Goal: Task Accomplishment & Management: Use online tool/utility

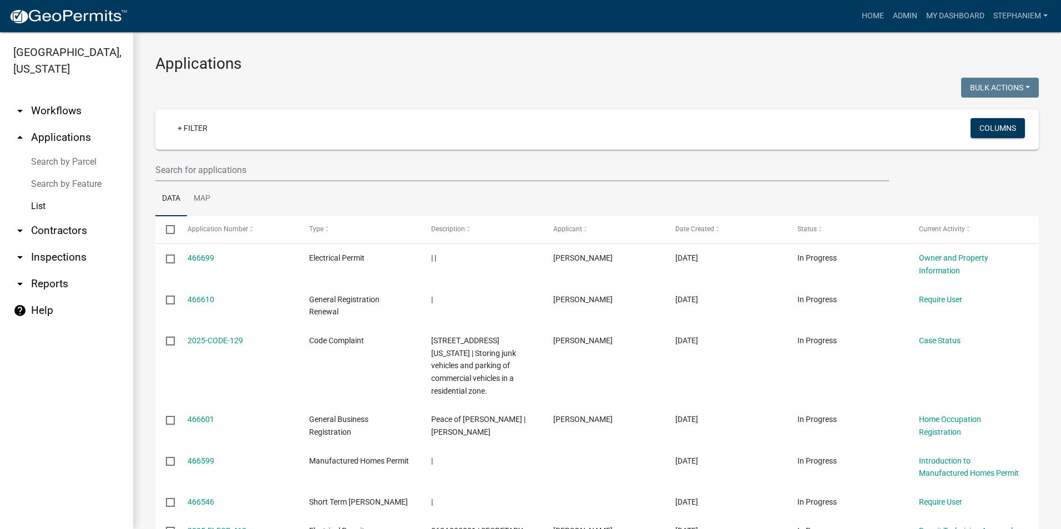
select select "2: 50"
drag, startPoint x: 60, startPoint y: 144, endPoint x: 63, endPoint y: 137, distance: 7.2
click at [60, 144] on link "arrow_drop_up Applications" at bounding box center [66, 137] width 133 height 27
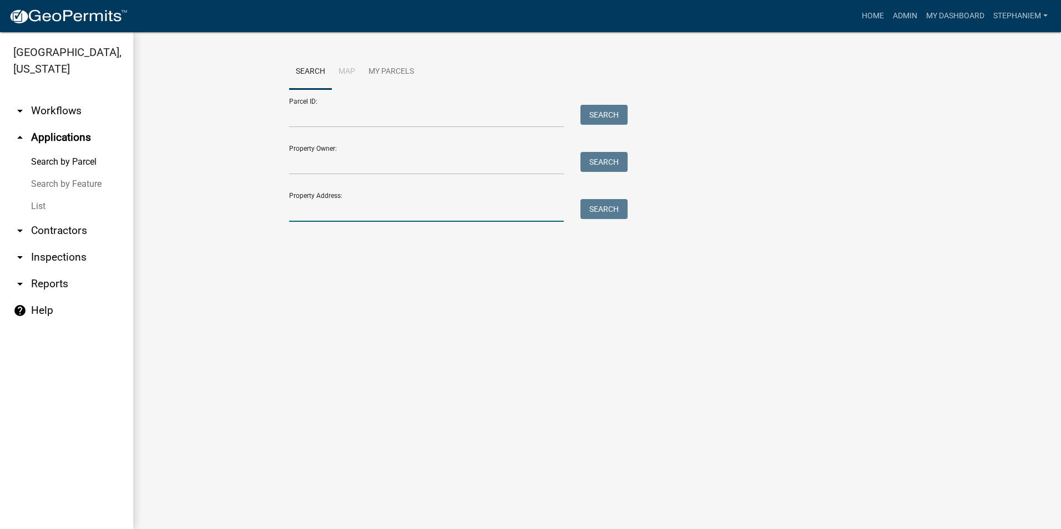
click at [338, 222] on input "Property Address:" at bounding box center [426, 210] width 275 height 23
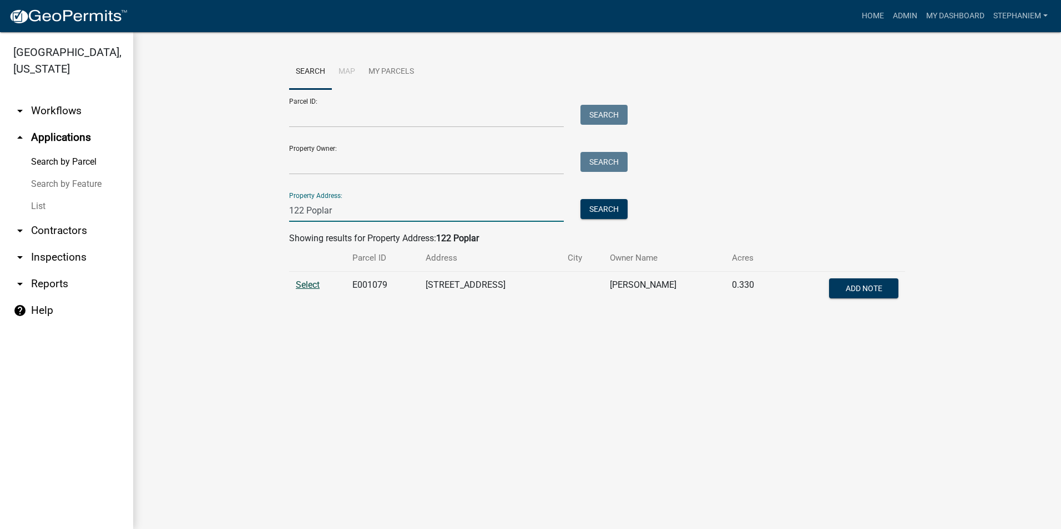
type input "122 Poplar"
click at [307, 280] on span "Select" at bounding box center [308, 285] width 24 height 11
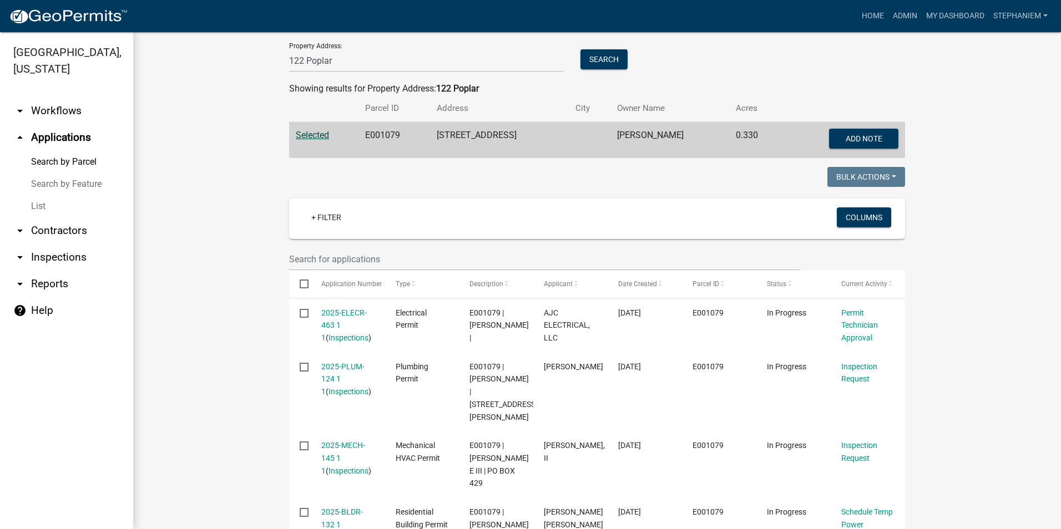
scroll to position [239, 0]
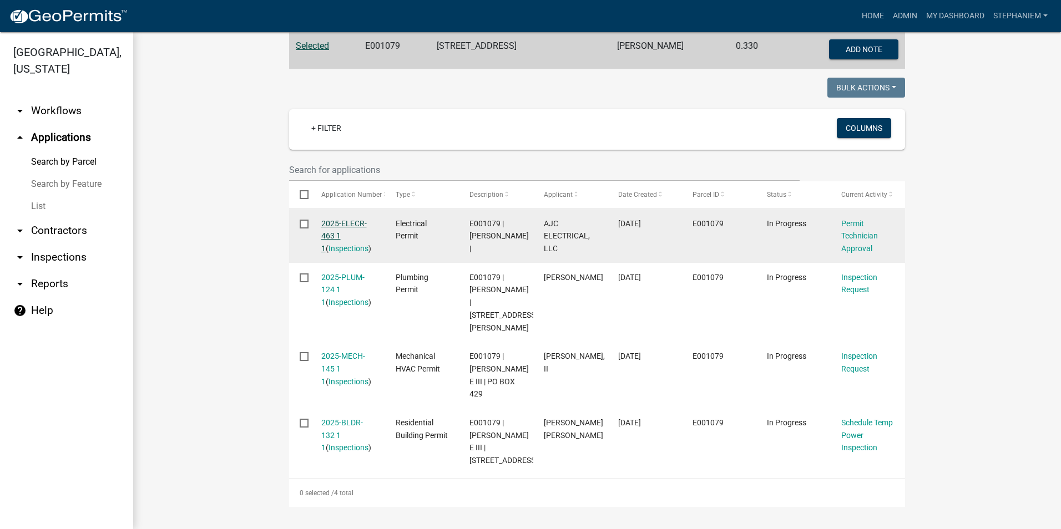
click at [341, 220] on link "2025-ELECR-463 1 1" at bounding box center [343, 236] width 45 height 34
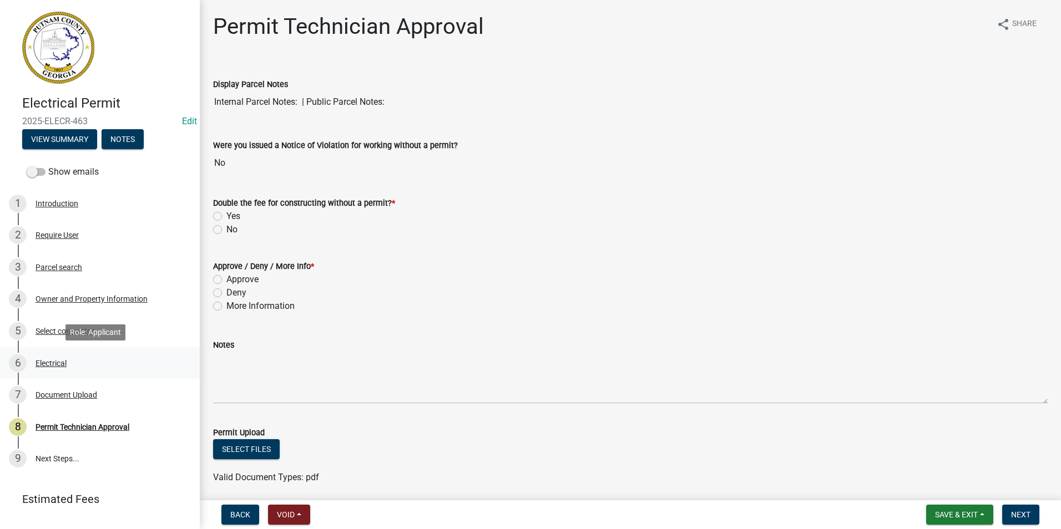
click at [102, 365] on div "6 Electrical" at bounding box center [95, 363] width 173 height 18
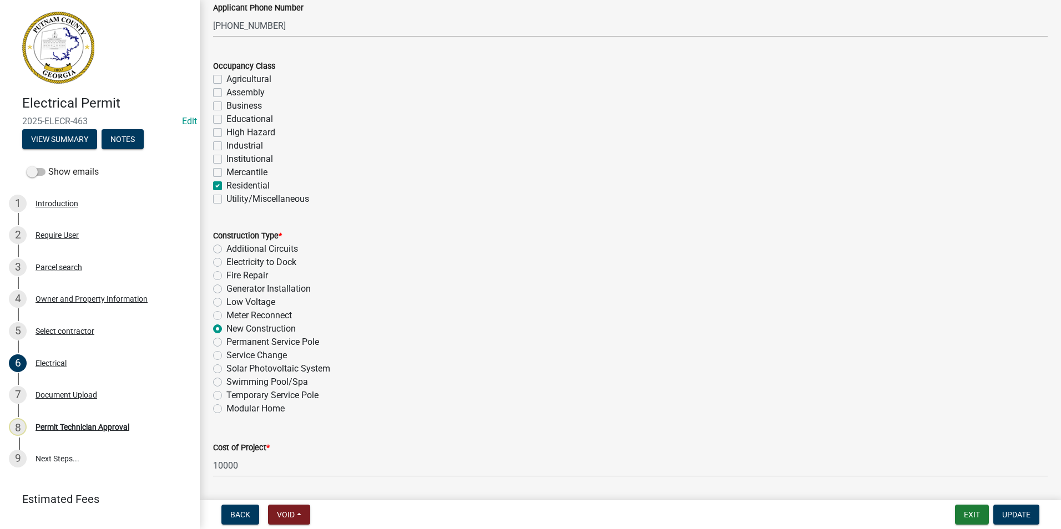
scroll to position [388, 0]
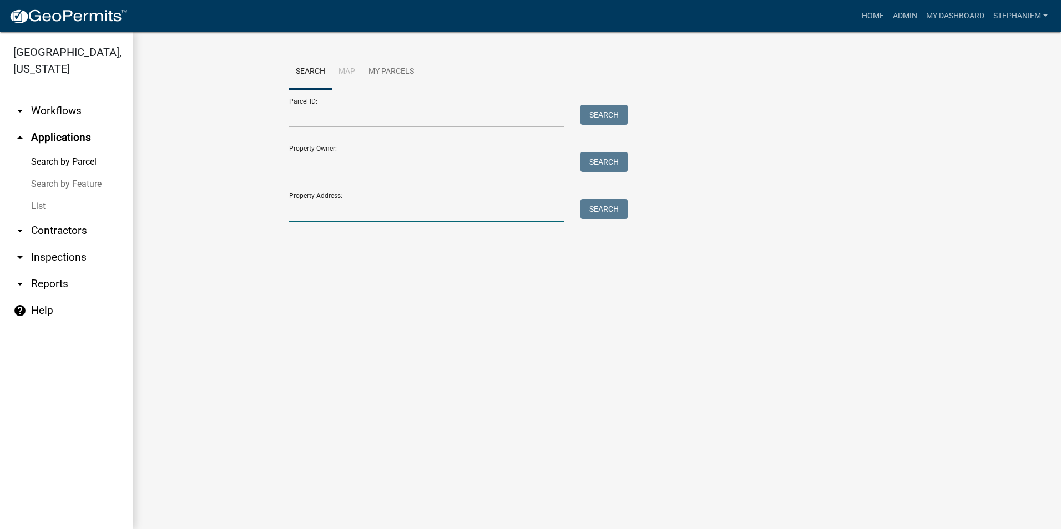
click at [341, 206] on input "Property Address:" at bounding box center [426, 210] width 275 height 23
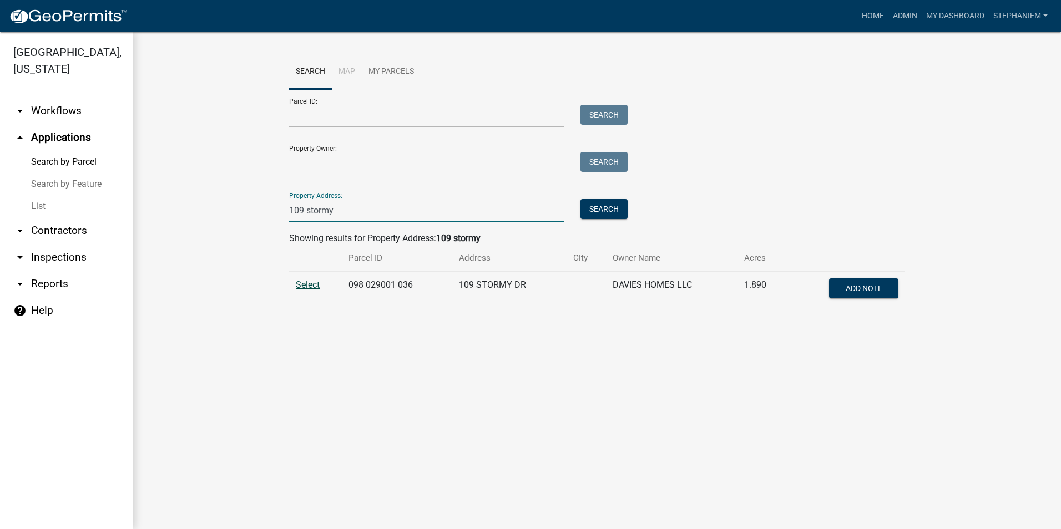
type input "109 stormy"
click at [307, 286] on span "Select" at bounding box center [308, 285] width 24 height 11
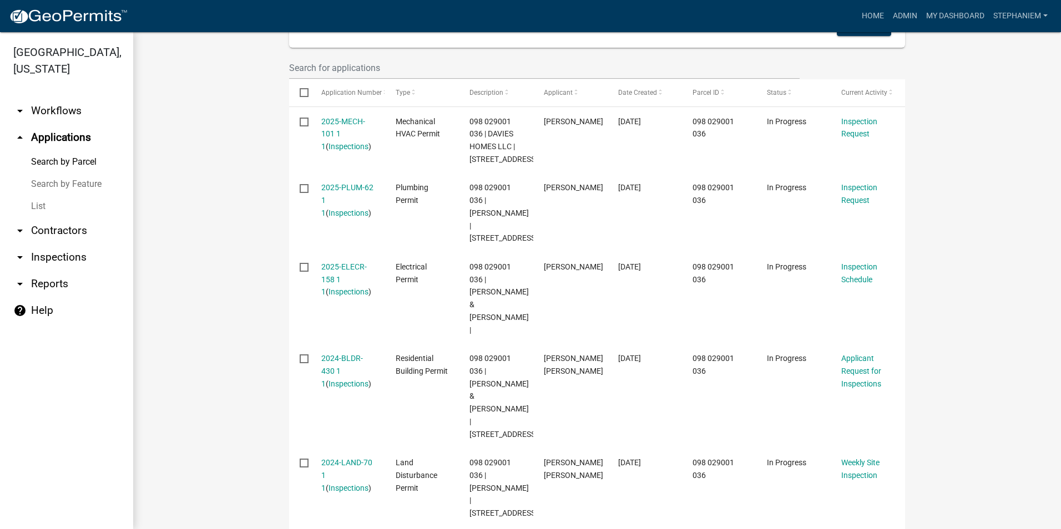
scroll to position [343, 0]
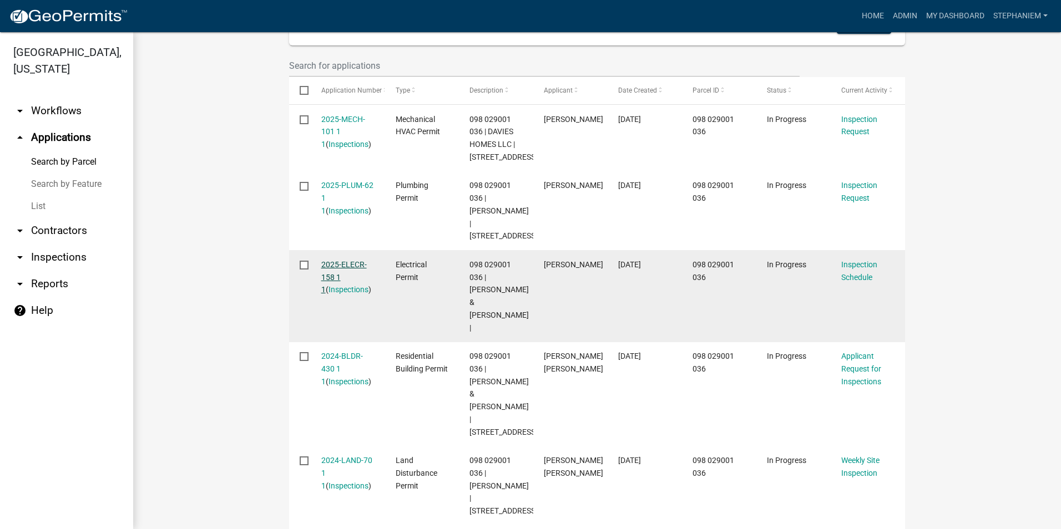
click at [339, 266] on link "2025-ELECR-158 1 1" at bounding box center [343, 277] width 45 height 34
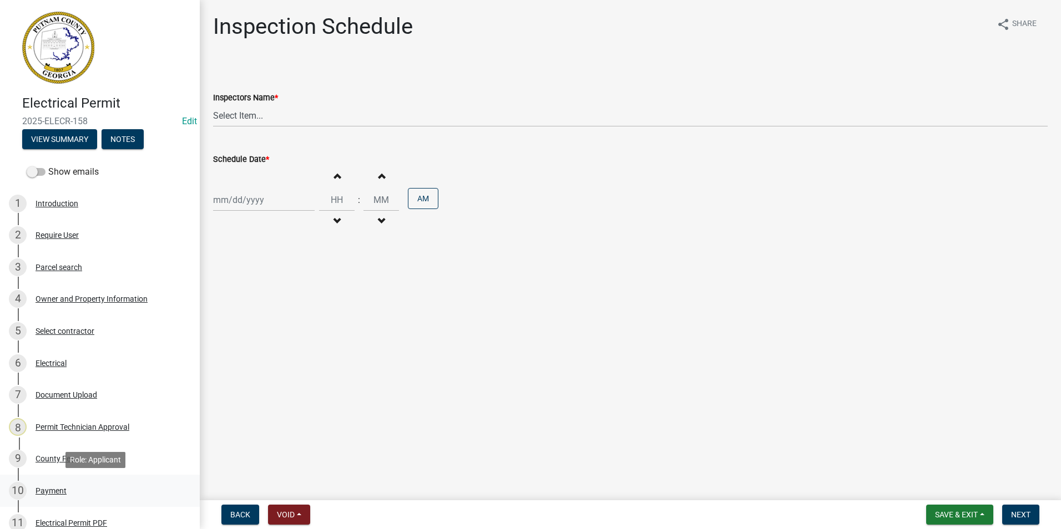
click at [70, 484] on div "10 Payment" at bounding box center [95, 491] width 173 height 18
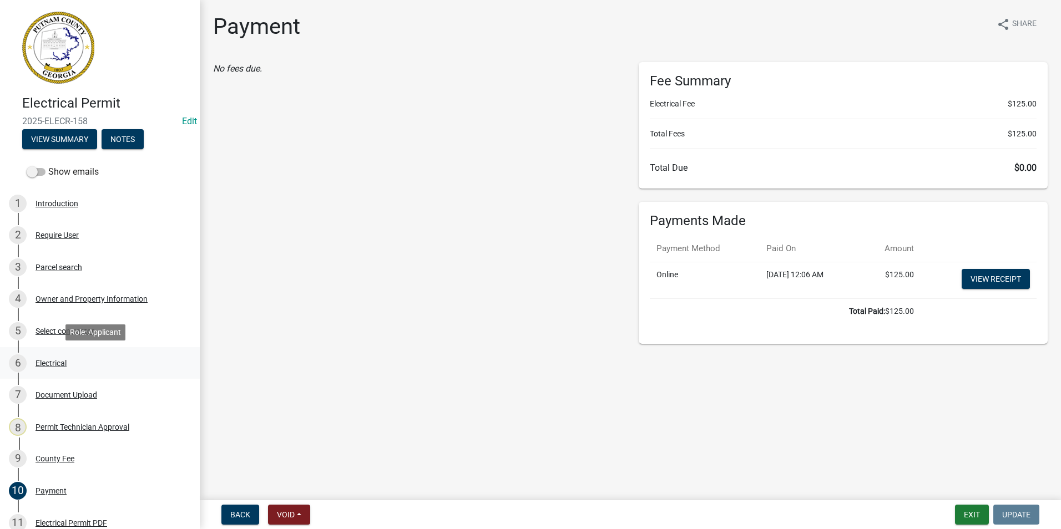
click at [70, 373] on link "6 Electrical" at bounding box center [100, 363] width 200 height 32
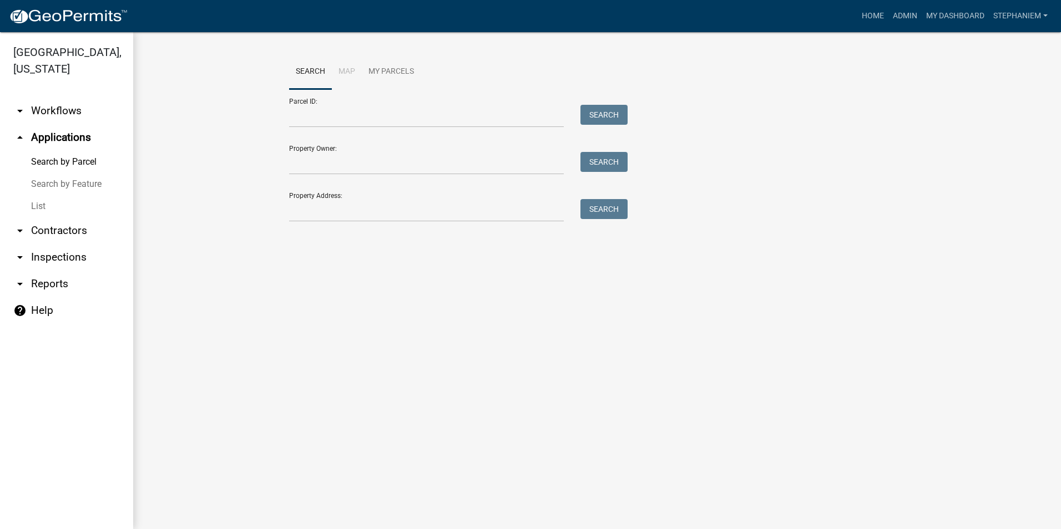
click at [68, 256] on link "arrow_drop_down Inspections" at bounding box center [66, 257] width 133 height 27
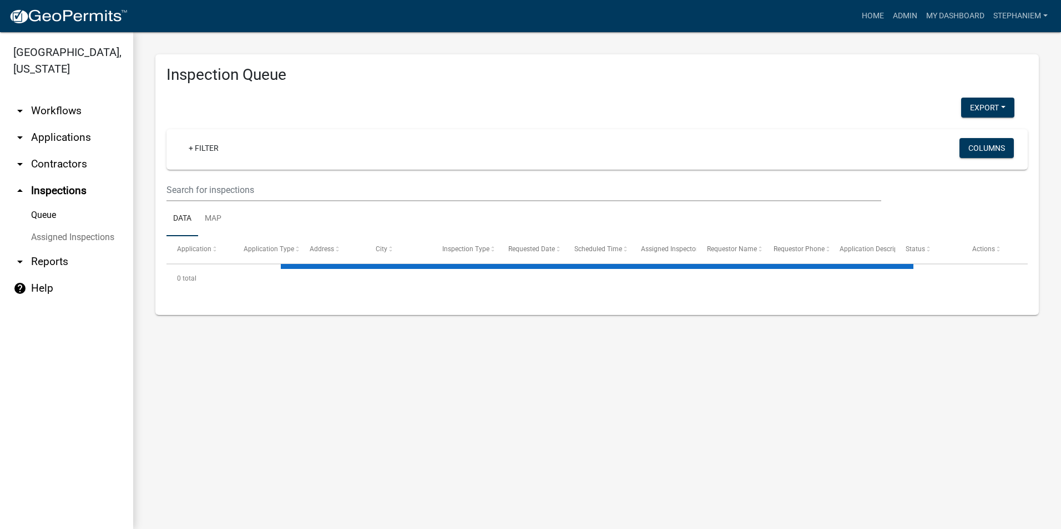
select select "3: 100"
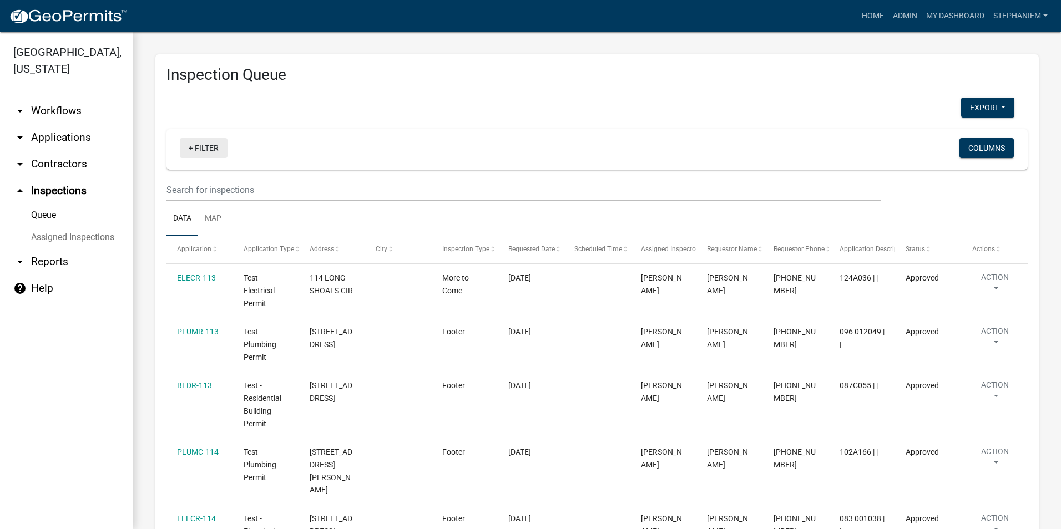
click at [206, 152] on link "+ Filter" at bounding box center [204, 148] width 48 height 20
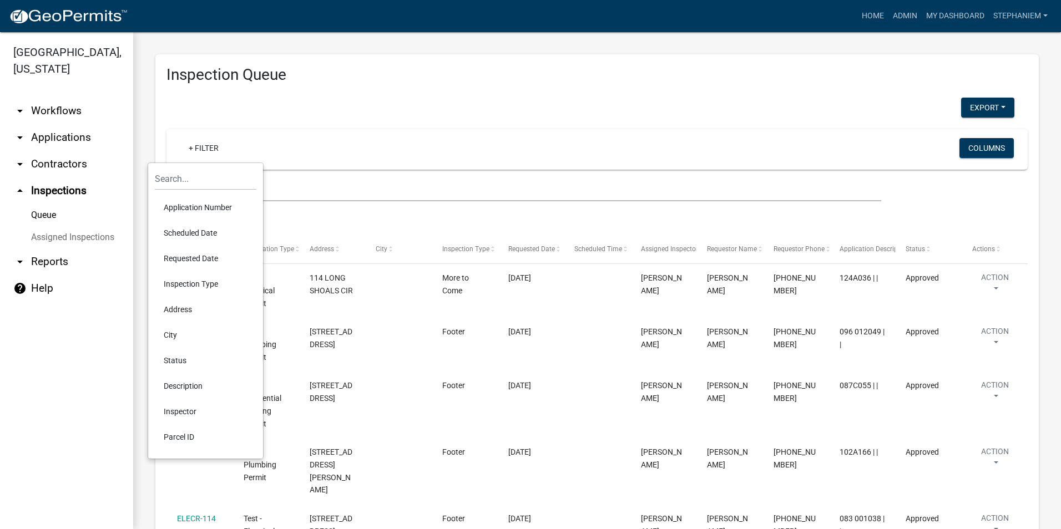
click at [191, 255] on li "Requested Date" at bounding box center [206, 259] width 102 height 26
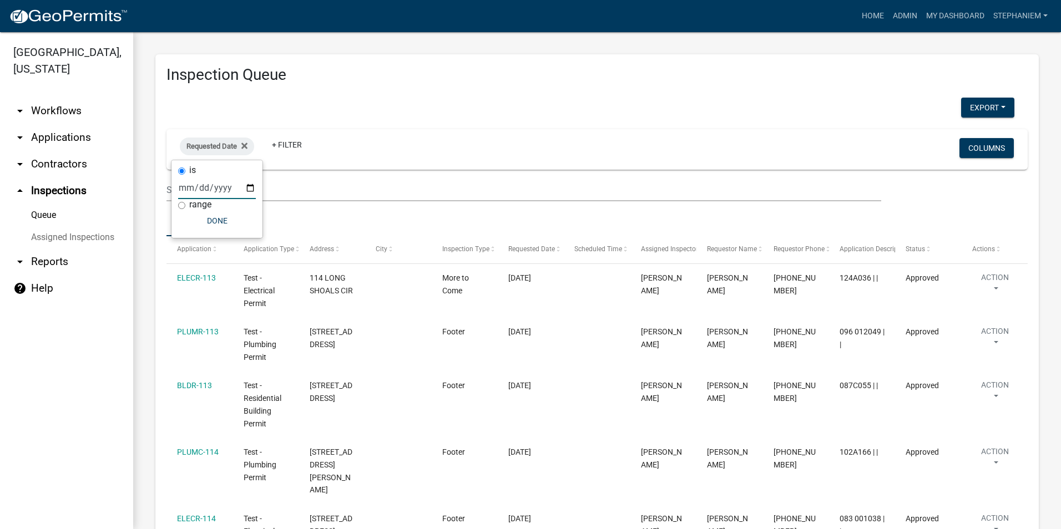
click at [246, 186] on input "date" at bounding box center [217, 187] width 78 height 23
type input "[DATE]"
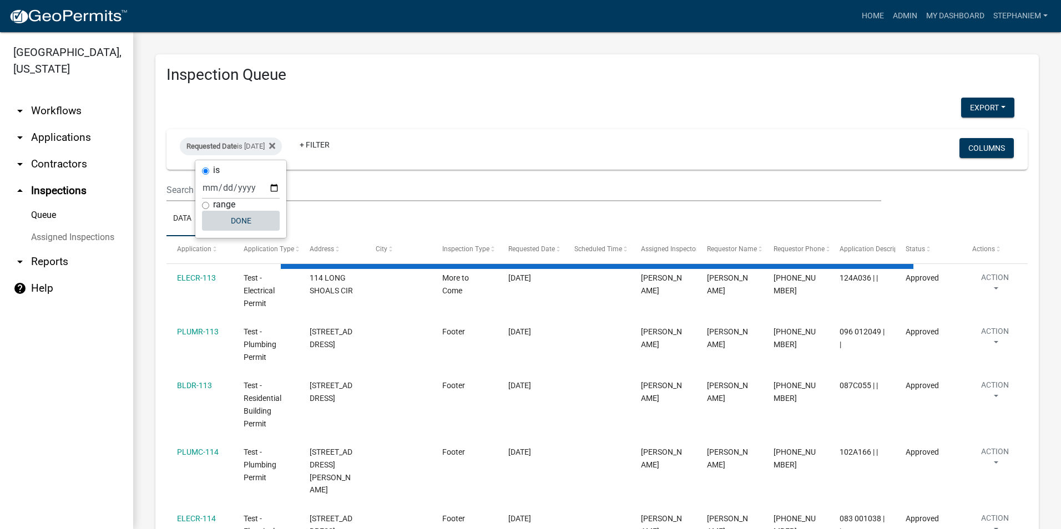
click at [229, 212] on button "Done" at bounding box center [241, 221] width 78 height 20
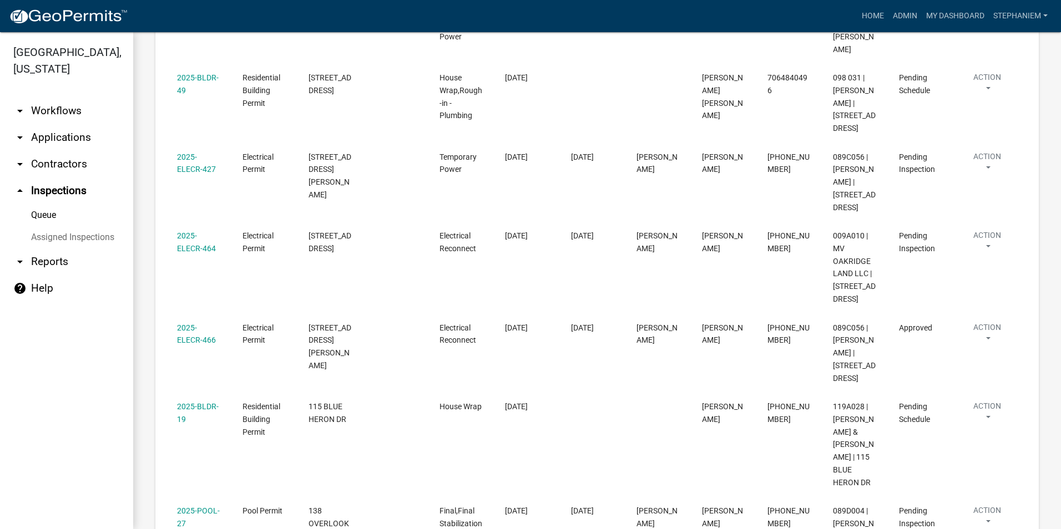
scroll to position [1515, 0]
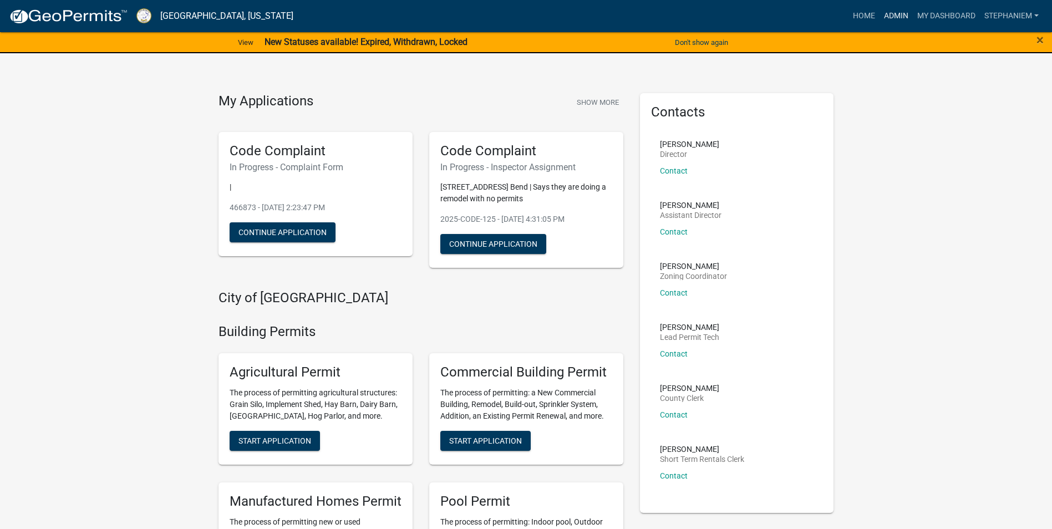
click at [885, 15] on link "Admin" at bounding box center [896, 16] width 33 height 21
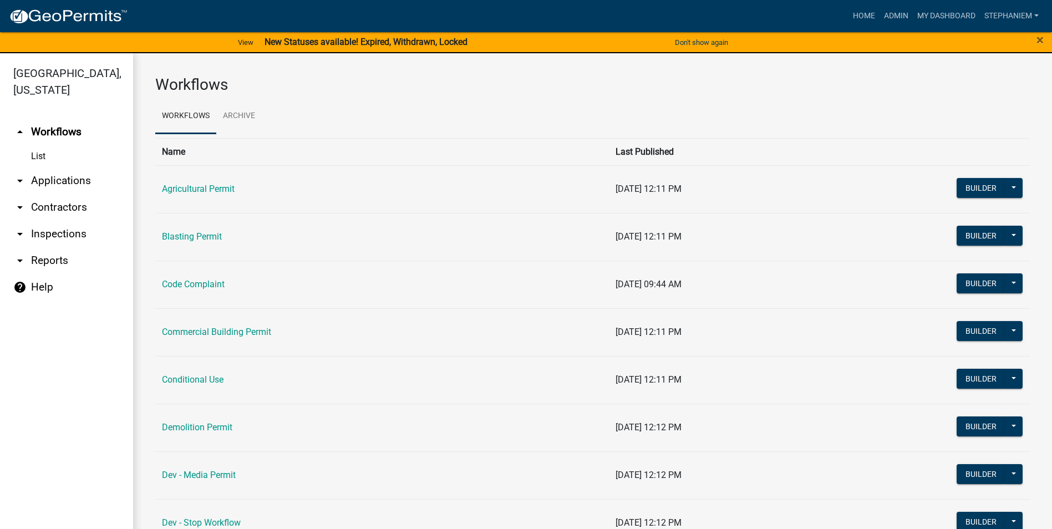
click at [85, 181] on link "arrow_drop_down Applications" at bounding box center [66, 181] width 133 height 27
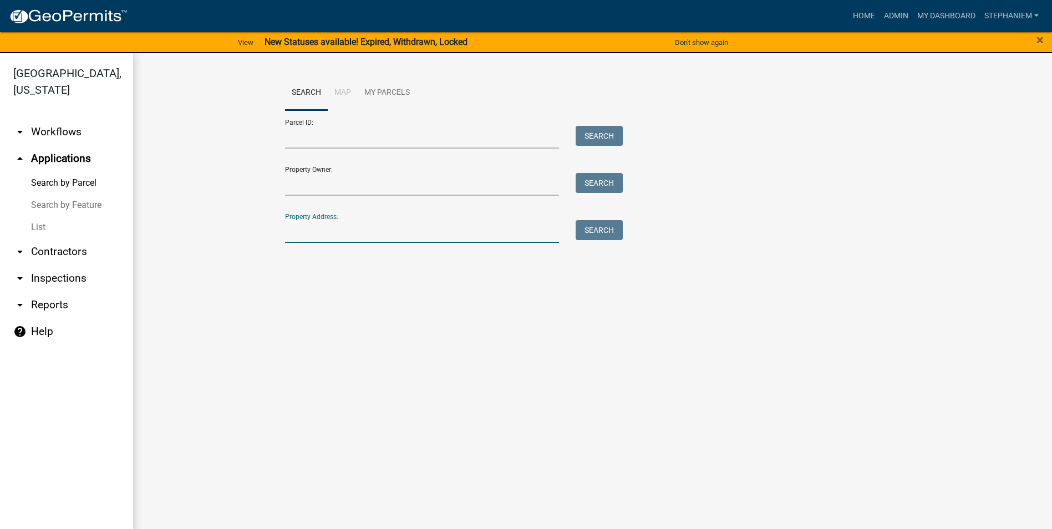
click at [327, 231] on input "Property Address:" at bounding box center [422, 231] width 275 height 23
click at [462, 227] on input "Property Address:" at bounding box center [422, 231] width 275 height 23
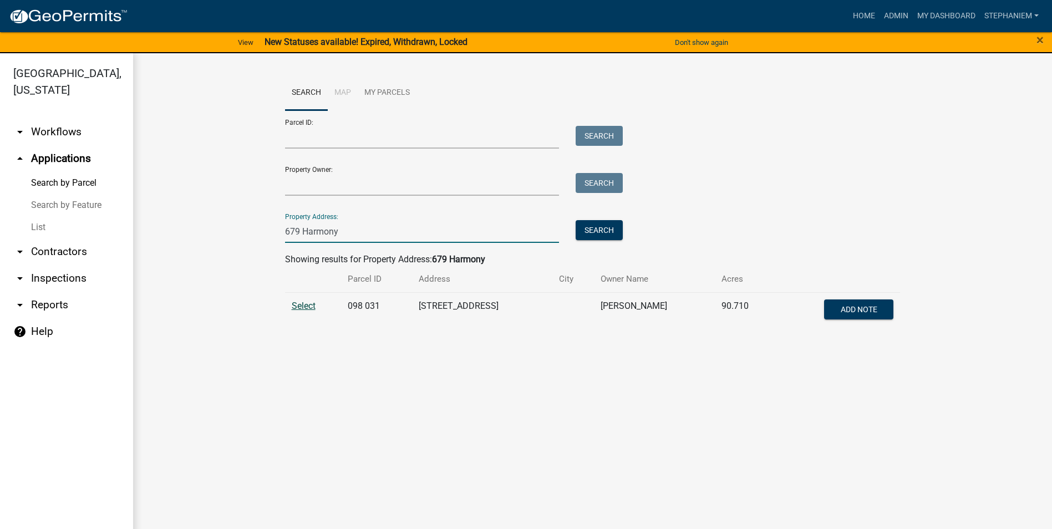
type input "679 Harmony"
click at [296, 307] on span "Select" at bounding box center [304, 306] width 24 height 11
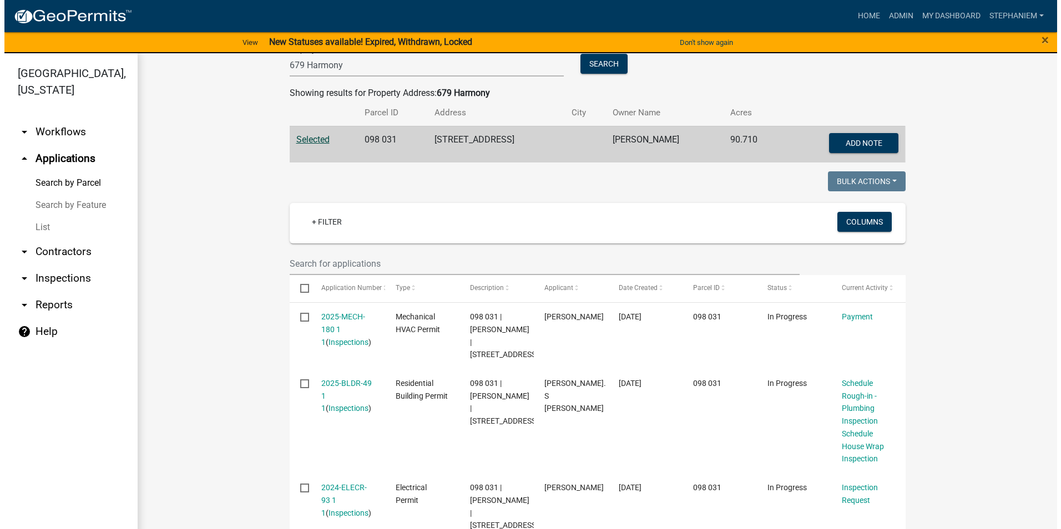
scroll to position [206, 0]
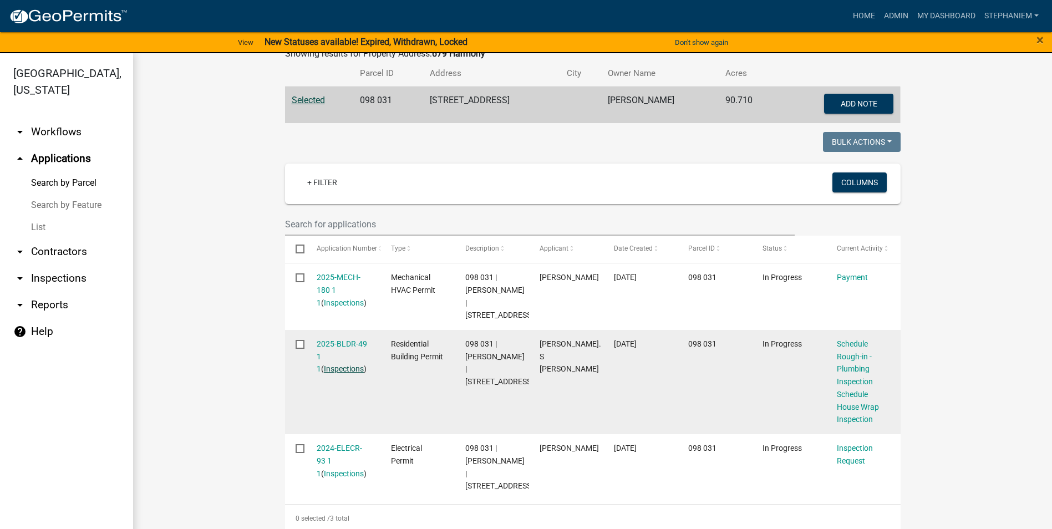
click at [352, 366] on link "Inspections" at bounding box center [344, 368] width 40 height 9
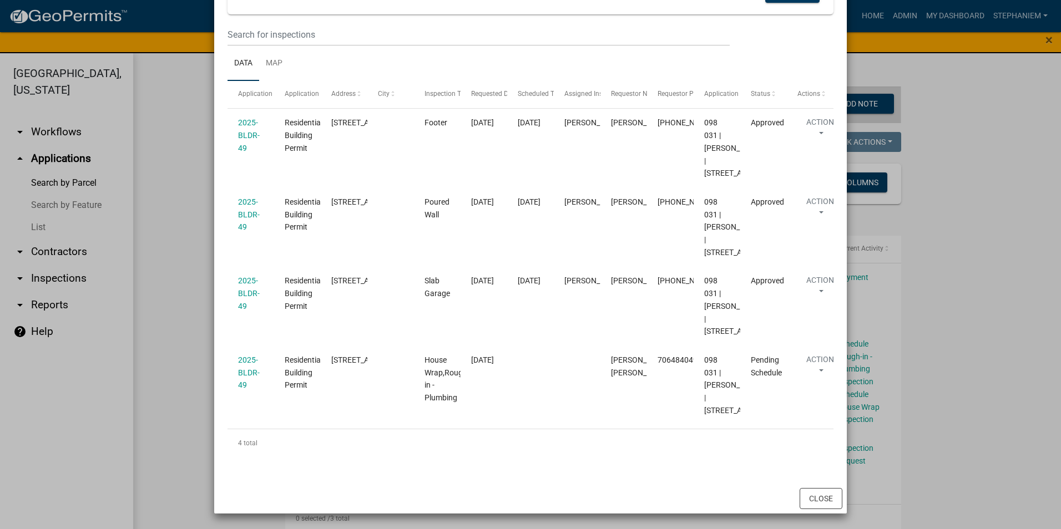
scroll to position [222, 0]
click at [174, 322] on ngb-modal-window "Inspections related to 2025-BLDR-49 × Export Excel Format (.xlsx) CSV Format (.…" at bounding box center [530, 264] width 1061 height 529
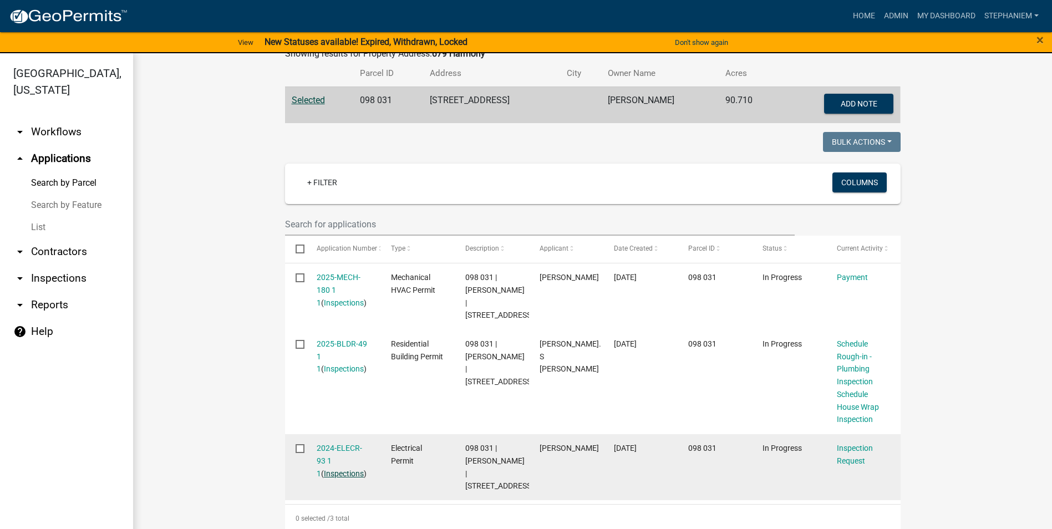
click at [327, 474] on link "Inspections" at bounding box center [344, 473] width 40 height 9
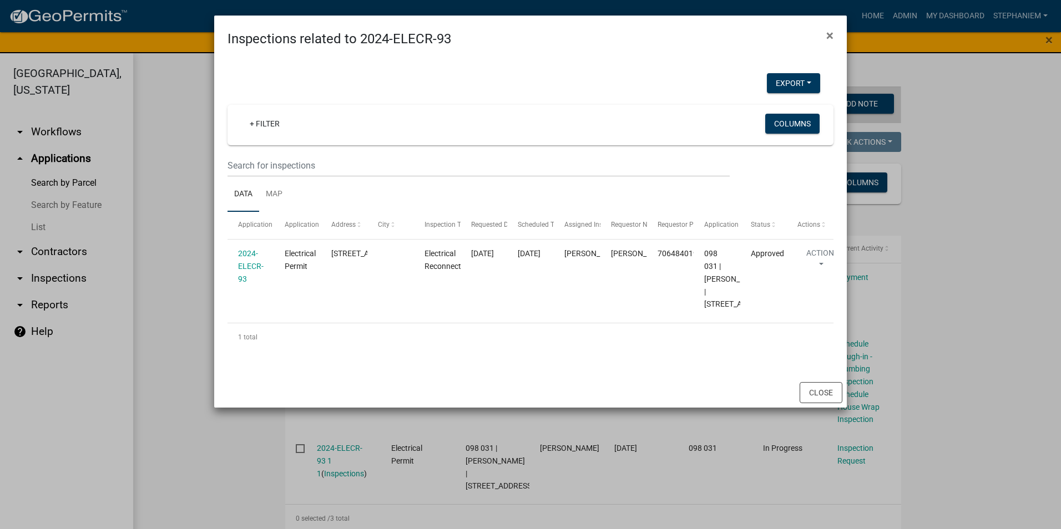
click at [176, 227] on ngb-modal-window "Inspections related to 2024-ELECR-93 × Export Excel Format (.xlsx) CSV Format (…" at bounding box center [530, 264] width 1061 height 529
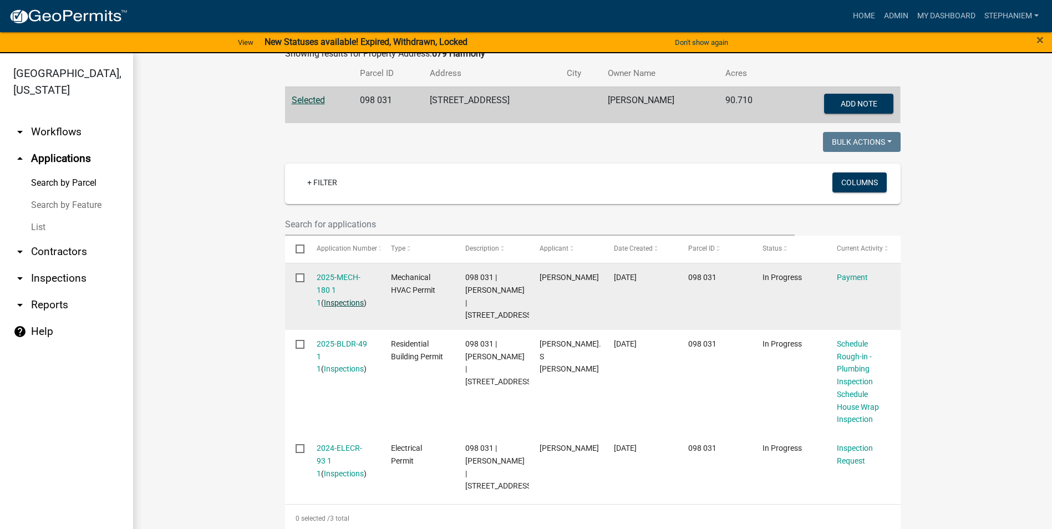
click at [328, 301] on link "Inspections" at bounding box center [344, 302] width 40 height 9
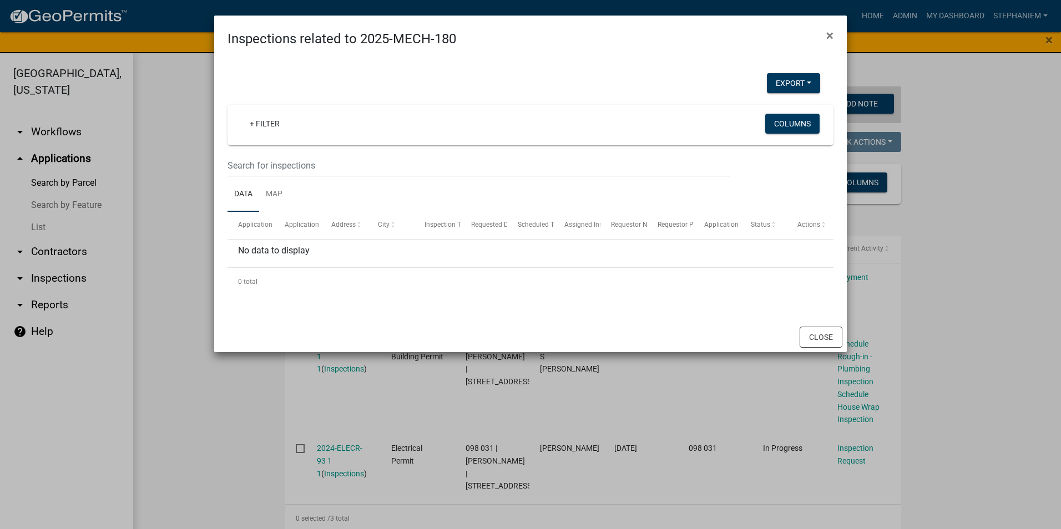
click at [158, 251] on ngb-modal-window "Inspections related to 2025-MECH-180 × Export Excel Format (.xlsx) CSV Format (…" at bounding box center [530, 264] width 1061 height 529
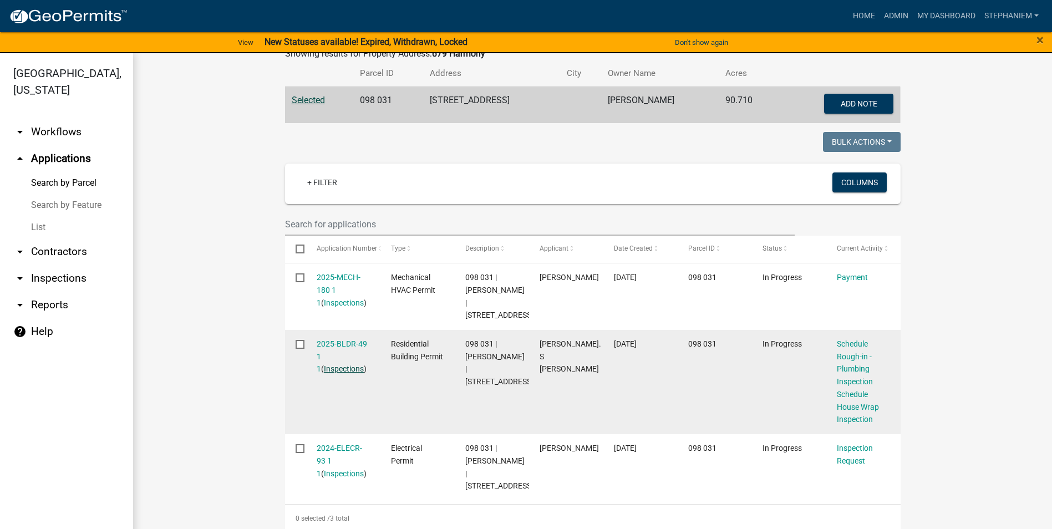
click at [324, 366] on link "Inspections" at bounding box center [344, 368] width 40 height 9
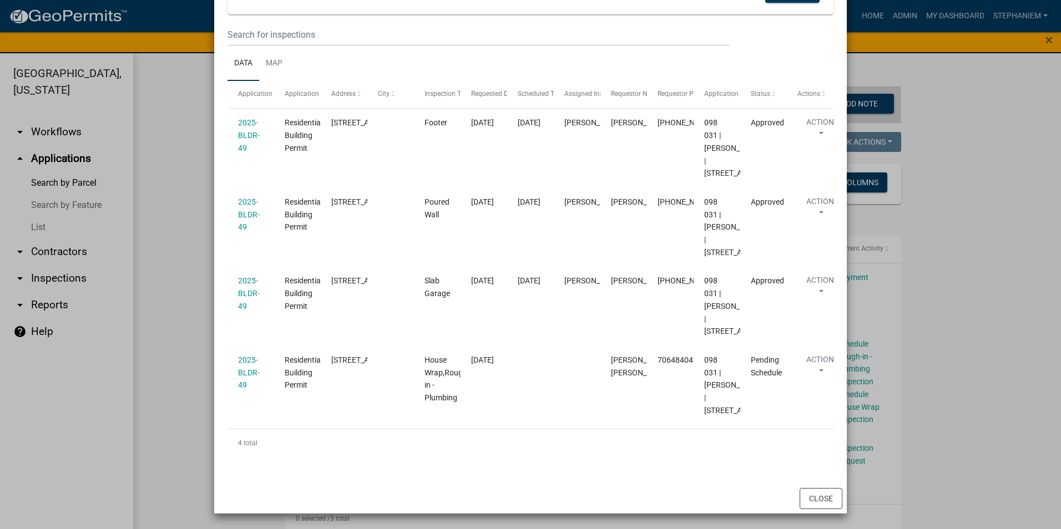
click at [197, 305] on ngb-modal-window "Inspections related to 2025-BLDR-49 × Export Excel Format (.xlsx) CSV Format (.…" at bounding box center [530, 264] width 1061 height 529
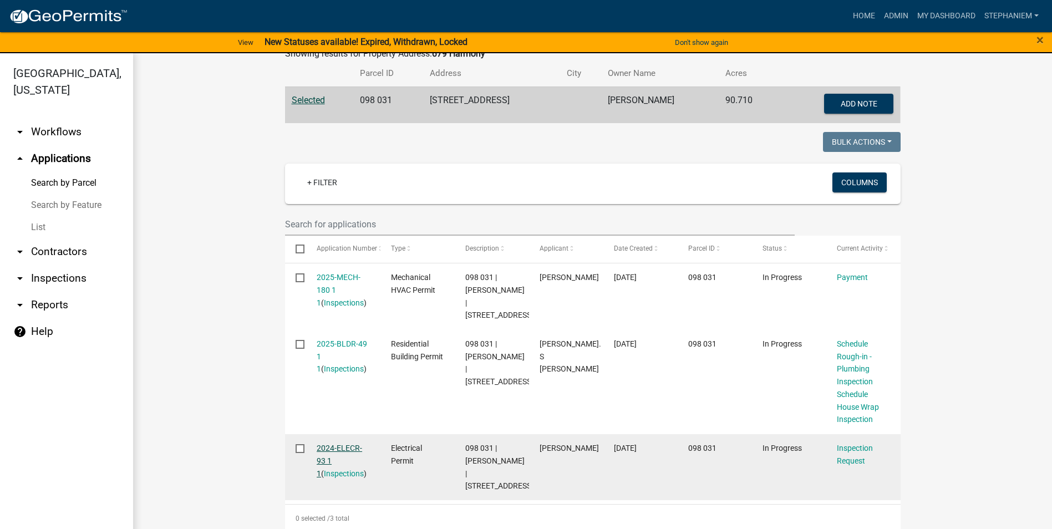
click at [329, 447] on link "2024-ELECR-93 1 1" at bounding box center [339, 461] width 45 height 34
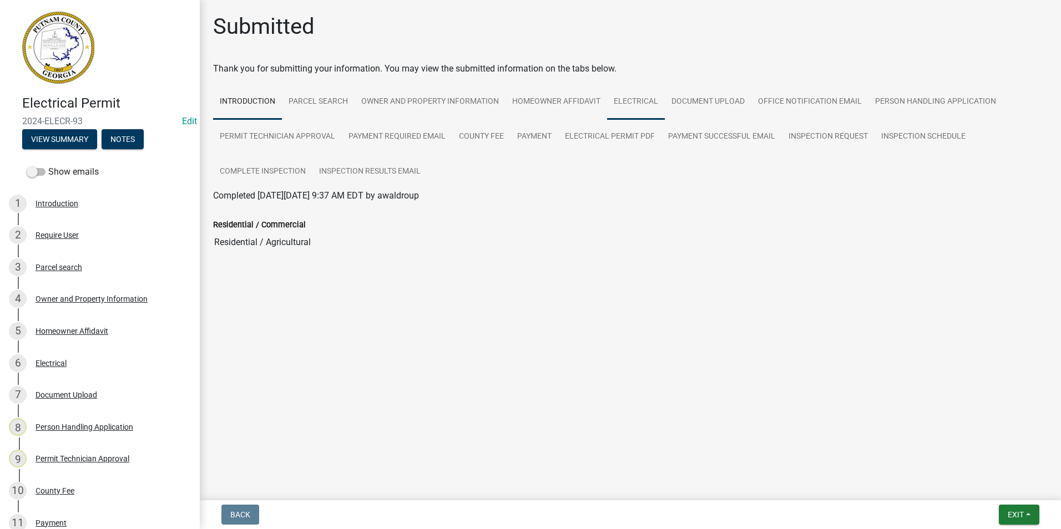
click at [635, 103] on link "Electrical" at bounding box center [636, 102] width 58 height 36
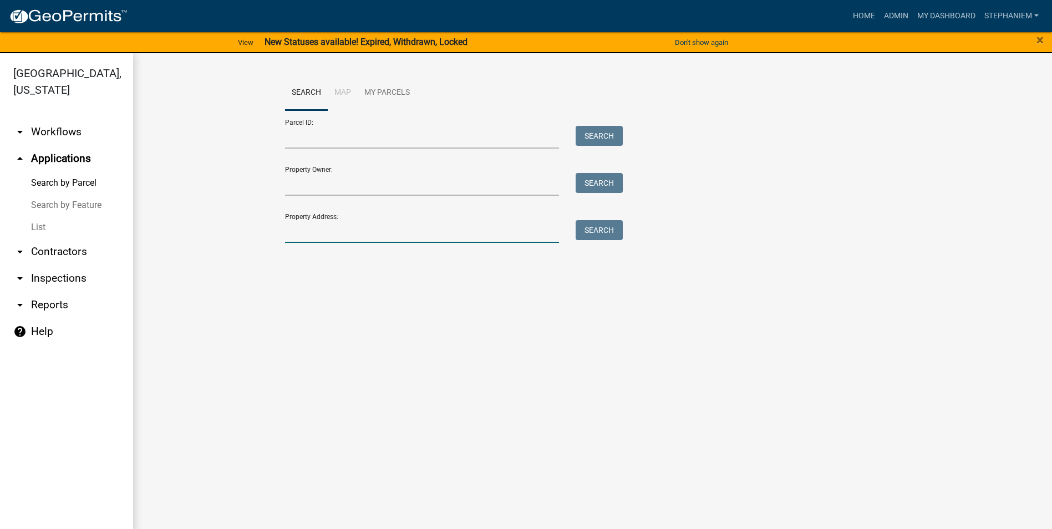
click at [291, 237] on input "Property Address:" at bounding box center [422, 231] width 275 height 23
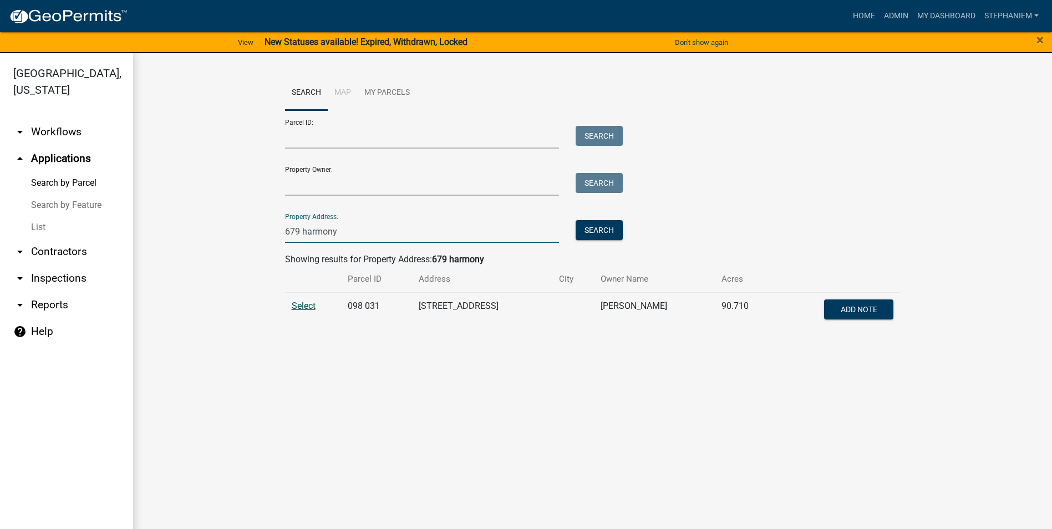
type input "679 harmony"
click at [316, 306] on span "Select" at bounding box center [304, 306] width 24 height 11
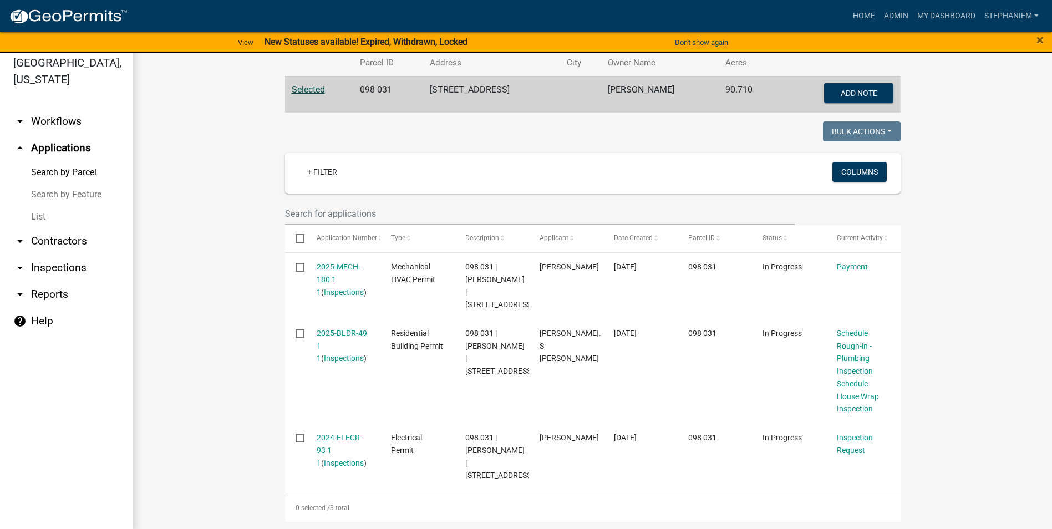
scroll to position [13, 0]
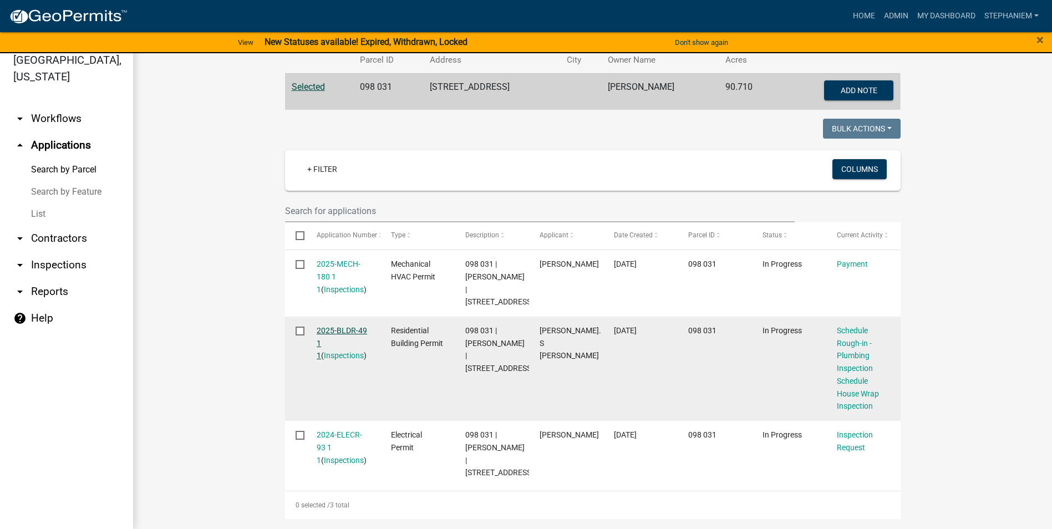
click at [344, 326] on link "2025-BLDR-49 1 1" at bounding box center [342, 343] width 50 height 34
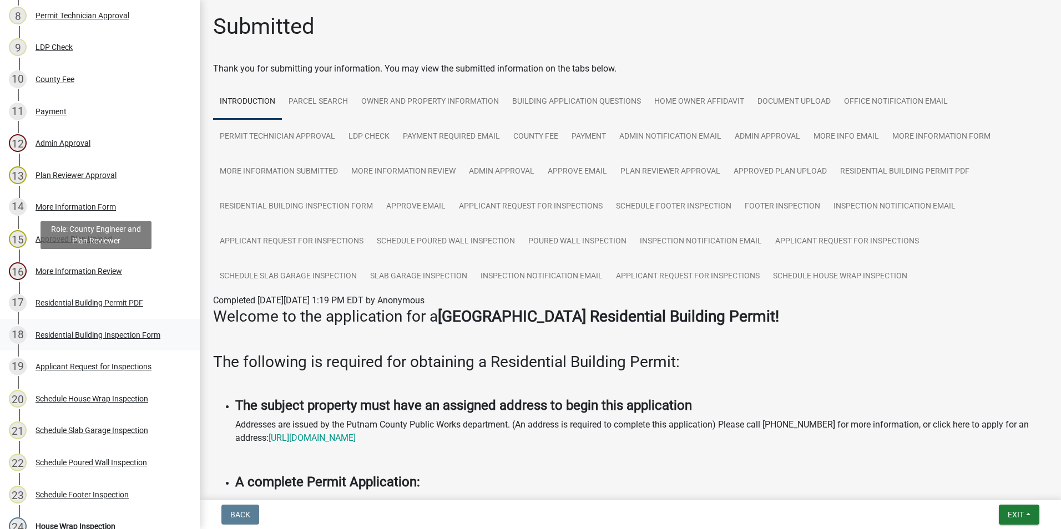
scroll to position [444, 0]
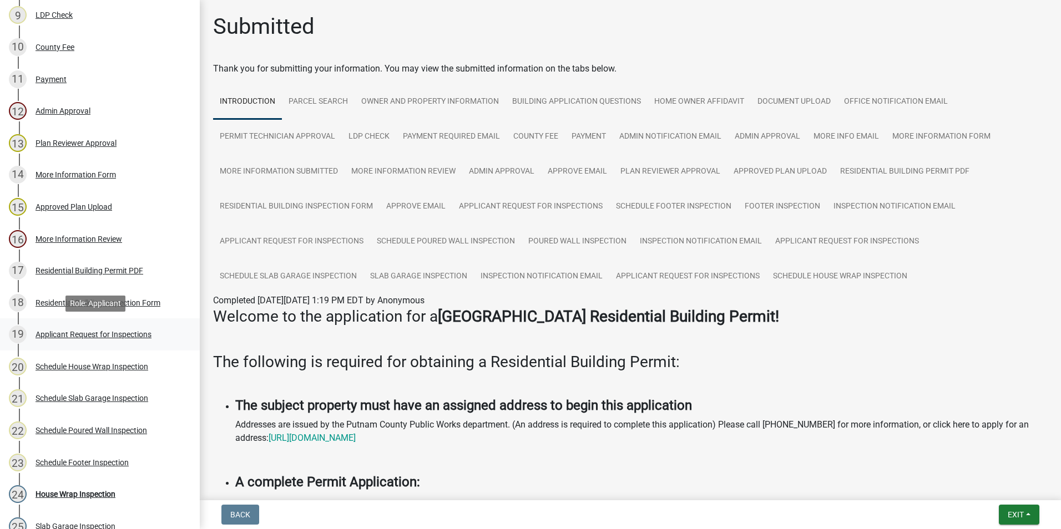
click at [136, 341] on div "19 Applicant Request for Inspections" at bounding box center [95, 335] width 173 height 18
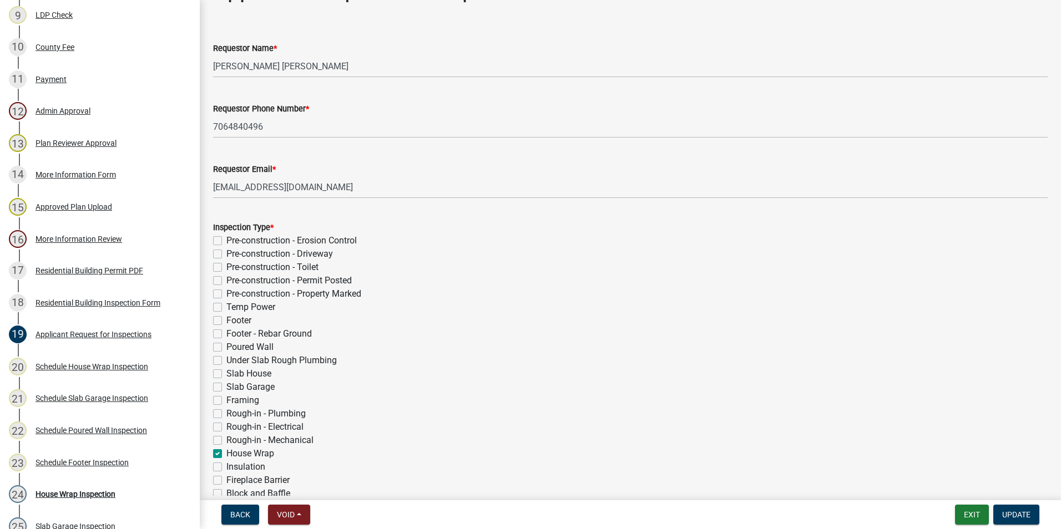
scroll to position [55, 0]
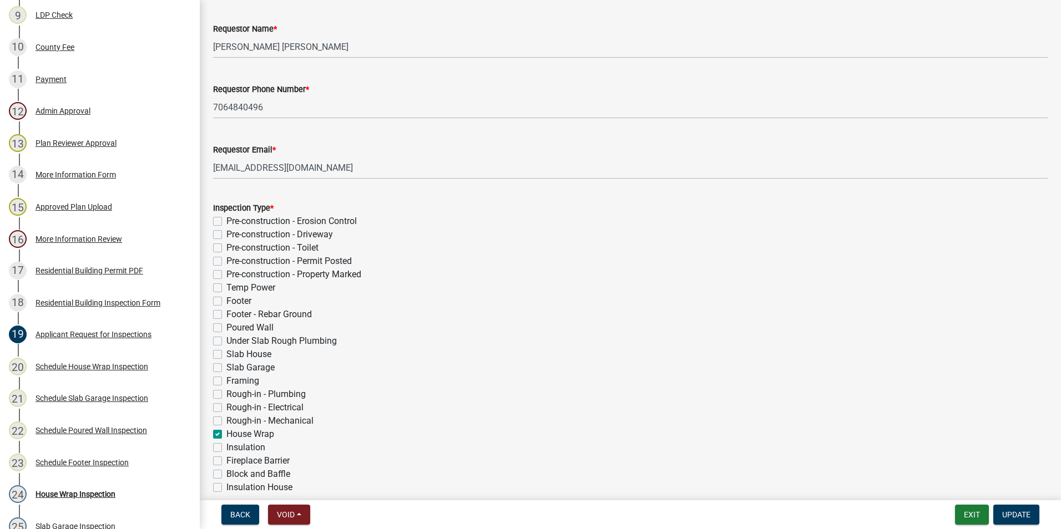
click at [226, 381] on label "Framing" at bounding box center [242, 380] width 33 height 13
click at [226, 381] on input "Framing" at bounding box center [229, 377] width 7 height 7
checkbox input "true"
checkbox input "false"
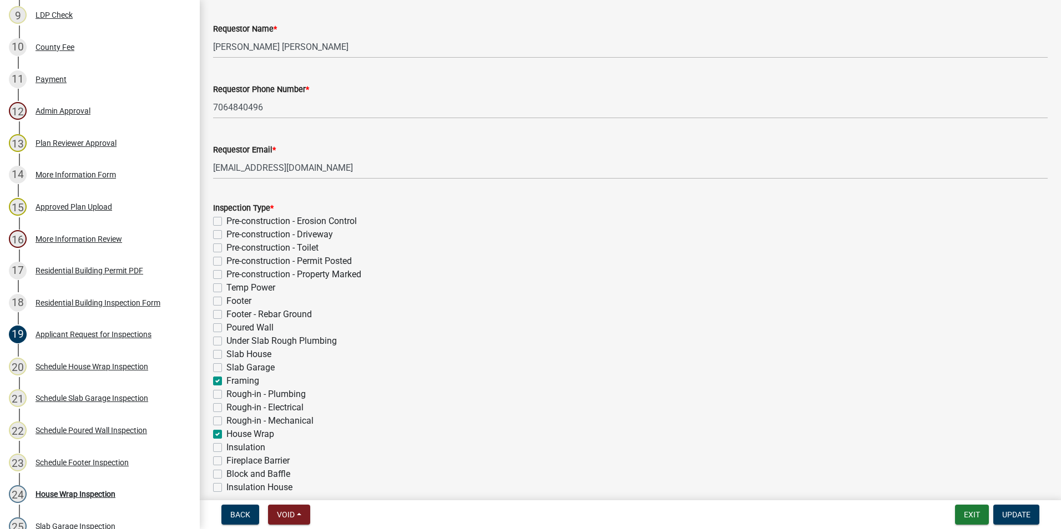
checkbox input "false"
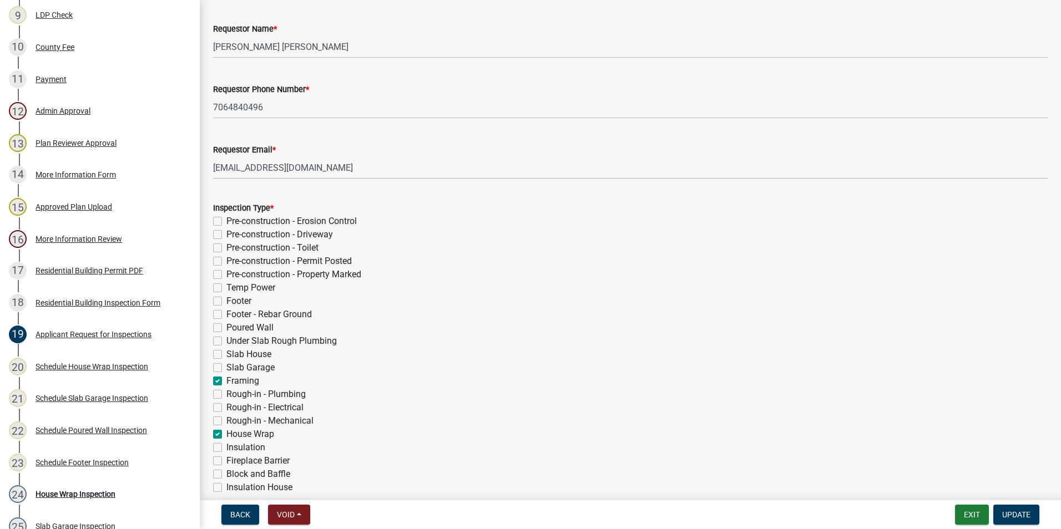
checkbox input "false"
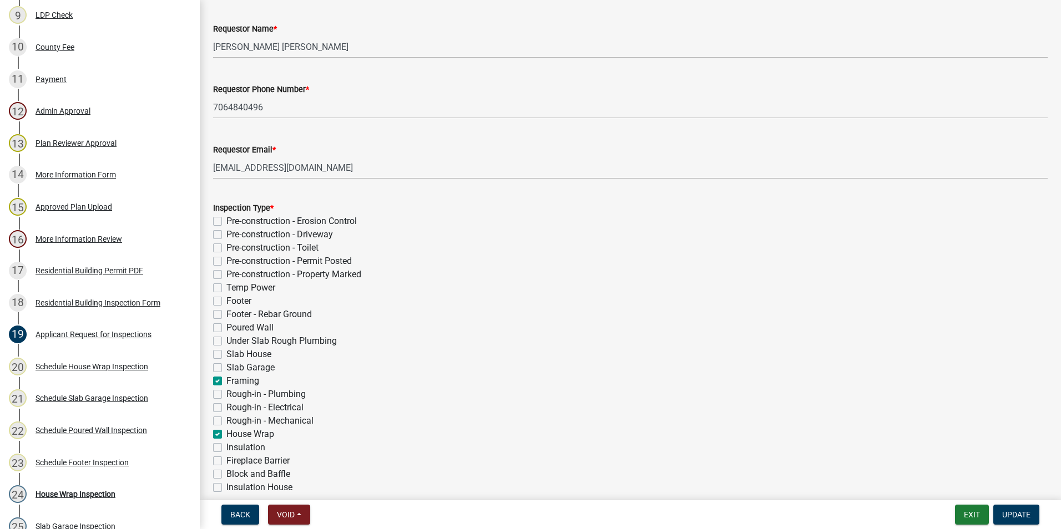
checkbox input "true"
checkbox input "false"
checkbox input "true"
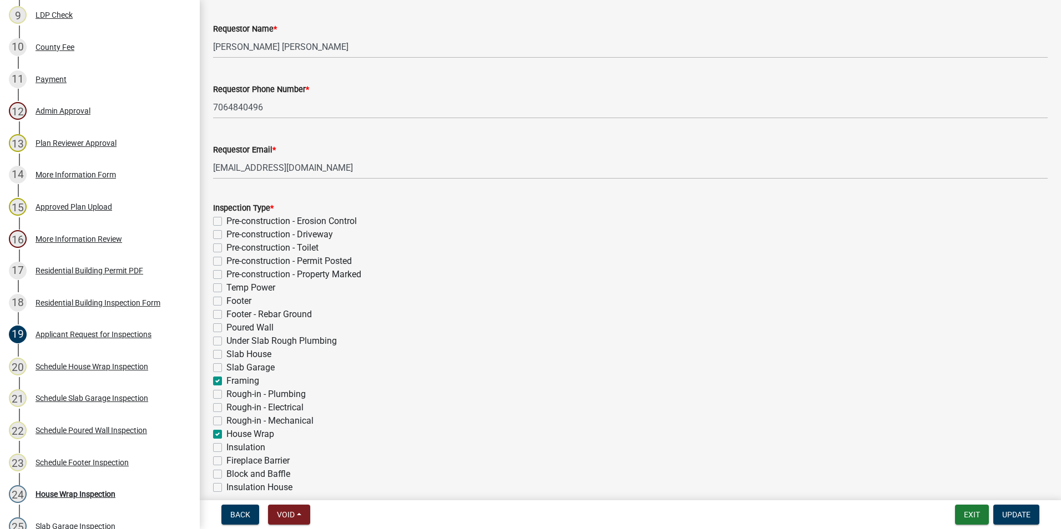
checkbox input "false"
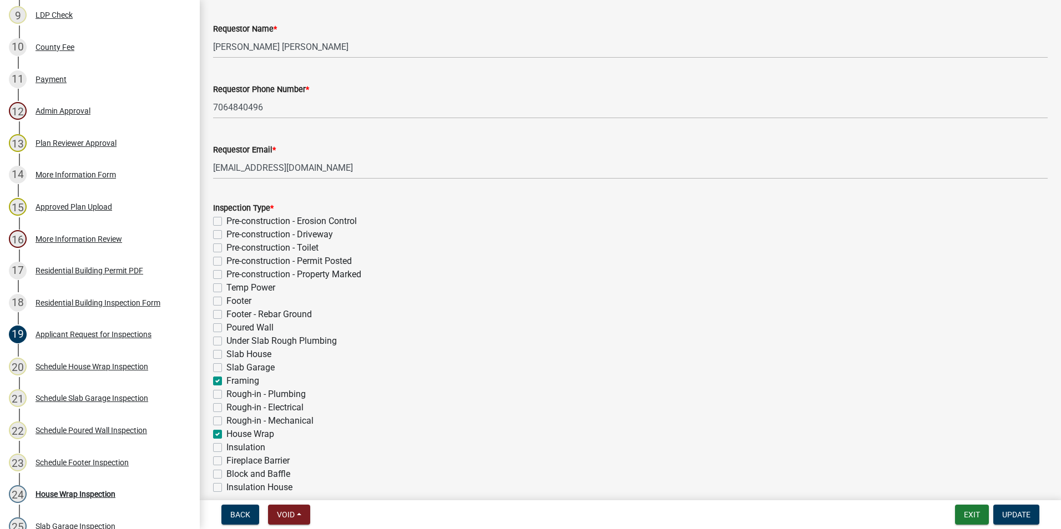
checkbox input "false"
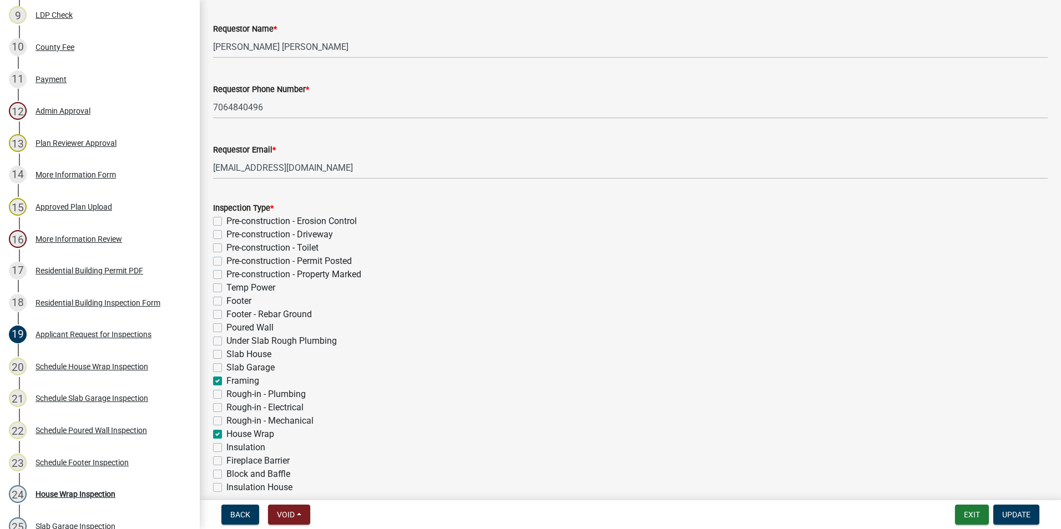
checkbox input "false"
click at [1011, 510] on span "Update" at bounding box center [1016, 514] width 28 height 9
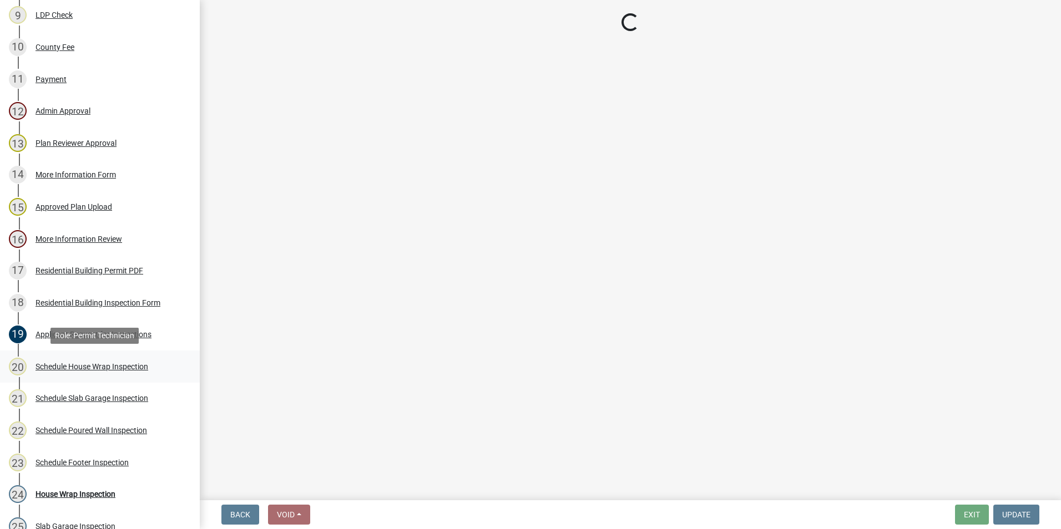
scroll to position [0, 0]
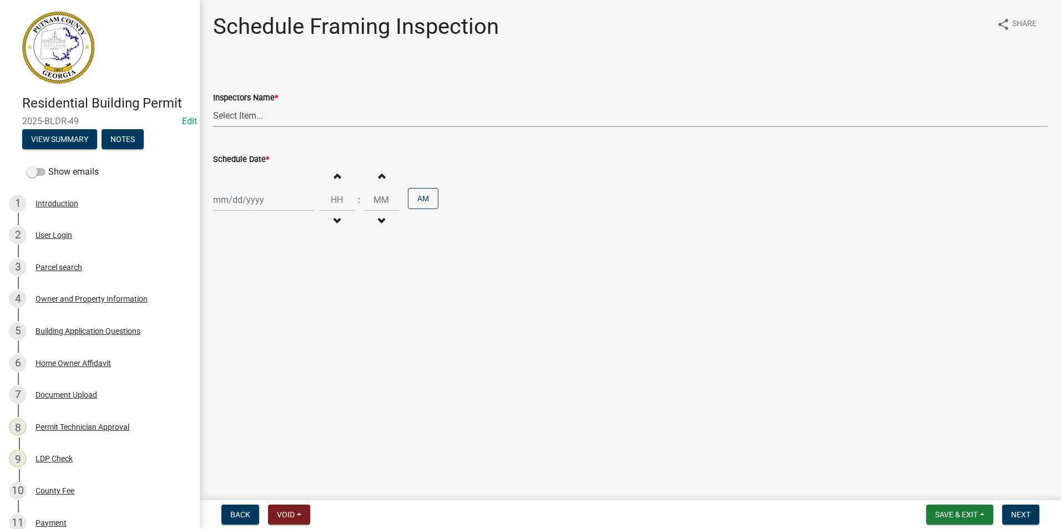
click at [257, 115] on select "Select Item... mrivera (Michele Rivera) jstokes (Jerry Stokes) asmith105 (Antho…" at bounding box center [630, 115] width 834 height 23
select select "a0ea4169-8540-4a2c-b9f4-cf4c1ffdeb95"
click at [213, 104] on select "Select Item... mrivera (Michele Rivera) jstokes (Jerry Stokes) asmith105 (Antho…" at bounding box center [630, 115] width 834 height 23
click at [249, 186] on div "Increment hours Decrement hours : Increment minutes Decrement minutes AM" at bounding box center [630, 200] width 834 height 68
select select "8"
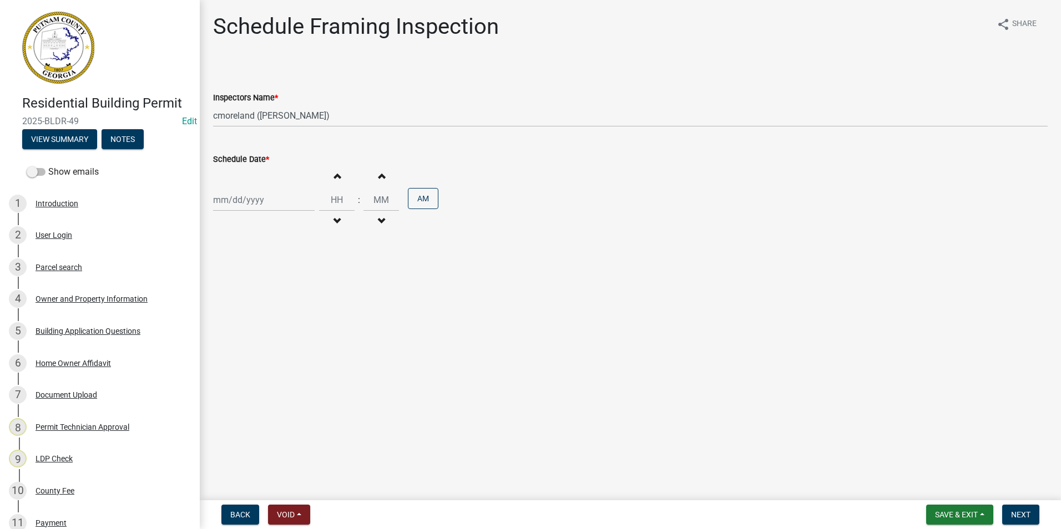
select select "2025"
click at [249, 204] on div "Jan Feb Mar Apr May Jun Jul Aug Sep Oct Nov Dec 1525 1526 1527 1528 1529 1530 1…" at bounding box center [264, 200] width 102 height 23
click at [278, 312] on div "21" at bounding box center [277, 312] width 18 height 18
type input "[DATE]"
click at [1017, 510] on span "Next" at bounding box center [1020, 514] width 19 height 9
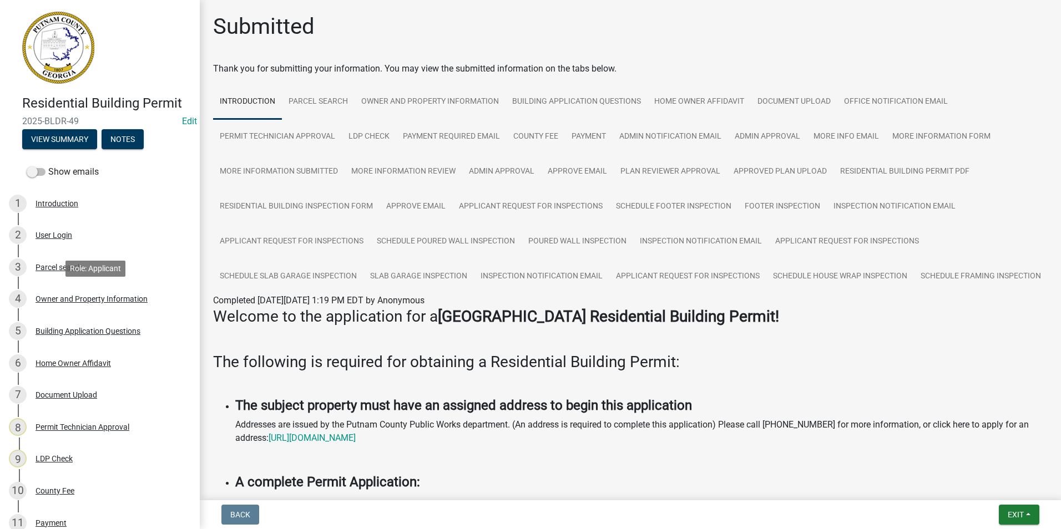
click at [92, 299] on div "Owner and Property Information" at bounding box center [92, 299] width 112 height 8
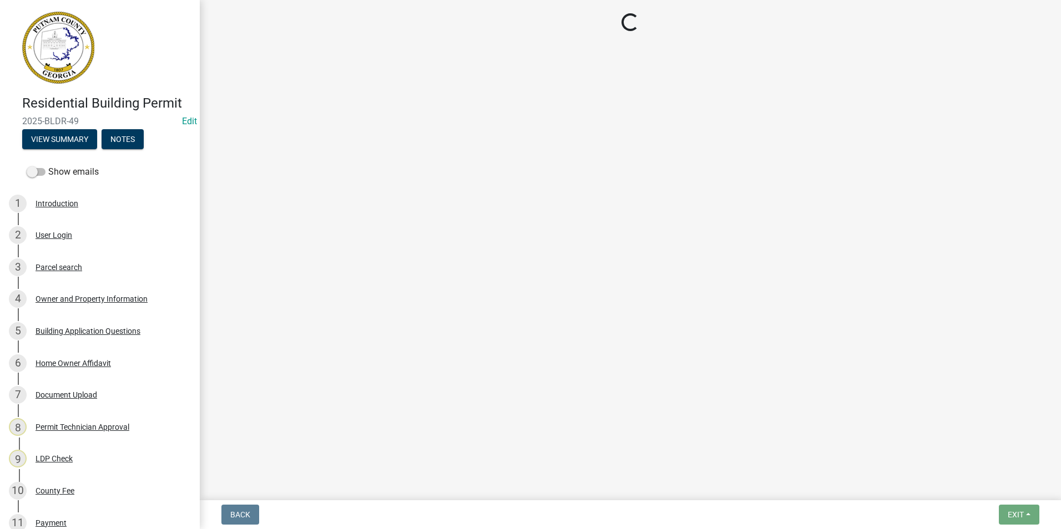
select select "a4366e26-0f82-401b-a682-956e4112ff86"
select select "83394b22-4a11-496c-8e5c-75ade2e72faf"
select select "469c5908-2854-42d5-89ed-bee7fc26529e"
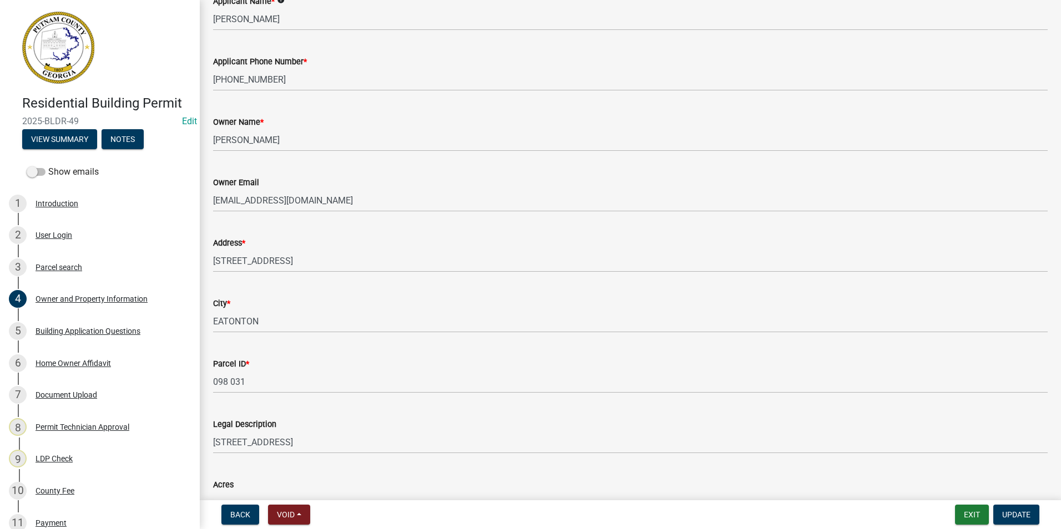
scroll to position [166, 0]
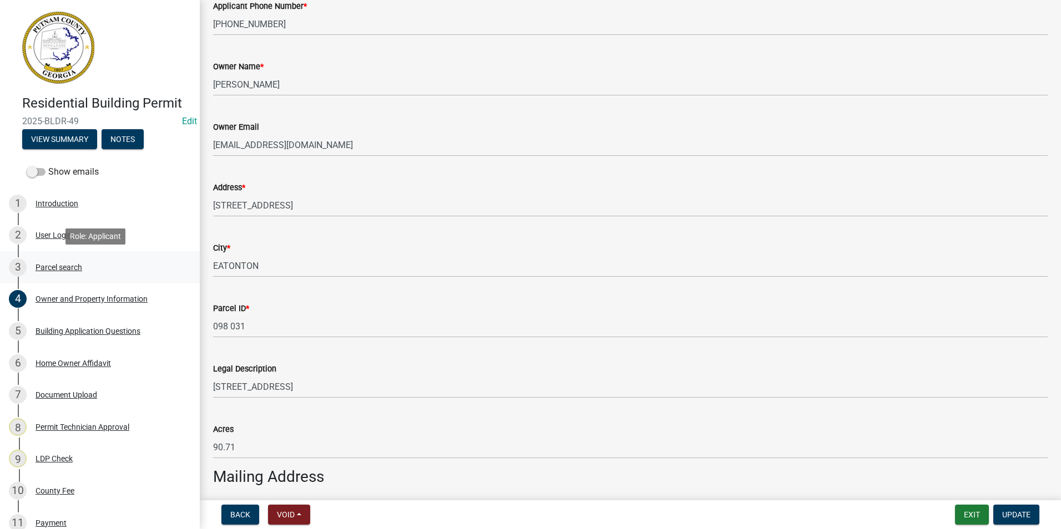
click at [98, 275] on div "3 Parcel search" at bounding box center [95, 268] width 173 height 18
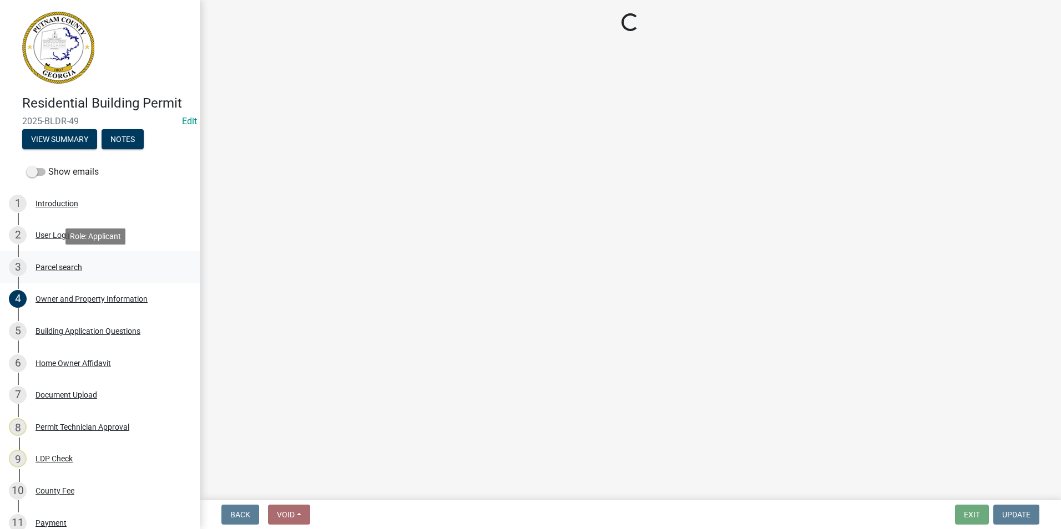
scroll to position [0, 0]
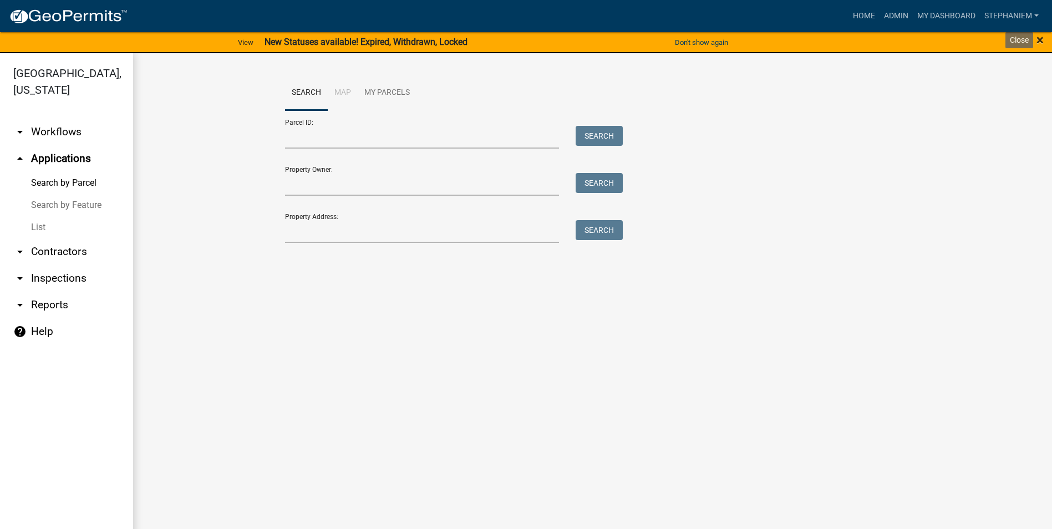
click at [1038, 38] on span "×" at bounding box center [1040, 40] width 7 height 16
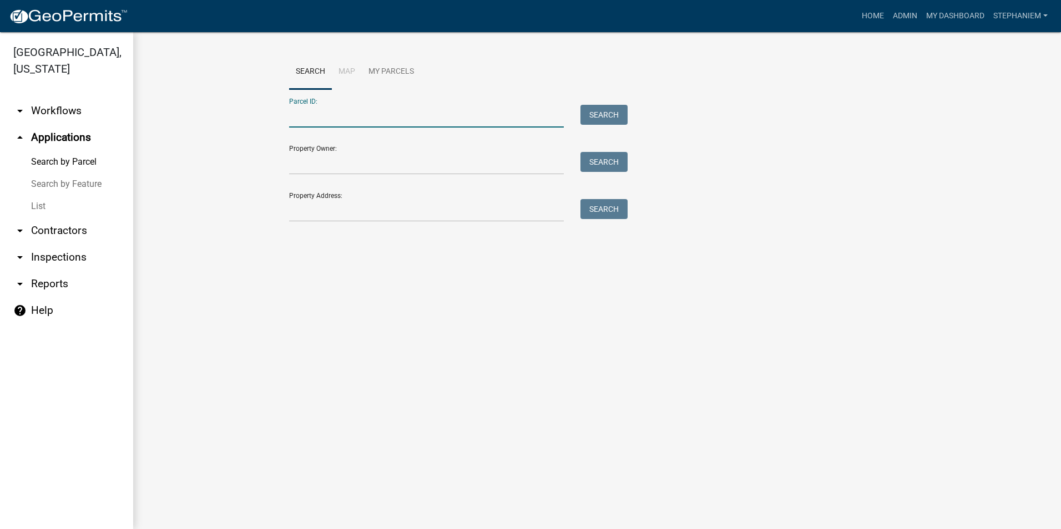
click at [383, 120] on input "Parcel ID:" at bounding box center [426, 116] width 275 height 23
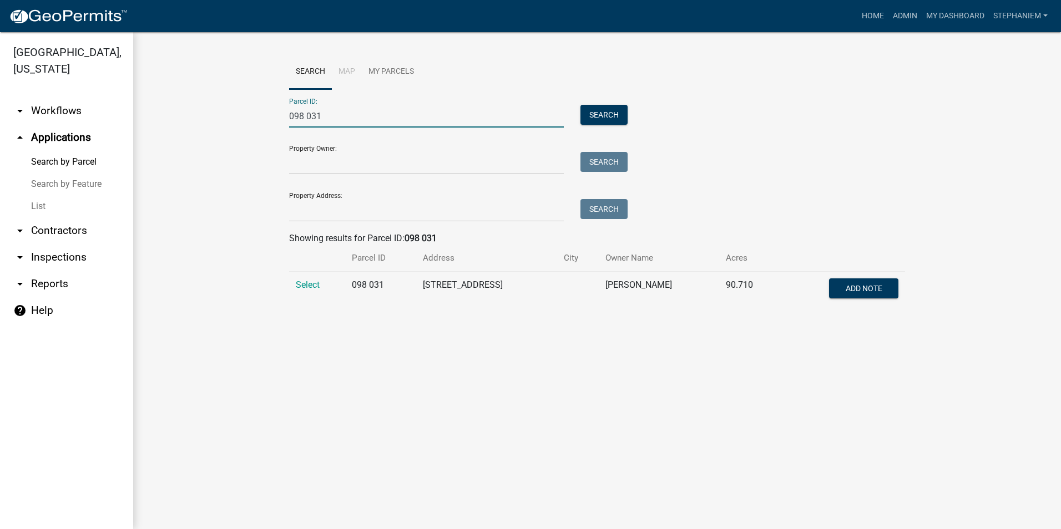
click at [307, 119] on input "098 031" at bounding box center [426, 116] width 275 height 23
type input "098031"
click at [333, 216] on input "Property Address:" at bounding box center [426, 210] width 275 height 23
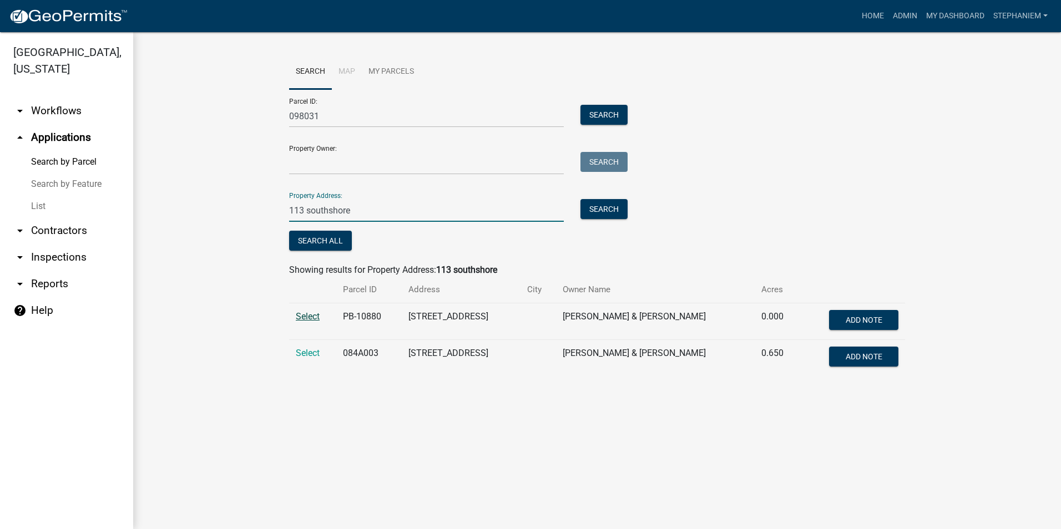
type input "113 southshore"
click at [311, 316] on span "Select" at bounding box center [308, 316] width 24 height 11
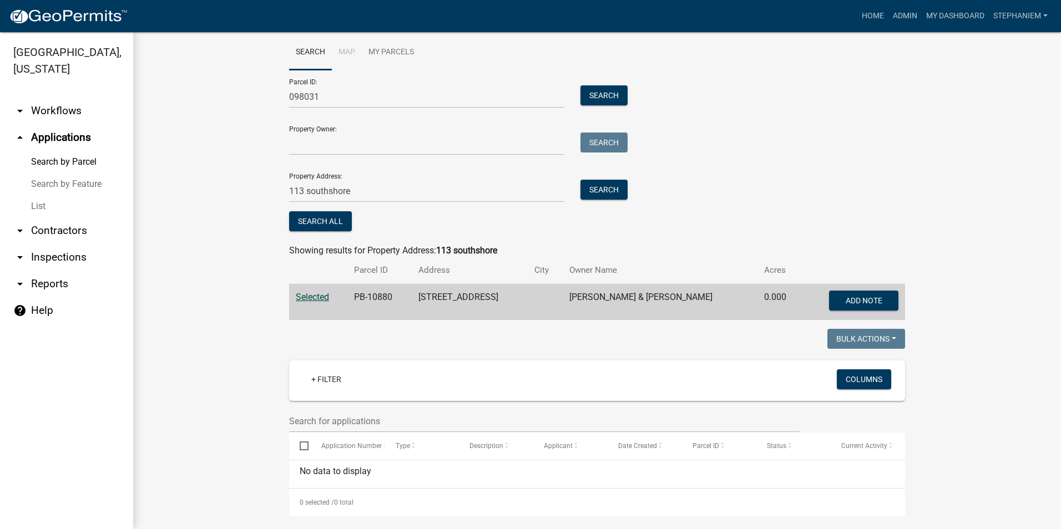
scroll to position [29, 0]
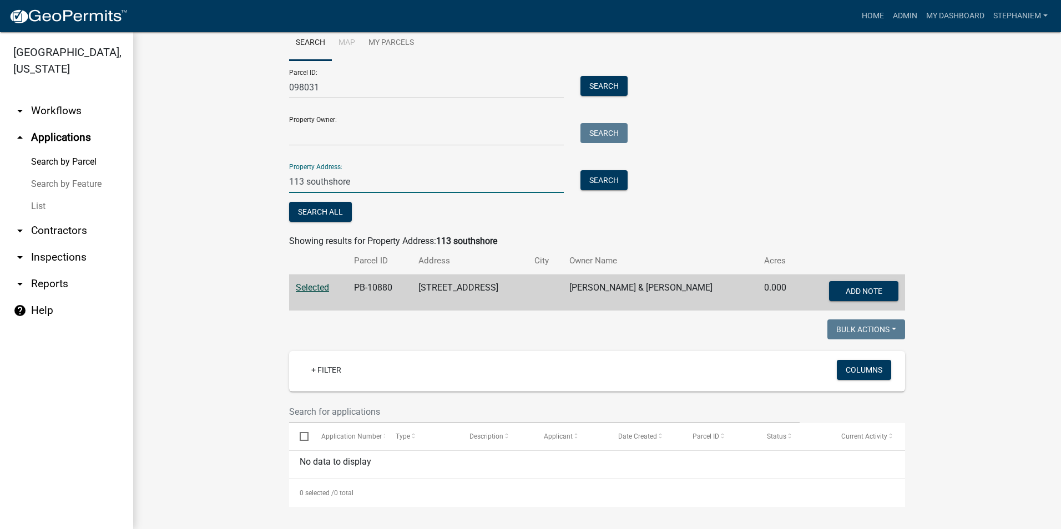
click at [373, 184] on input "113 southshore" at bounding box center [426, 181] width 275 height 23
click at [335, 207] on button "Search All" at bounding box center [320, 212] width 63 height 20
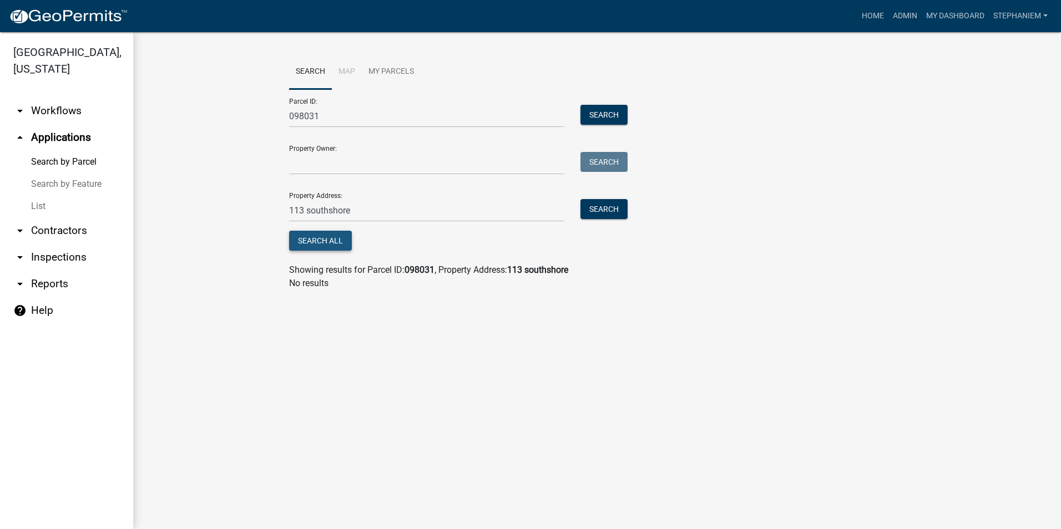
scroll to position [0, 0]
click at [367, 212] on input "113 southshore" at bounding box center [426, 210] width 275 height 23
click at [611, 211] on button "Search" at bounding box center [603, 209] width 47 height 20
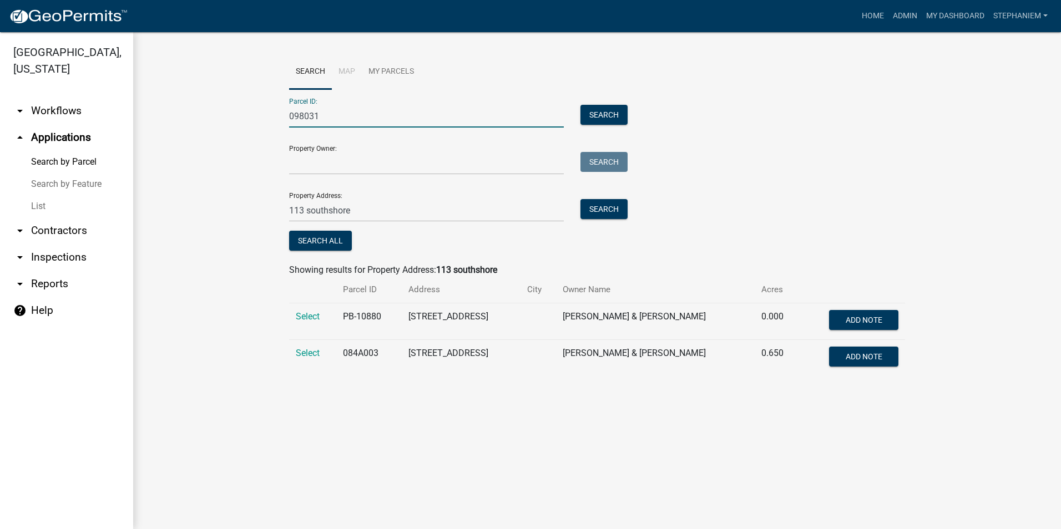
click at [401, 116] on input "098031" at bounding box center [426, 116] width 275 height 23
click at [399, 116] on input "098031" at bounding box center [426, 116] width 275 height 23
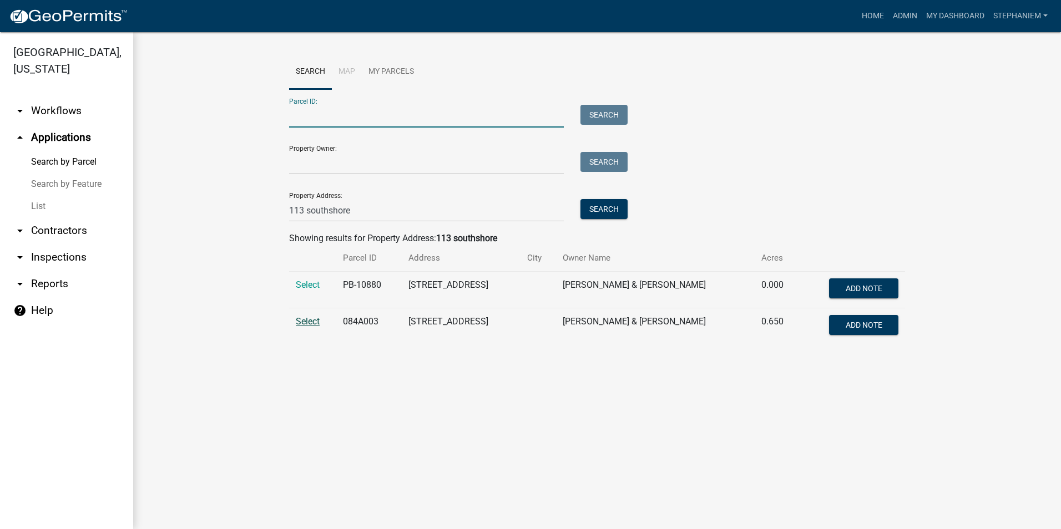
click at [308, 320] on span "Select" at bounding box center [308, 321] width 24 height 11
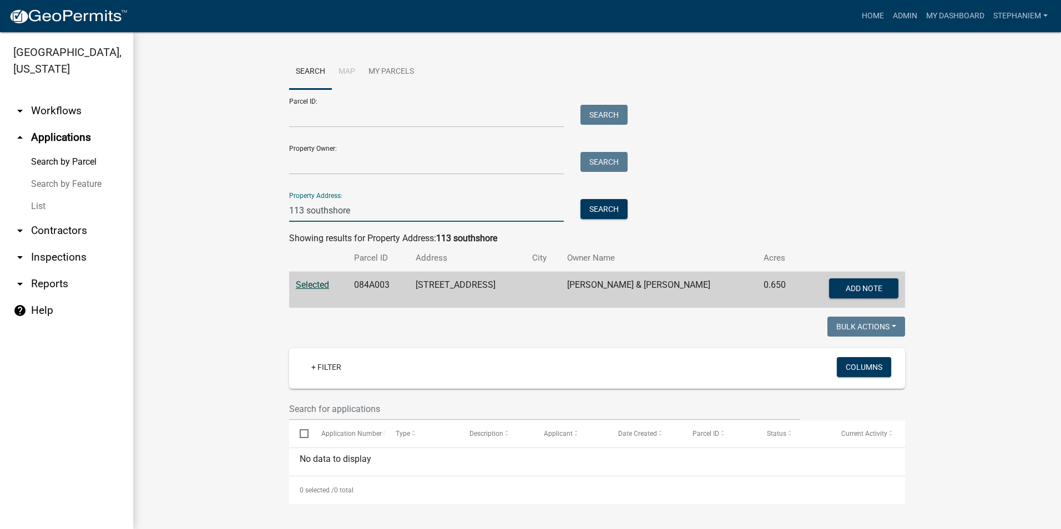
drag, startPoint x: 368, startPoint y: 213, endPoint x: 268, endPoint y: 229, distance: 101.6
click at [268, 229] on wm-workflow-application-search-view "Search Map My Parcels Parcel ID: Search Property Owner: Search Property Address…" at bounding box center [596, 279] width 883 height 450
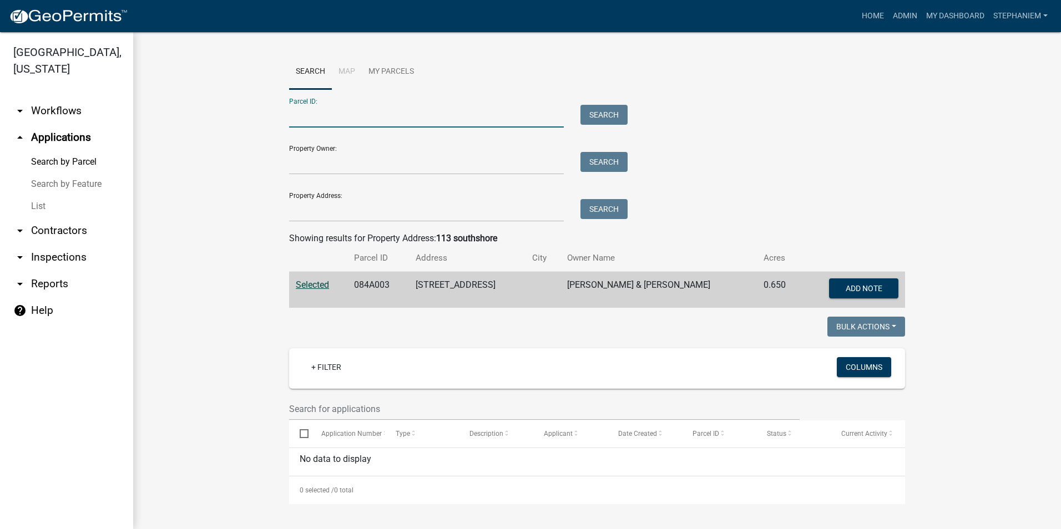
click at [468, 114] on input "Parcel ID:" at bounding box center [426, 116] width 275 height 23
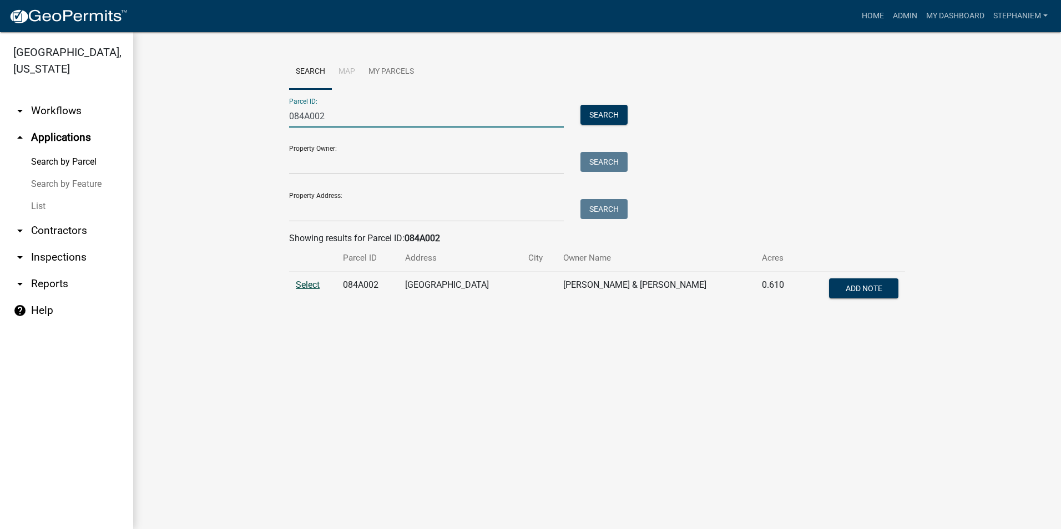
type input "084A002"
click at [316, 282] on span "Select" at bounding box center [308, 285] width 24 height 11
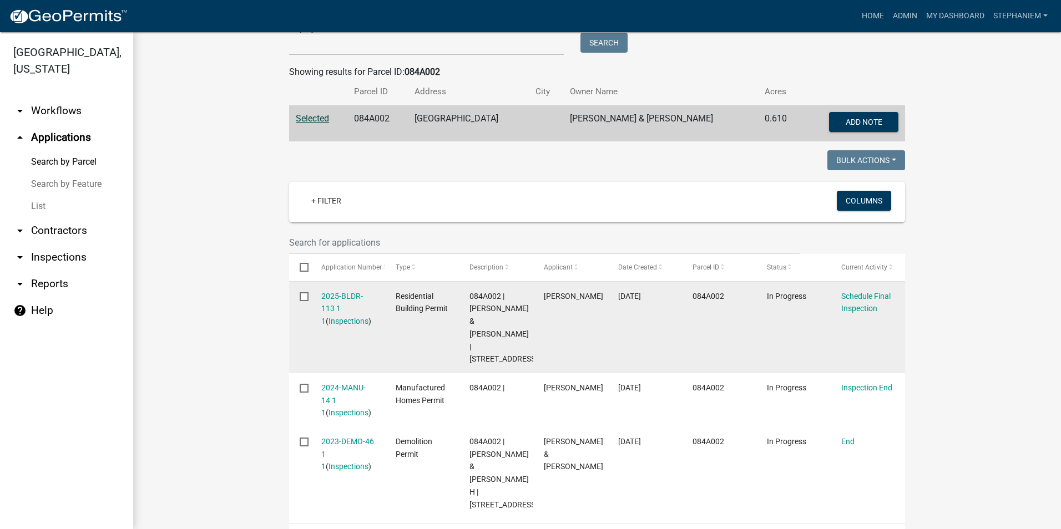
scroll to position [198, 0]
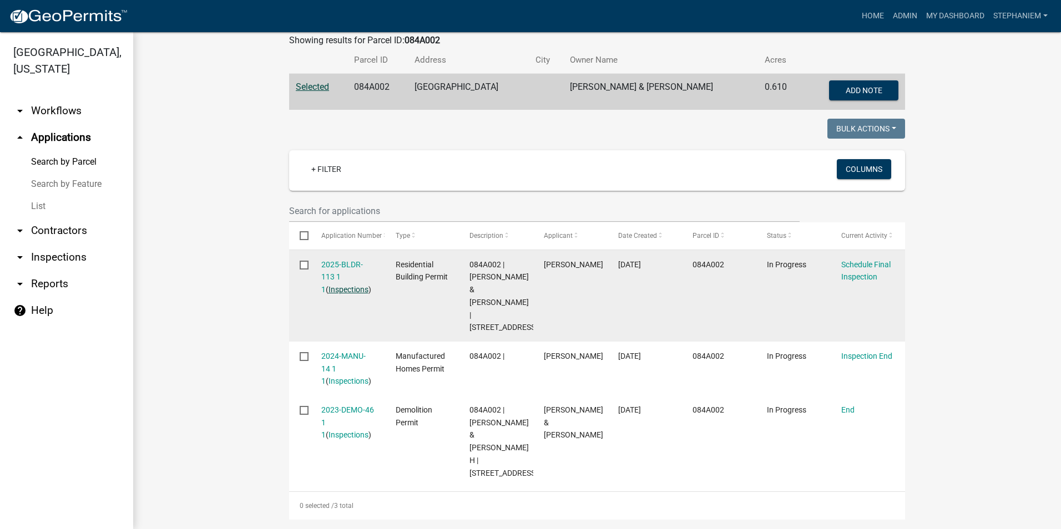
click at [348, 291] on link "Inspections" at bounding box center [348, 289] width 40 height 9
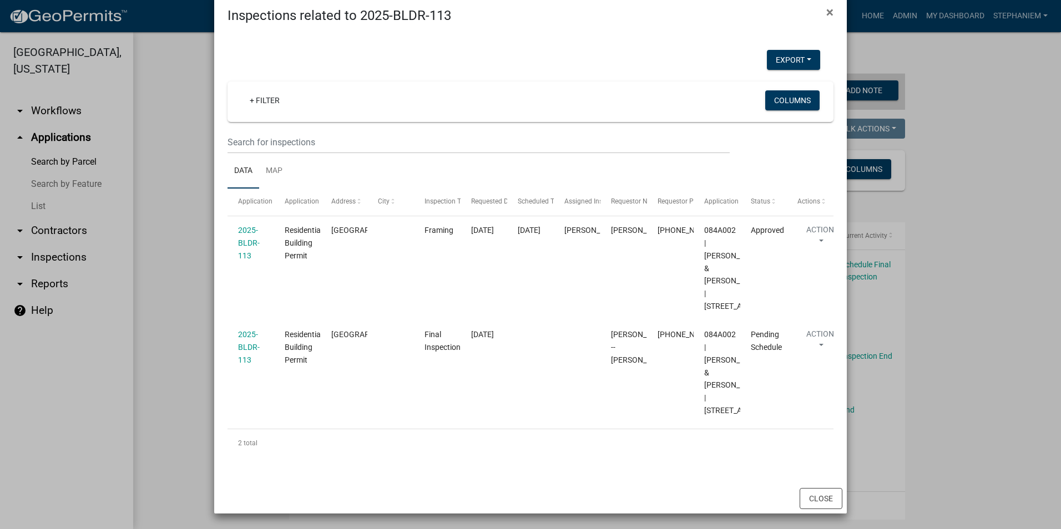
scroll to position [74, 0]
click at [171, 296] on ngb-modal-window "Inspections related to 2025-BLDR-113 × Export Excel Format (.xlsx) CSV Format (…" at bounding box center [530, 264] width 1061 height 529
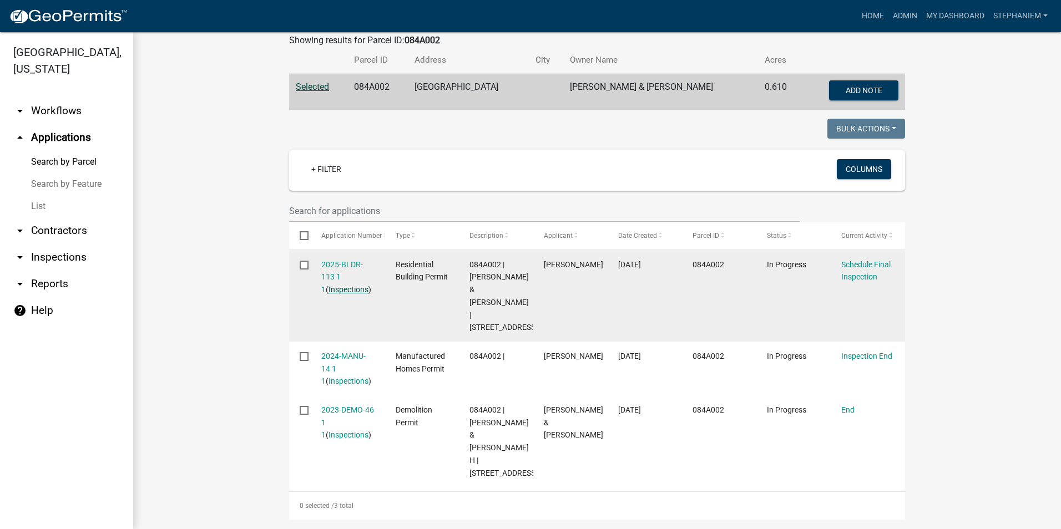
click at [328, 291] on link "Inspections" at bounding box center [348, 289] width 40 height 9
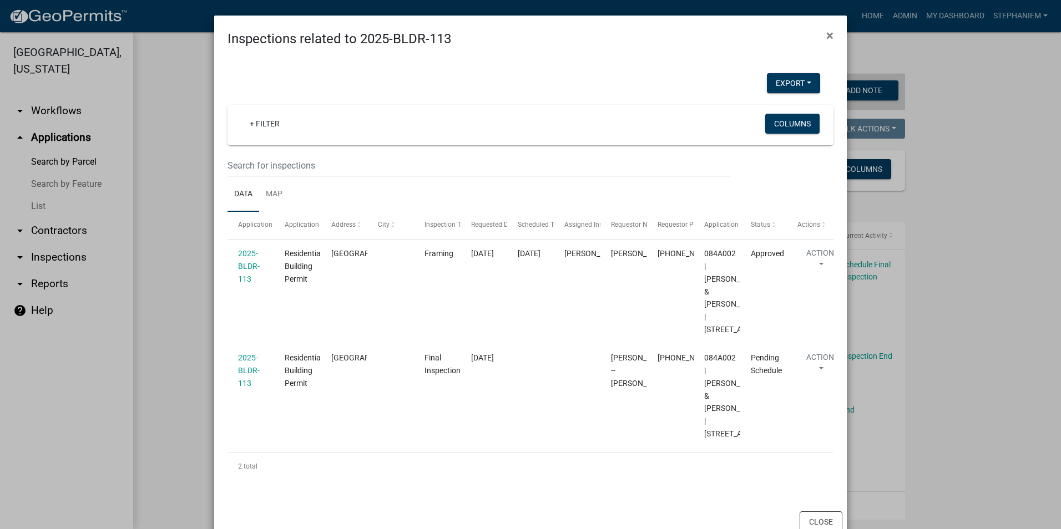
click at [950, 256] on ngb-modal-window "Inspections related to 2025-BLDR-113 × Export Excel Format (.xlsx) CSV Format (…" at bounding box center [530, 264] width 1061 height 529
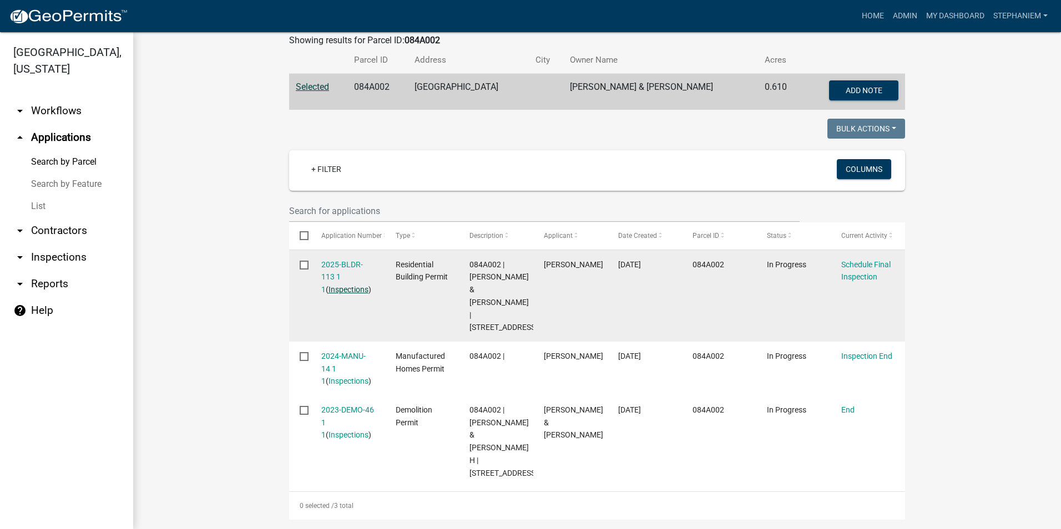
click at [339, 290] on link "Inspections" at bounding box center [348, 289] width 40 height 9
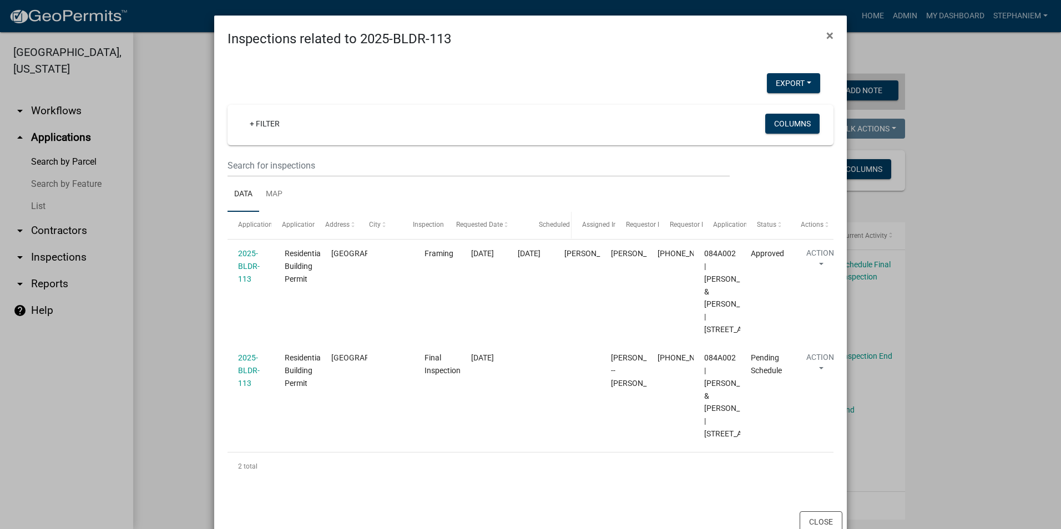
drag, startPoint x: 501, startPoint y: 229, endPoint x: 547, endPoint y: 230, distance: 45.5
click at [547, 230] on div "Application Application Type Address City Inspection Type Requested Date Schedu…" at bounding box center [530, 225] width 606 height 27
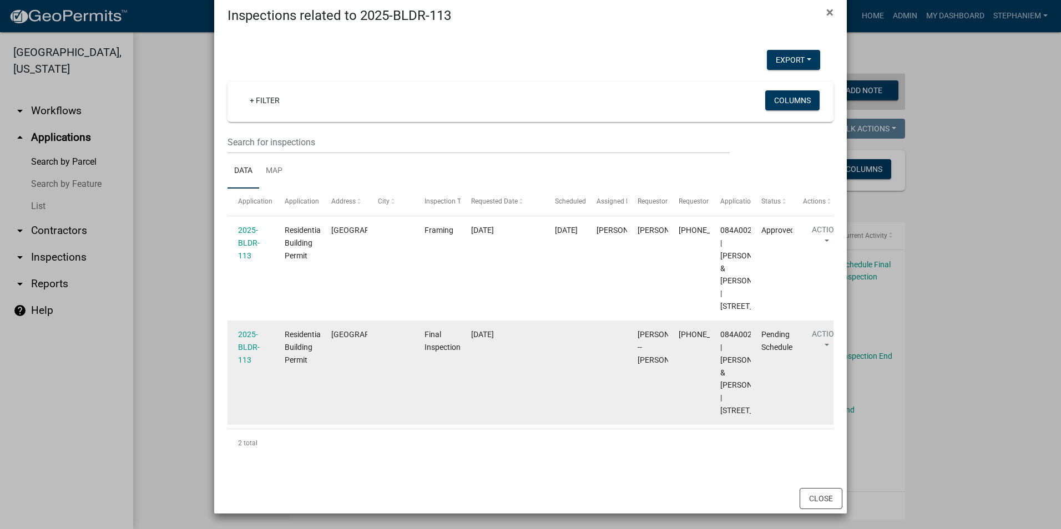
scroll to position [99, 0]
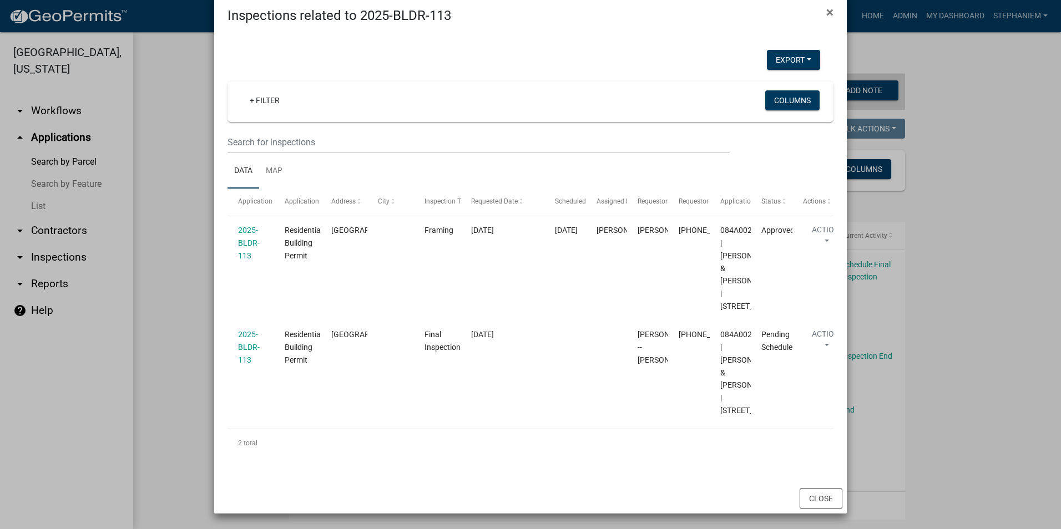
click at [933, 151] on ngb-modal-window "Inspections related to 2025-BLDR-113 × Export Excel Format (.xlsx) CSV Format (…" at bounding box center [530, 264] width 1061 height 529
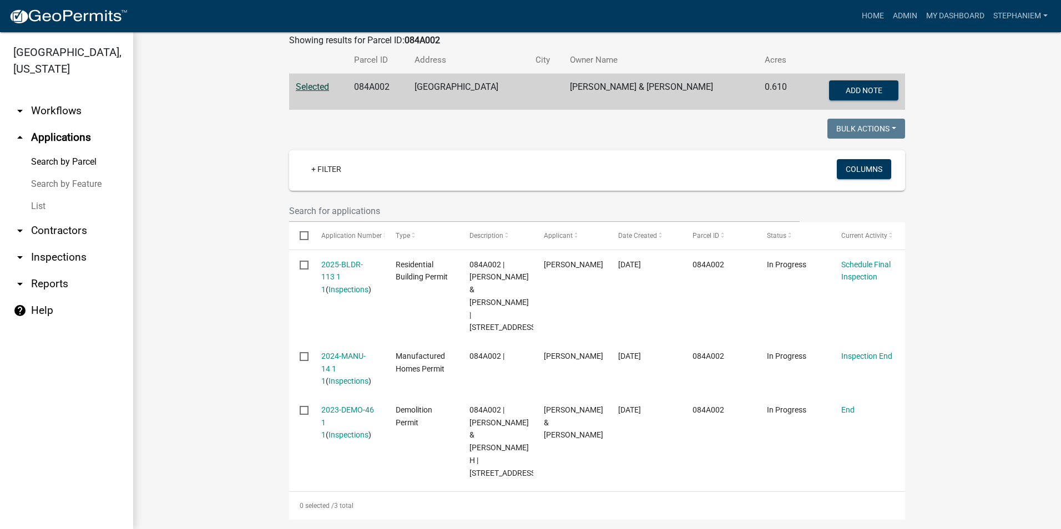
scroll to position [0, 0]
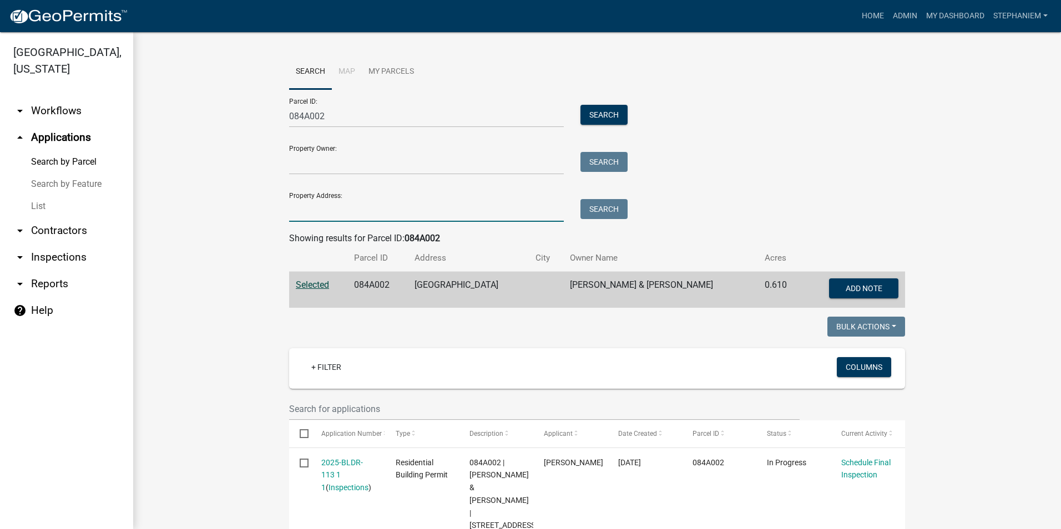
click at [371, 215] on input "Property Address:" at bounding box center [426, 210] width 275 height 23
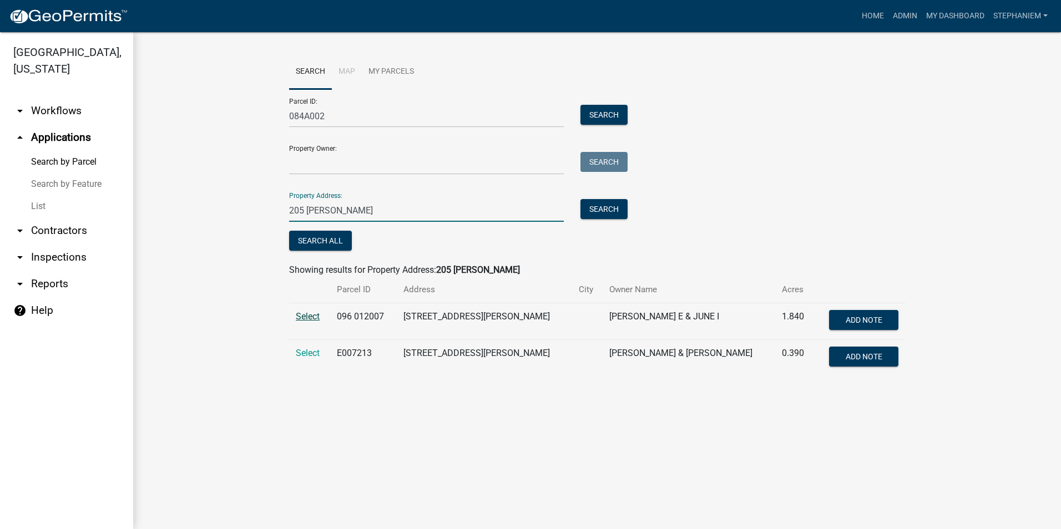
type input "205 Alexander"
click at [308, 319] on span "Select" at bounding box center [308, 316] width 24 height 11
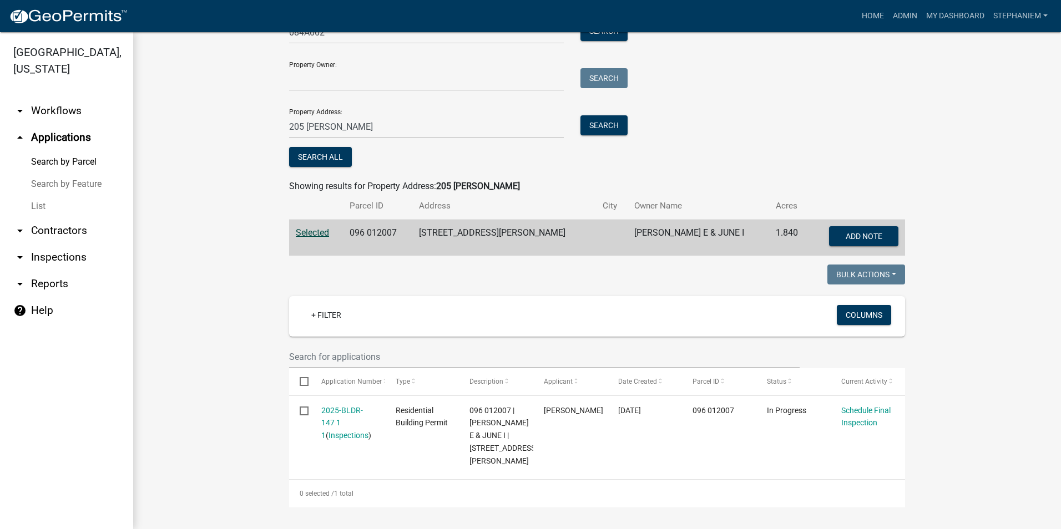
scroll to position [97, 0]
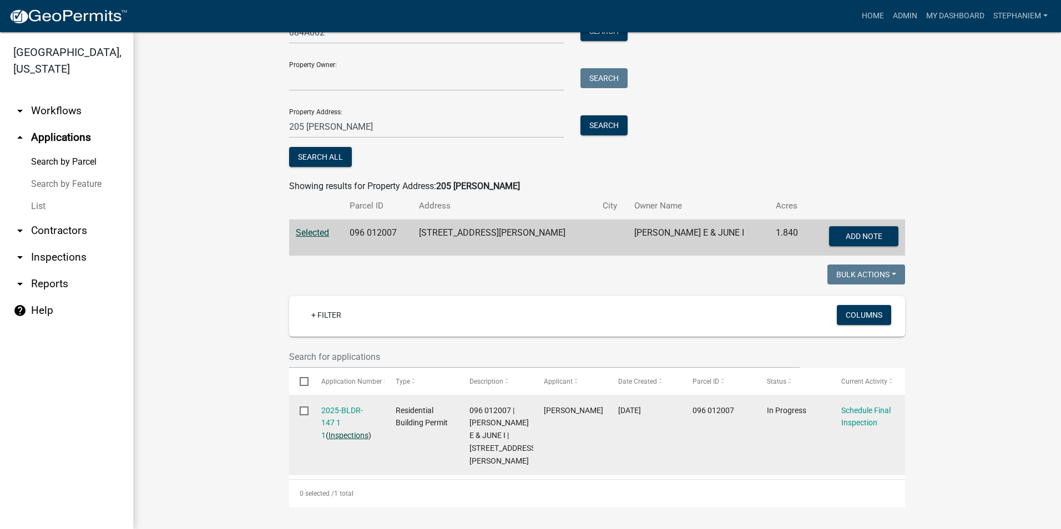
click at [332, 431] on link "Inspections" at bounding box center [348, 435] width 40 height 9
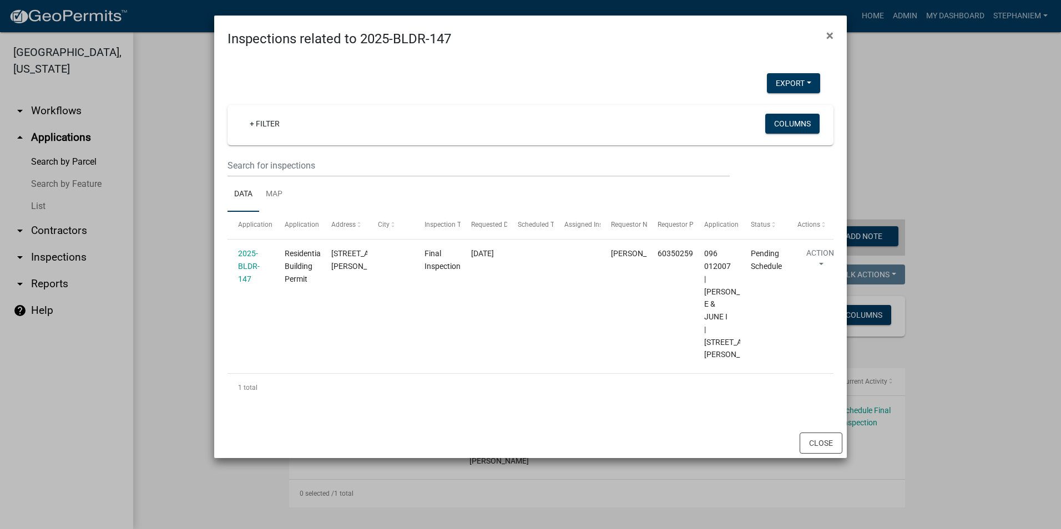
click at [168, 297] on ngb-modal-window "Inspections related to 2025-BLDR-147 × Export Excel Format (.xlsx) CSV Format (…" at bounding box center [530, 264] width 1061 height 529
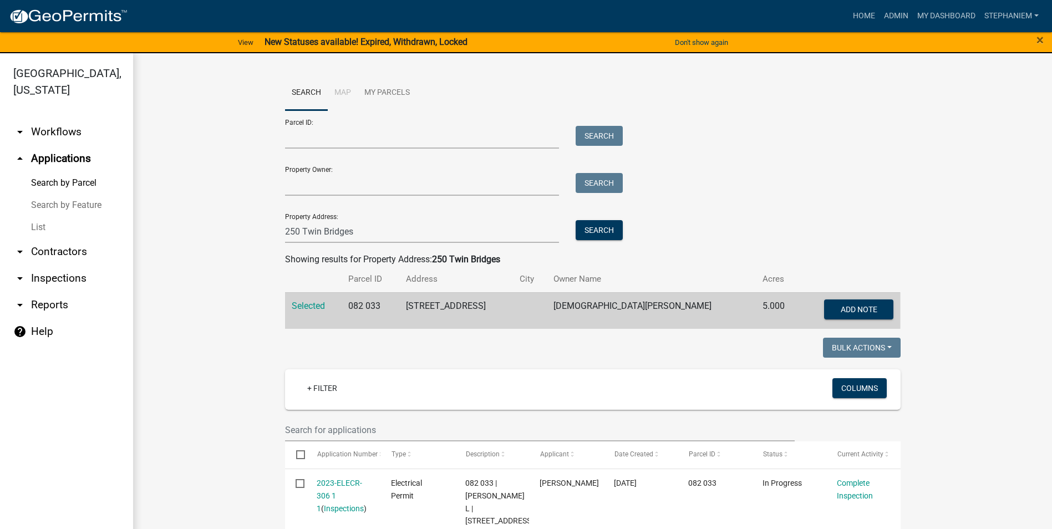
scroll to position [52, 0]
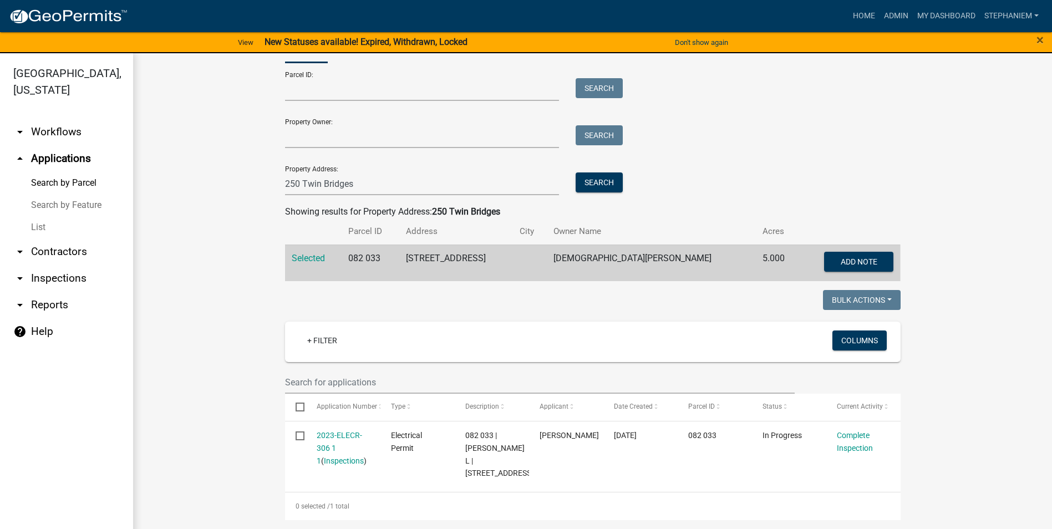
click at [80, 276] on link "arrow_drop_down Inspections" at bounding box center [66, 278] width 133 height 27
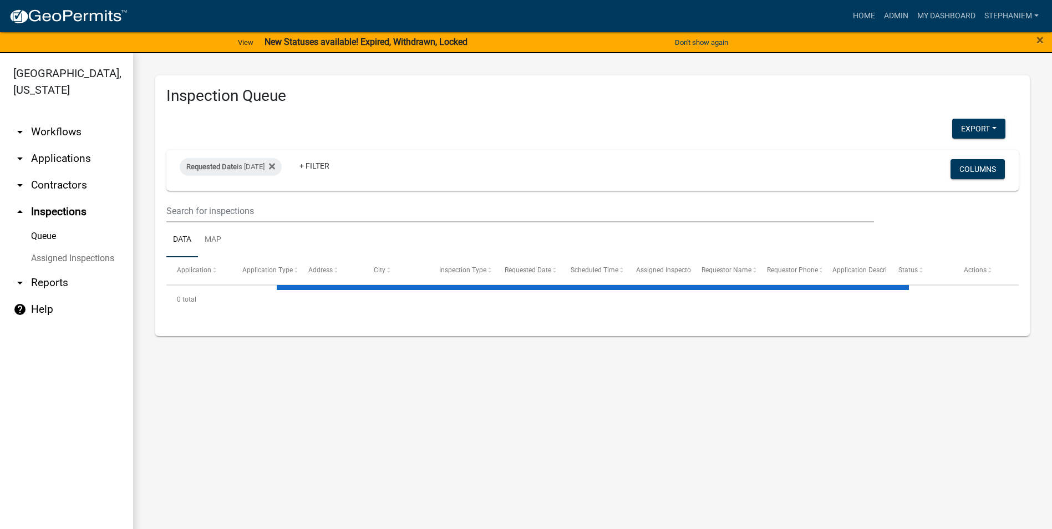
select select "3: 100"
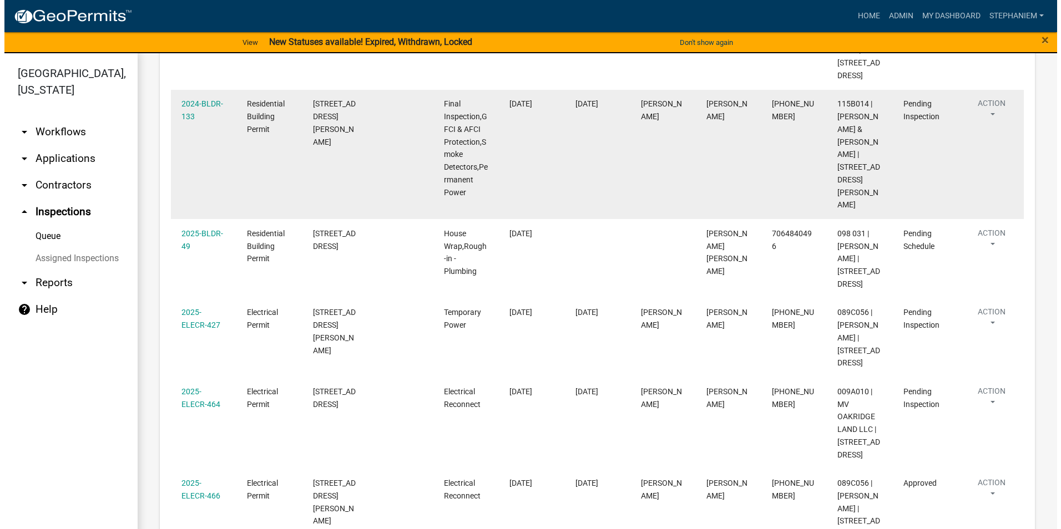
scroll to position [1387, 0]
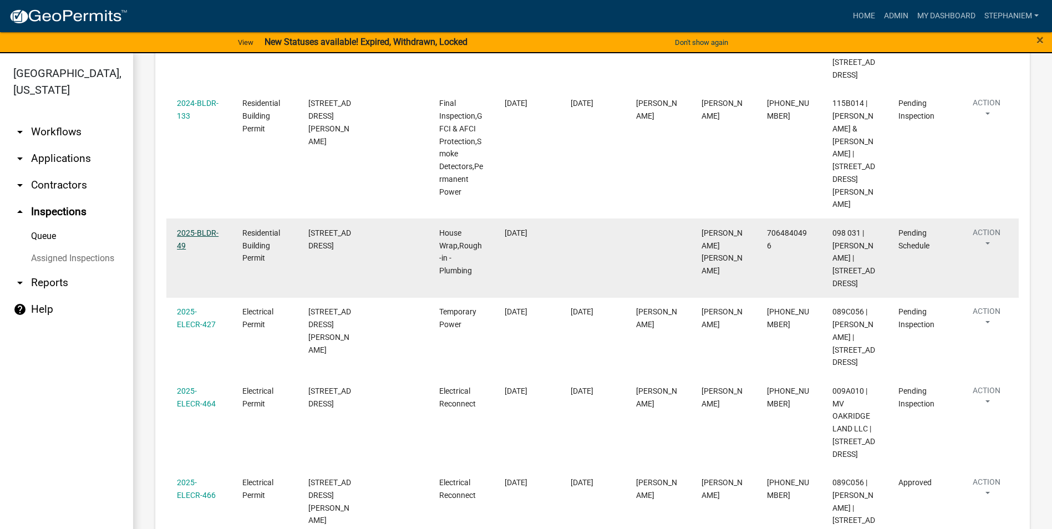
click at [212, 250] on link "2025-BLDR-49" at bounding box center [198, 240] width 42 height 22
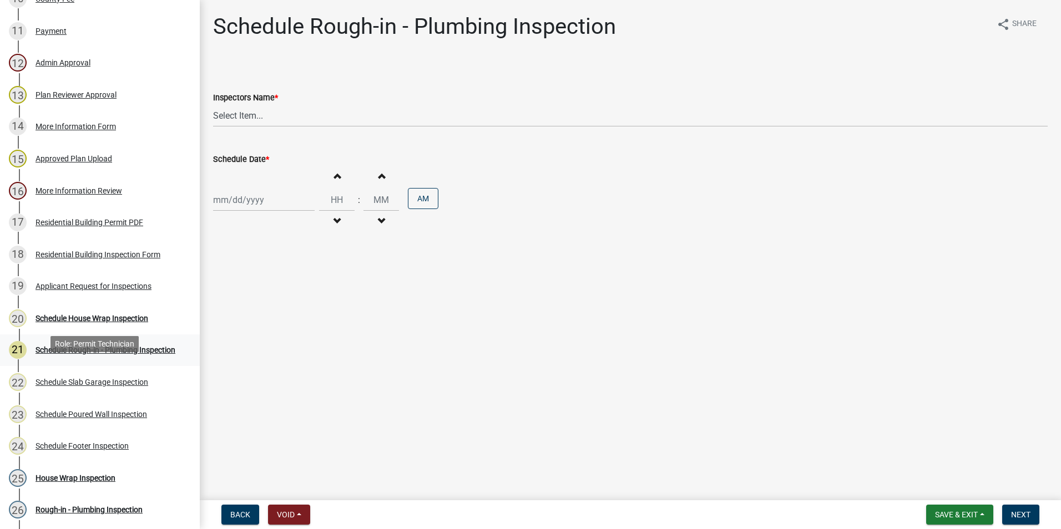
scroll to position [499, 0]
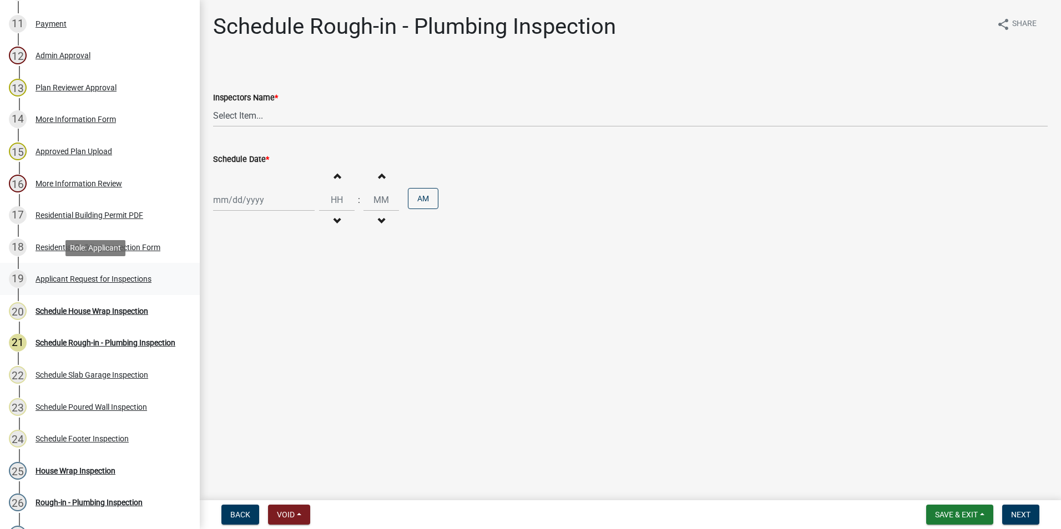
click at [109, 286] on div "19 Applicant Request for Inspections" at bounding box center [95, 279] width 173 height 18
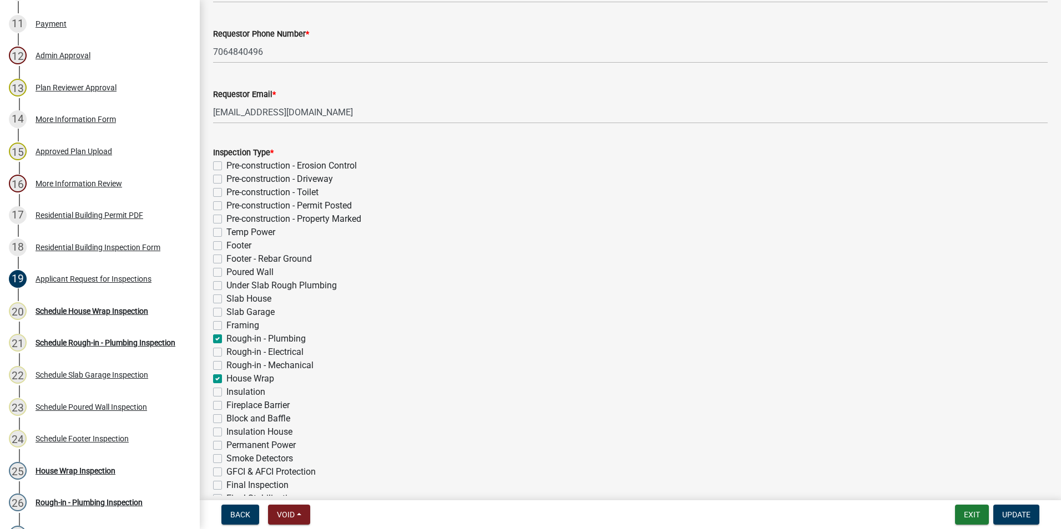
scroll to position [166, 0]
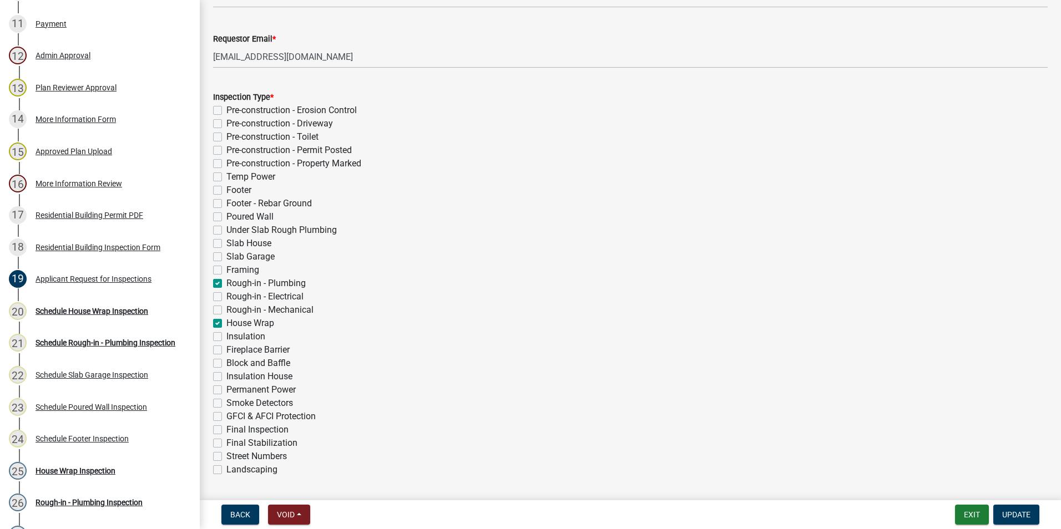
click at [226, 282] on label "Rough-in - Plumbing" at bounding box center [265, 283] width 79 height 13
click at [226, 282] on input "Rough-in - Plumbing" at bounding box center [229, 280] width 7 height 7
checkbox input "false"
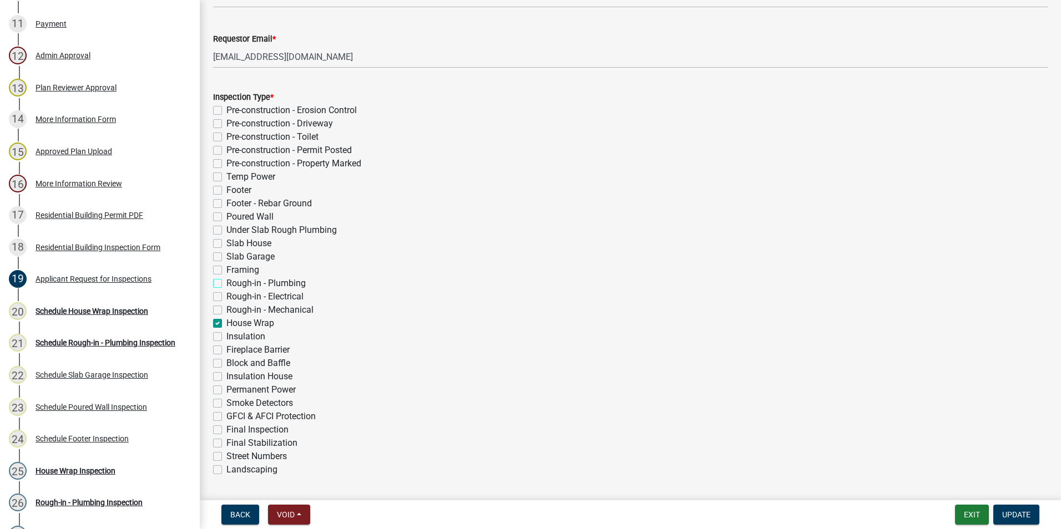
checkbox input "false"
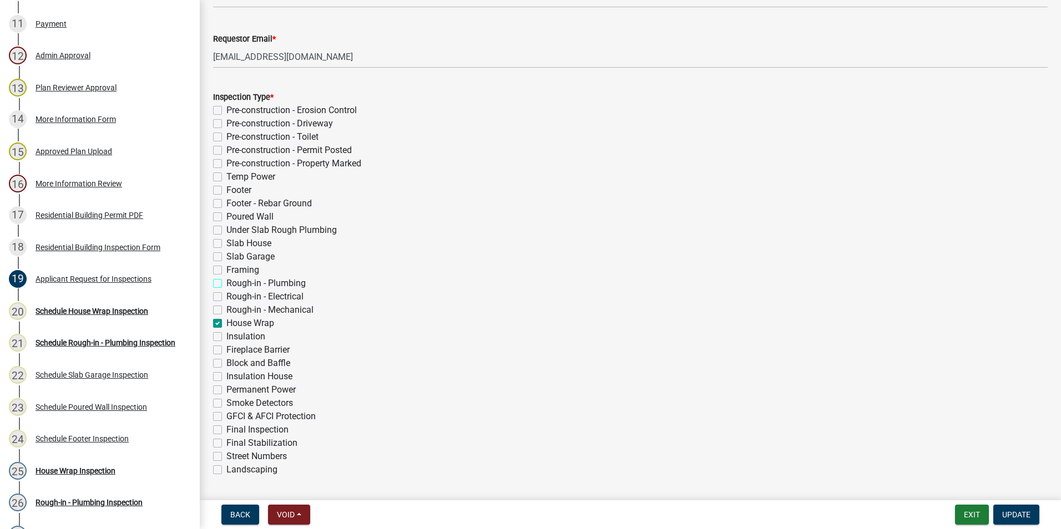
checkbox input "false"
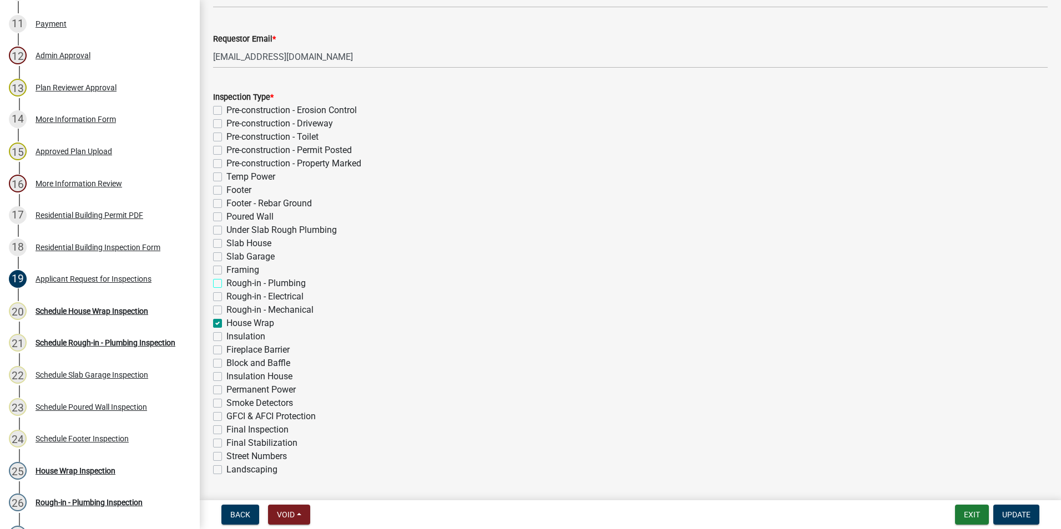
checkbox input "false"
checkbox input "true"
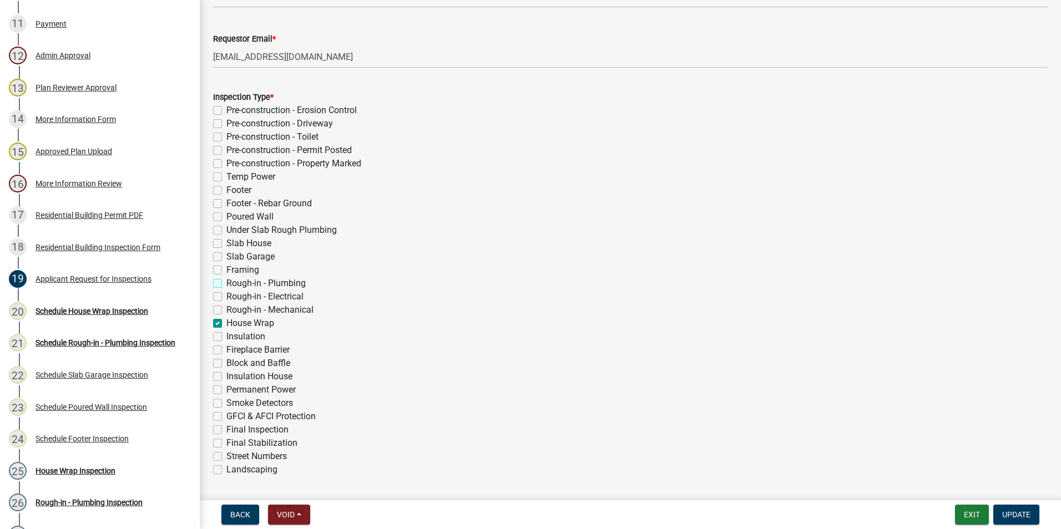
checkbox input "false"
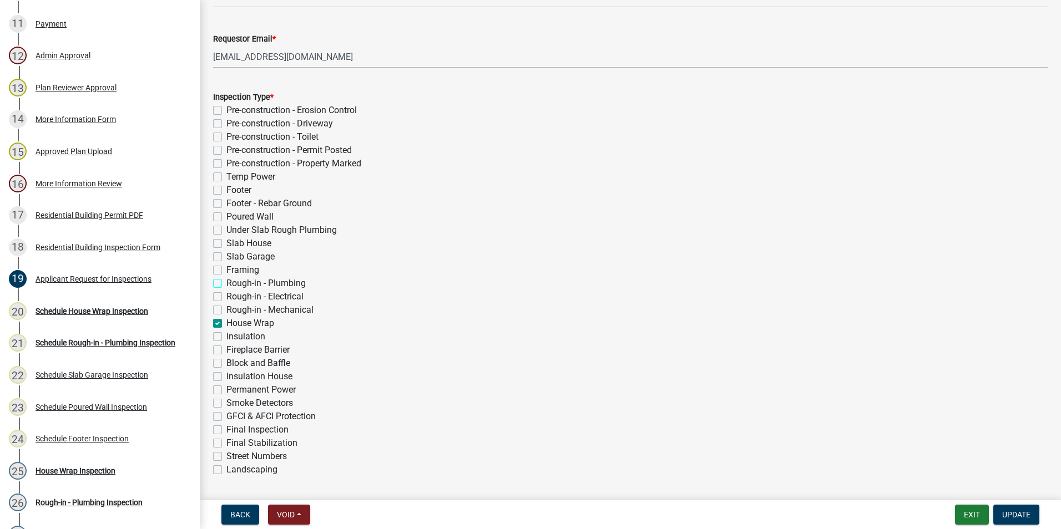
checkbox input "false"
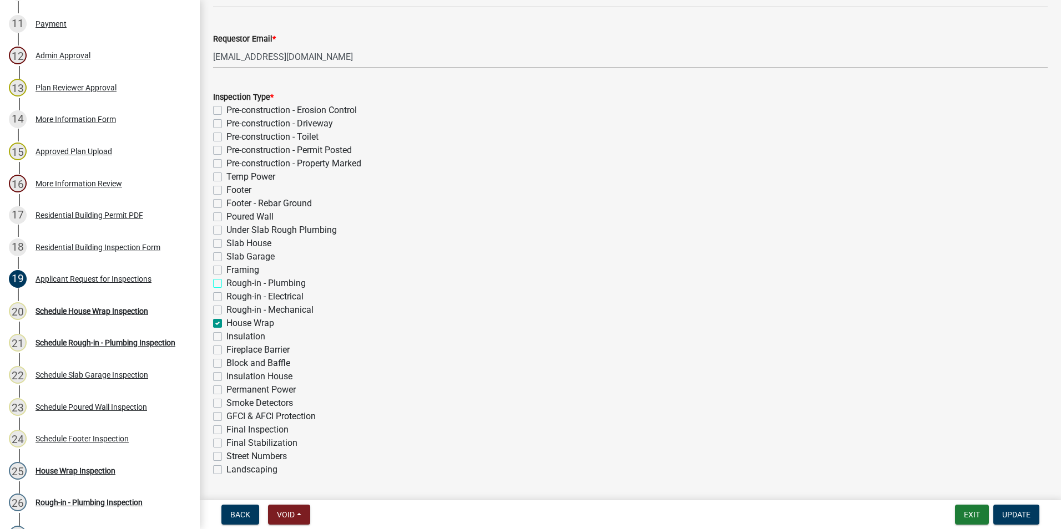
checkbox input "false"
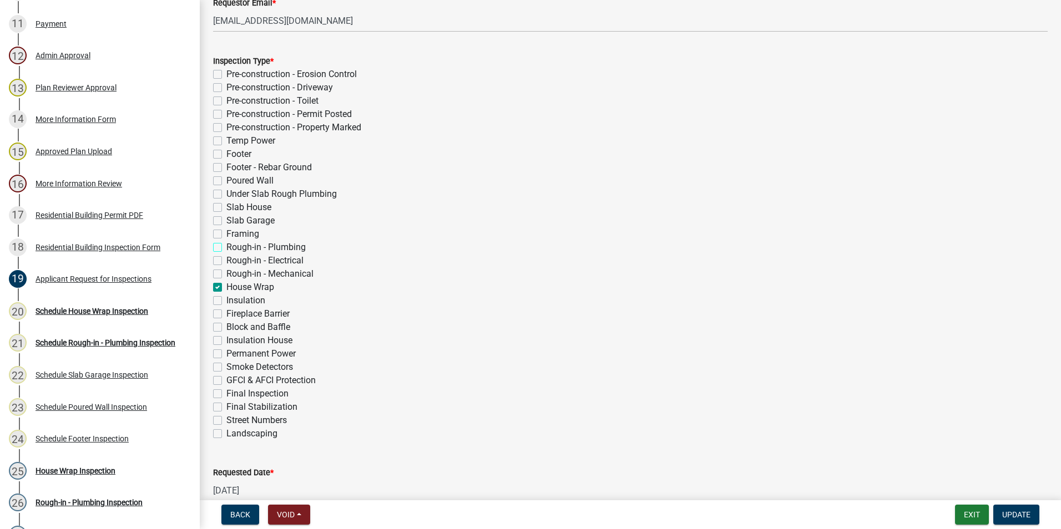
scroll to position [222, 0]
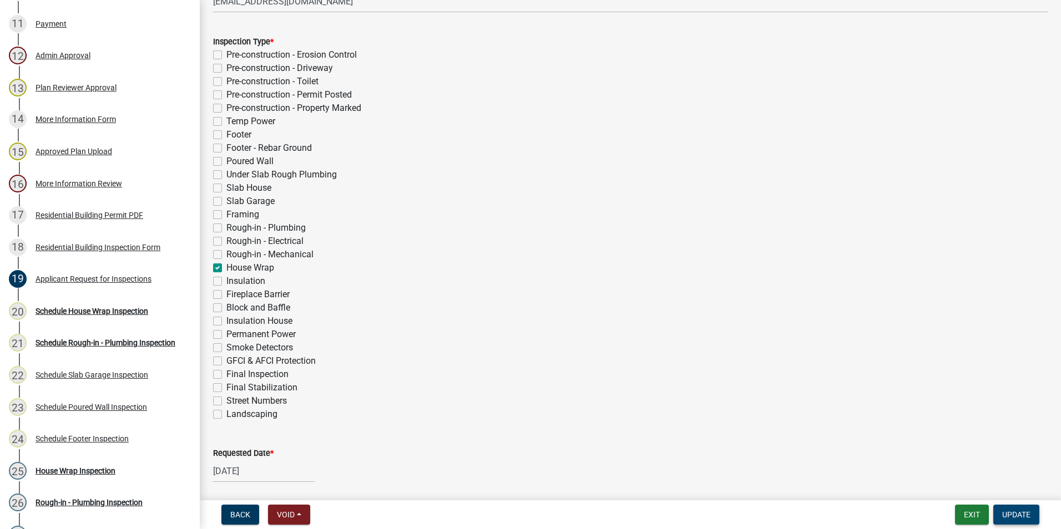
click at [1025, 513] on span "Update" at bounding box center [1016, 514] width 28 height 9
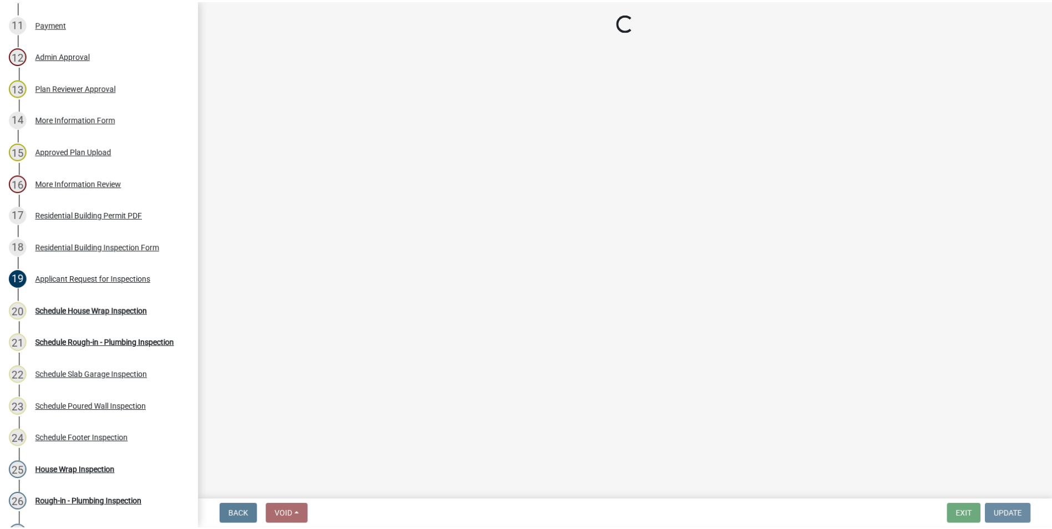
scroll to position [0, 0]
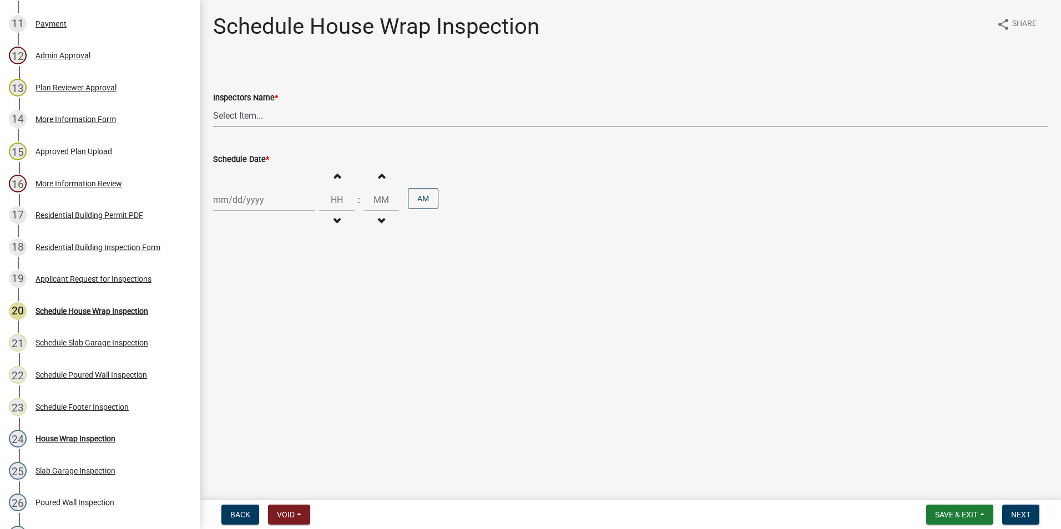
click at [300, 124] on select "Select Item... mrivera (Michele Rivera) jstokes (Jerry Stokes) asmith105 (Antho…" at bounding box center [630, 115] width 834 height 23
select select "a0ea4169-8540-4a2c-b9f4-cf4c1ffdeb95"
click at [213, 104] on select "Select Item... mrivera (Michele Rivera) jstokes (Jerry Stokes) asmith105 (Antho…" at bounding box center [630, 115] width 834 height 23
select select "8"
select select "2025"
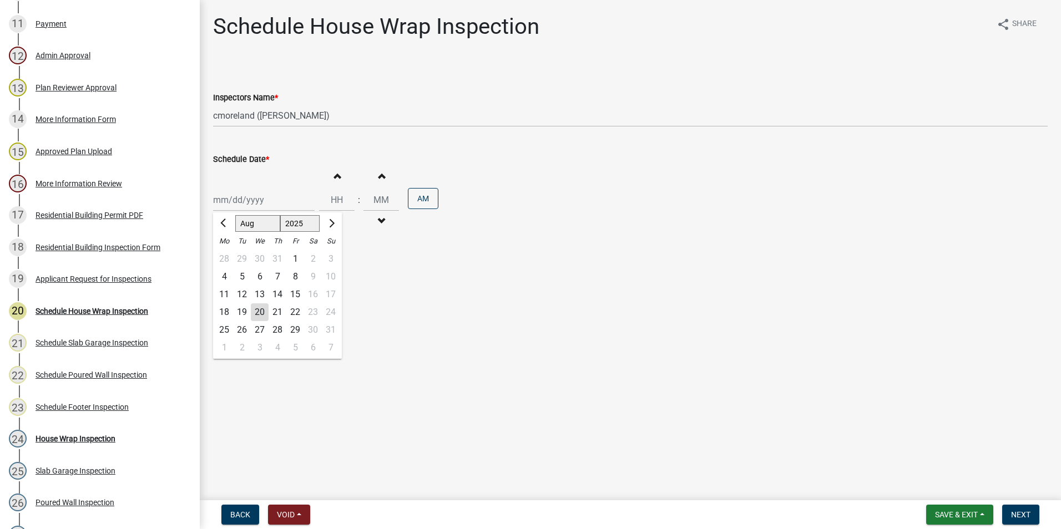
click at [255, 207] on div "Jan Feb Mar Apr May Jun Jul Aug Sep Oct Nov Dec 1525 1526 1527 1528 1529 1530 1…" at bounding box center [264, 200] width 102 height 23
click at [275, 313] on div "21" at bounding box center [277, 312] width 18 height 18
type input "[DATE]"
click at [1016, 513] on span "Next" at bounding box center [1020, 514] width 19 height 9
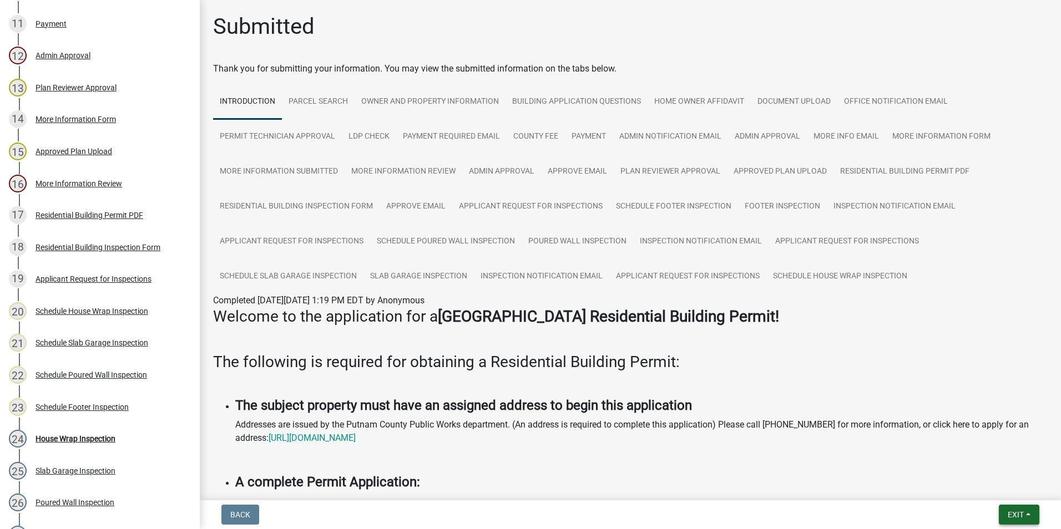
click at [1021, 509] on button "Exit" at bounding box center [1019, 515] width 40 height 20
click at [1020, 497] on button "Save & Exit" at bounding box center [994, 486] width 89 height 27
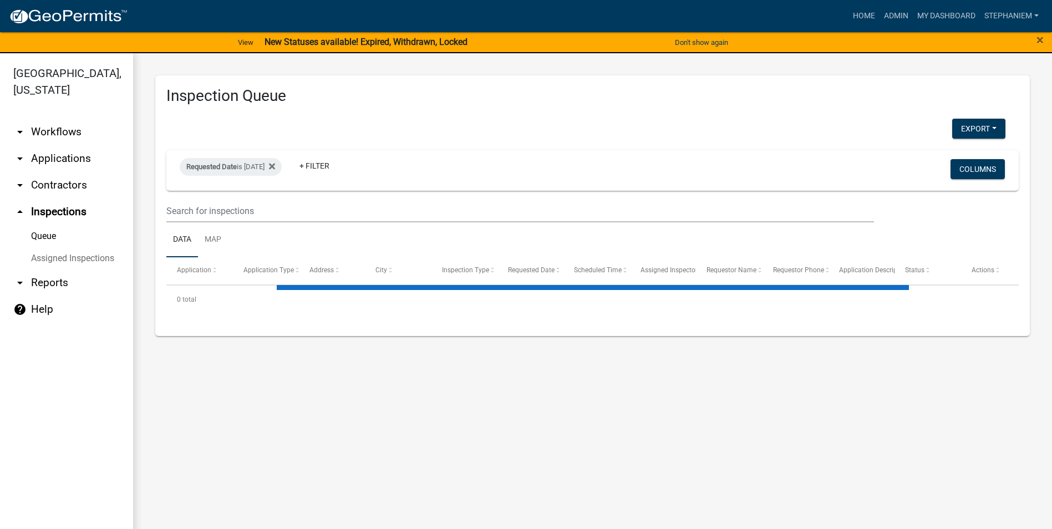
select select "3: 100"
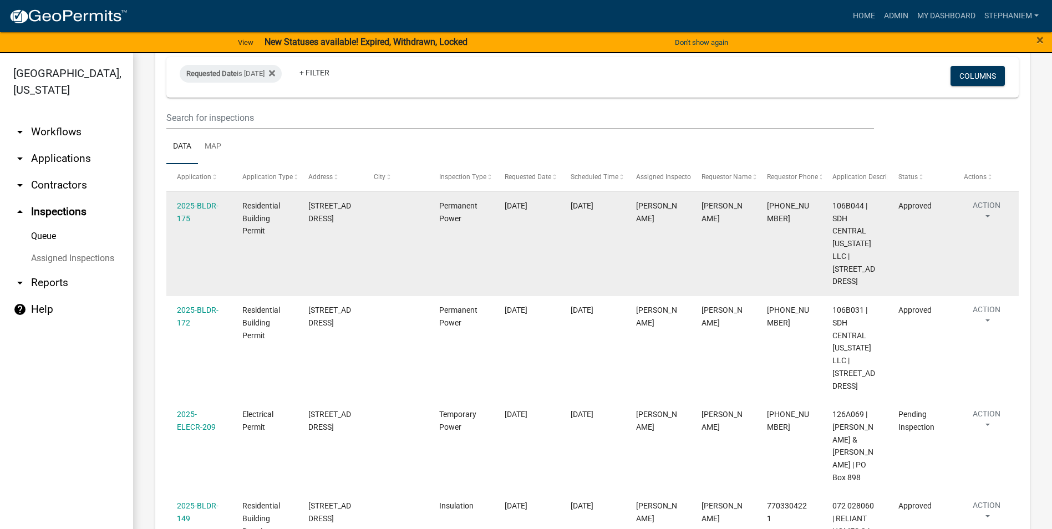
scroll to position [111, 0]
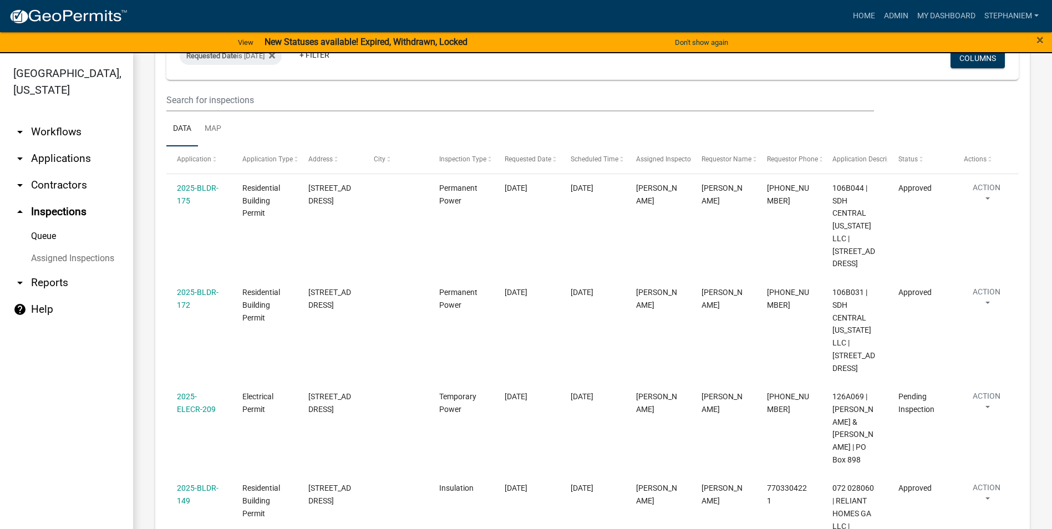
click at [64, 156] on link "arrow_drop_down Applications" at bounding box center [66, 158] width 133 height 27
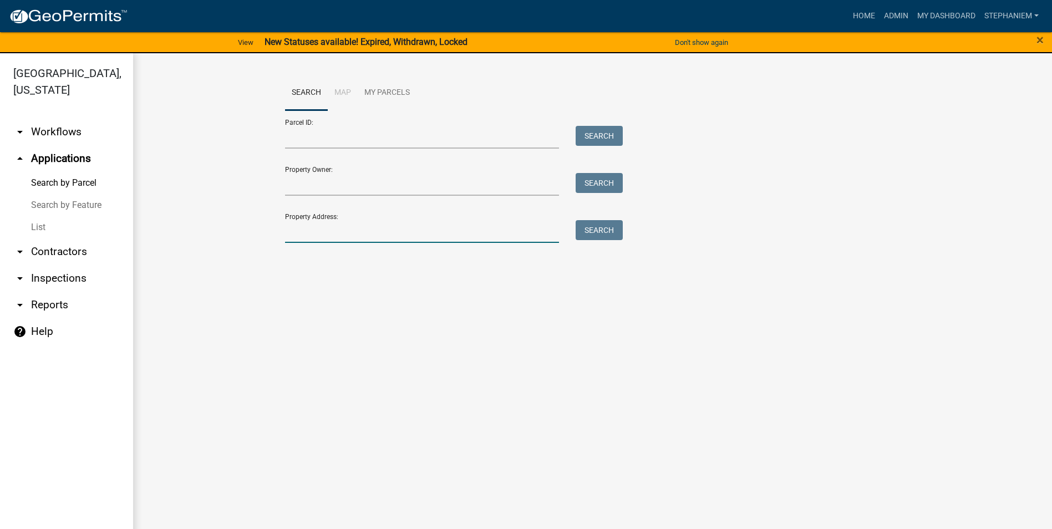
click at [298, 228] on input "Property Address:" at bounding box center [422, 231] width 275 height 23
type input "679 harmony"
click at [592, 224] on button "Search" at bounding box center [599, 230] width 47 height 20
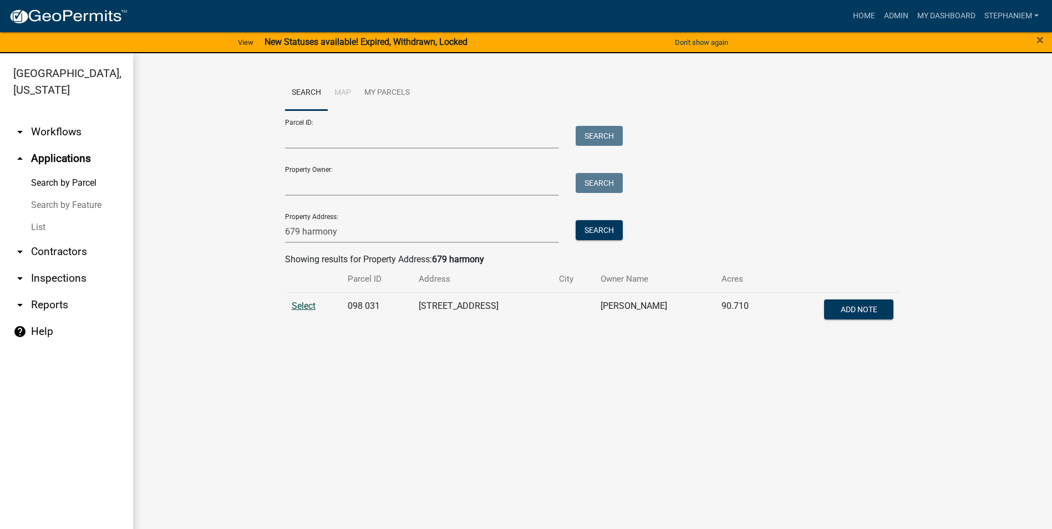
click at [315, 304] on span "Select" at bounding box center [304, 306] width 24 height 11
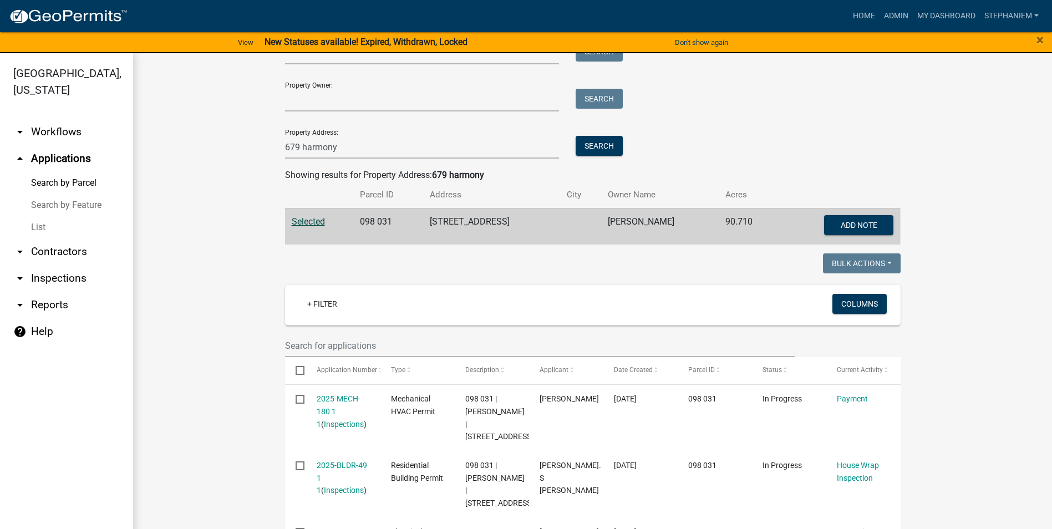
scroll to position [168, 0]
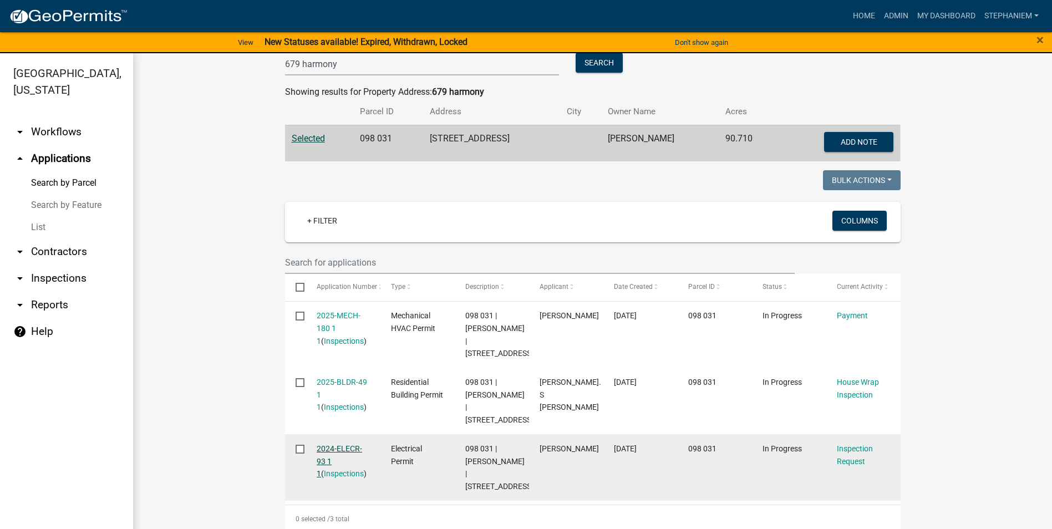
click at [342, 448] on link "2024-ELECR-93 1 1" at bounding box center [339, 461] width 45 height 34
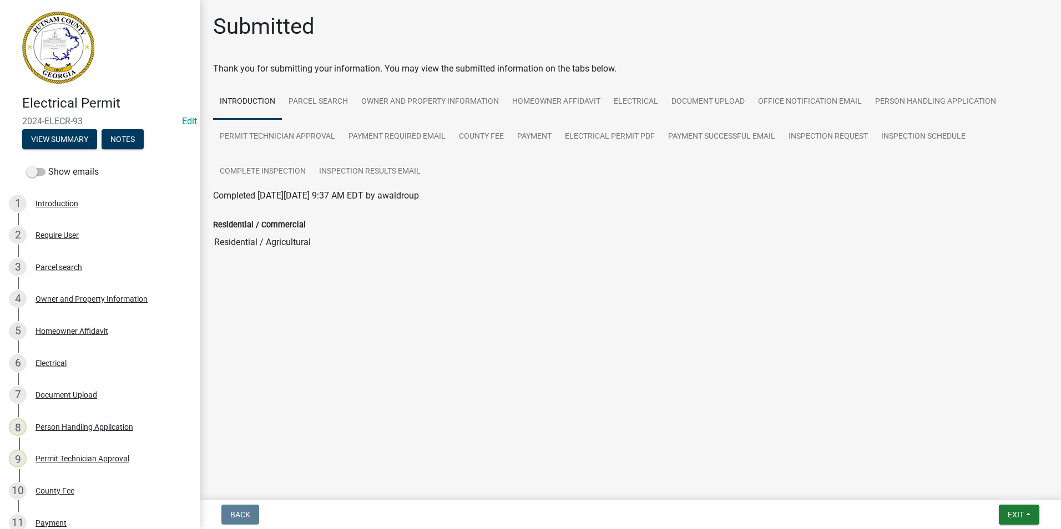
click at [97, 268] on div "3 Parcel search" at bounding box center [95, 268] width 173 height 18
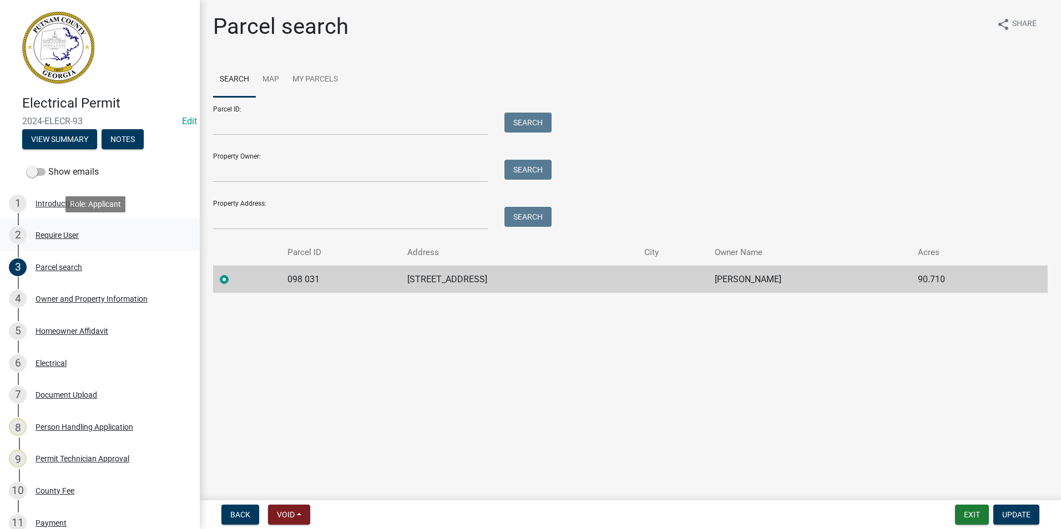
click at [52, 234] on div "Require User" at bounding box center [57, 235] width 43 height 8
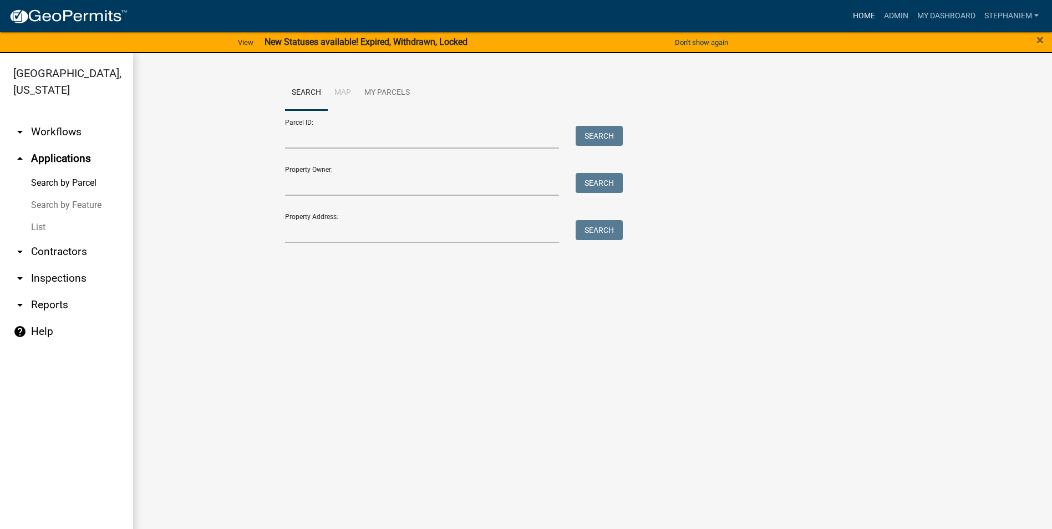
click at [854, 22] on link "Home" at bounding box center [864, 16] width 31 height 21
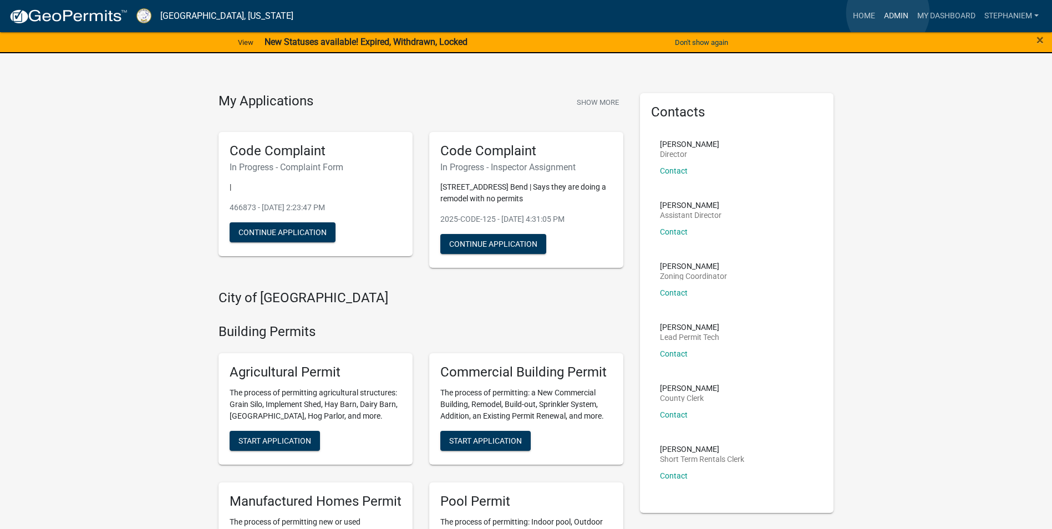
click at [888, 13] on link "Admin" at bounding box center [896, 16] width 33 height 21
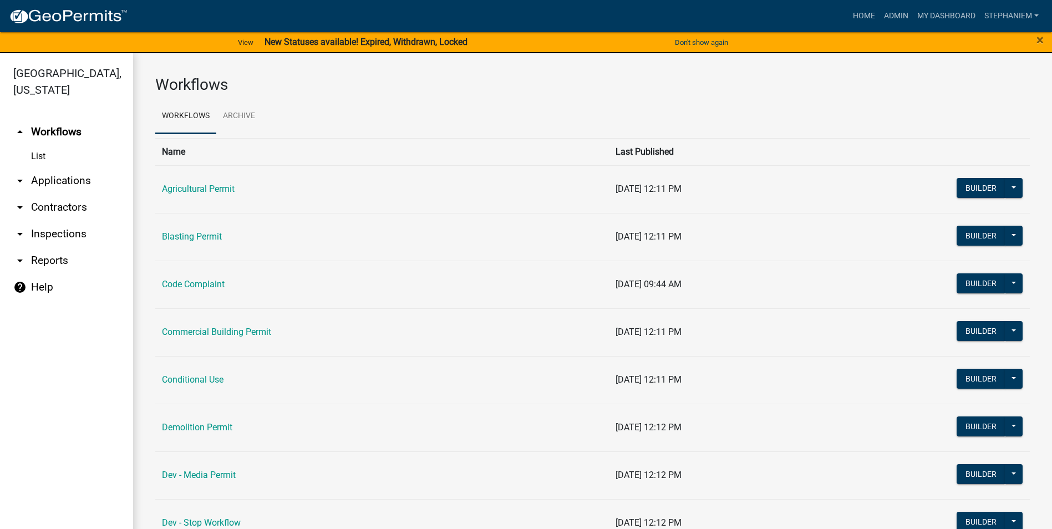
click at [59, 232] on link "arrow_drop_down Inspections" at bounding box center [66, 234] width 133 height 27
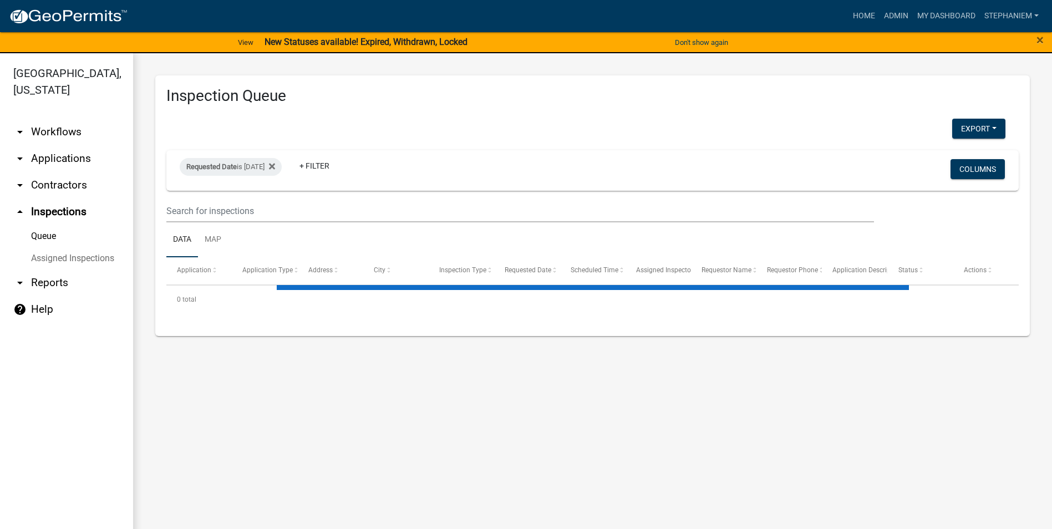
select select "3: 100"
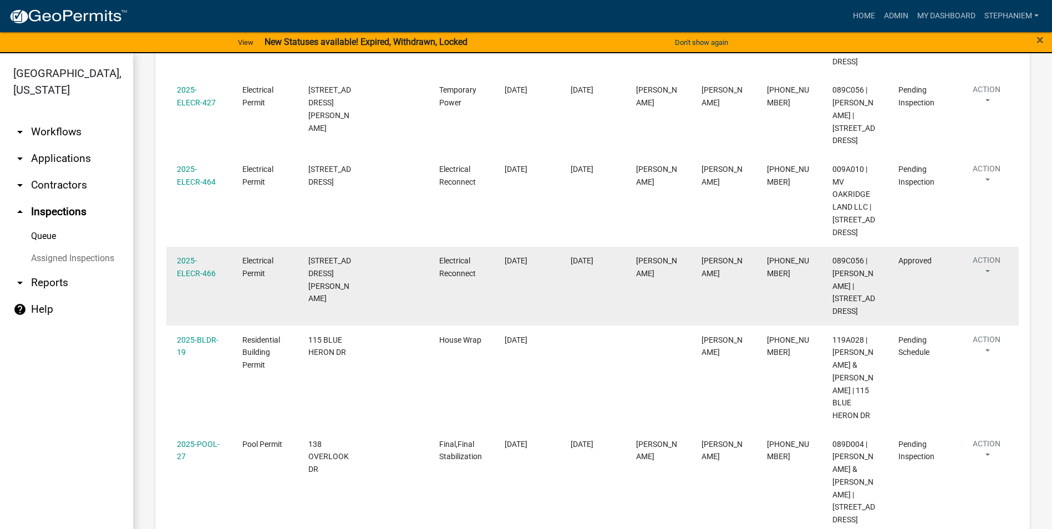
scroll to position [1553, 0]
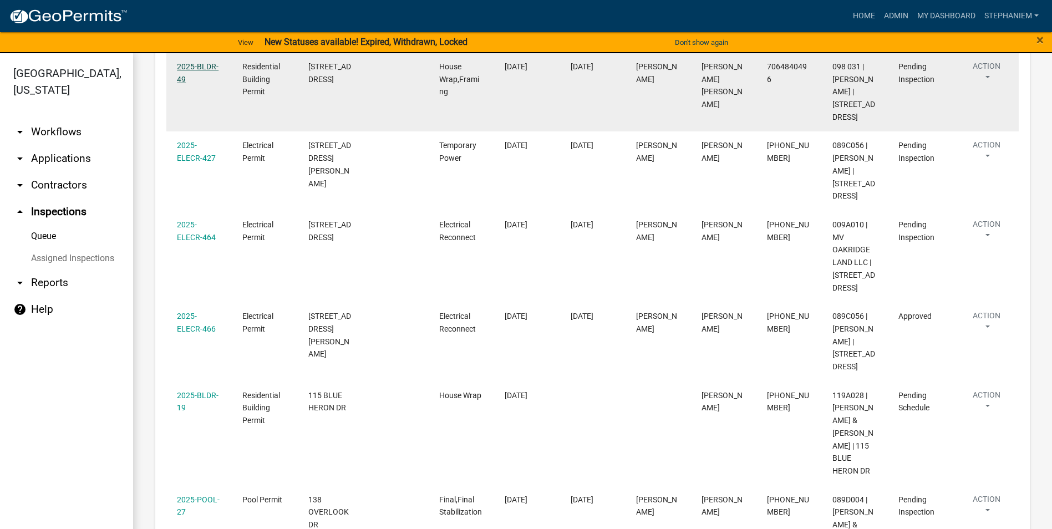
click at [207, 84] on link "2025-BLDR-49" at bounding box center [198, 73] width 42 height 22
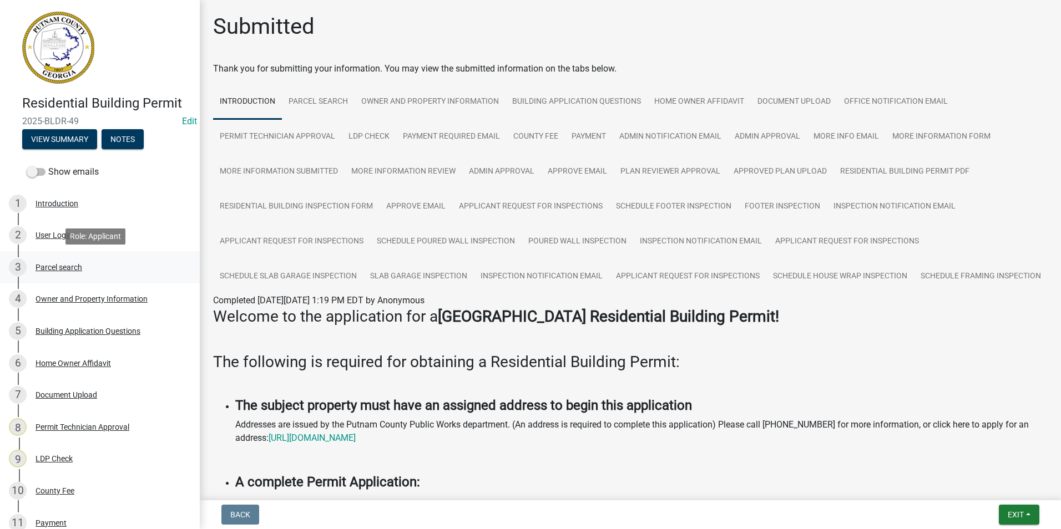
click at [94, 276] on div "3 Parcel search" at bounding box center [95, 268] width 173 height 18
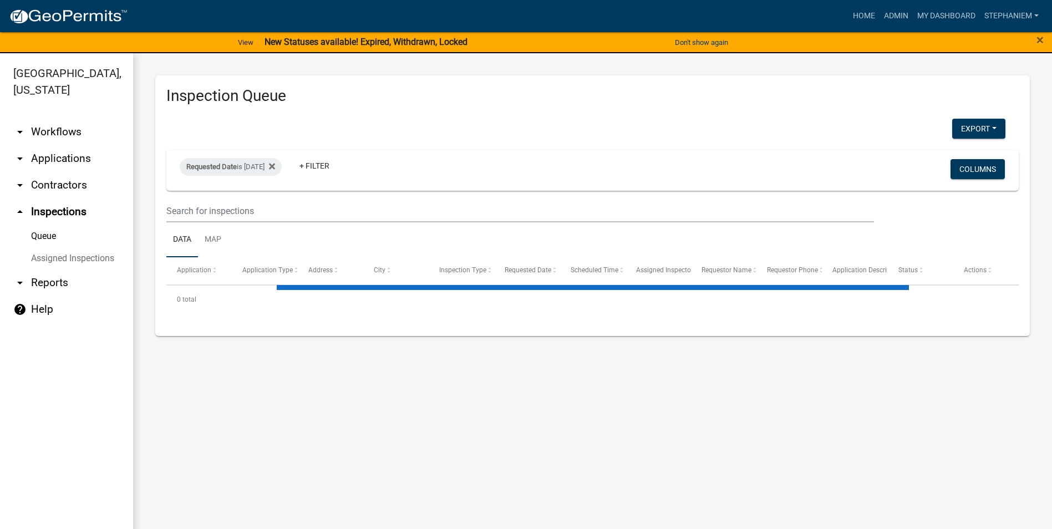
select select "3: 100"
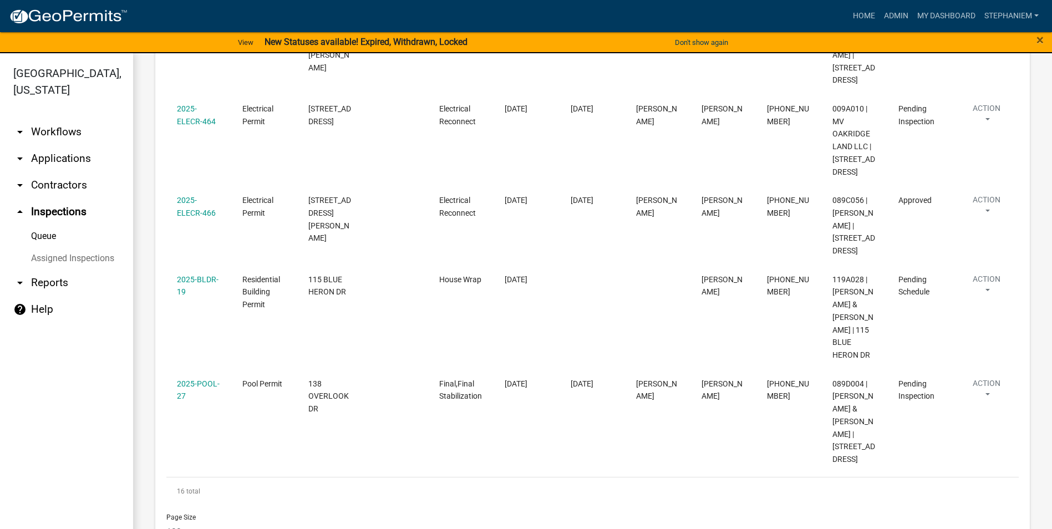
scroll to position [1689, 0]
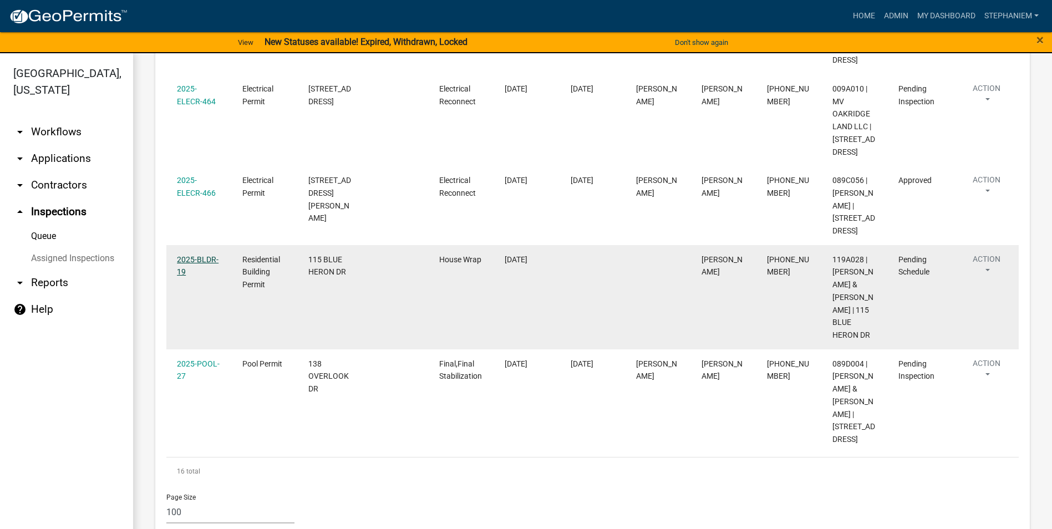
click at [201, 277] on link "2025-BLDR-19" at bounding box center [198, 266] width 42 height 22
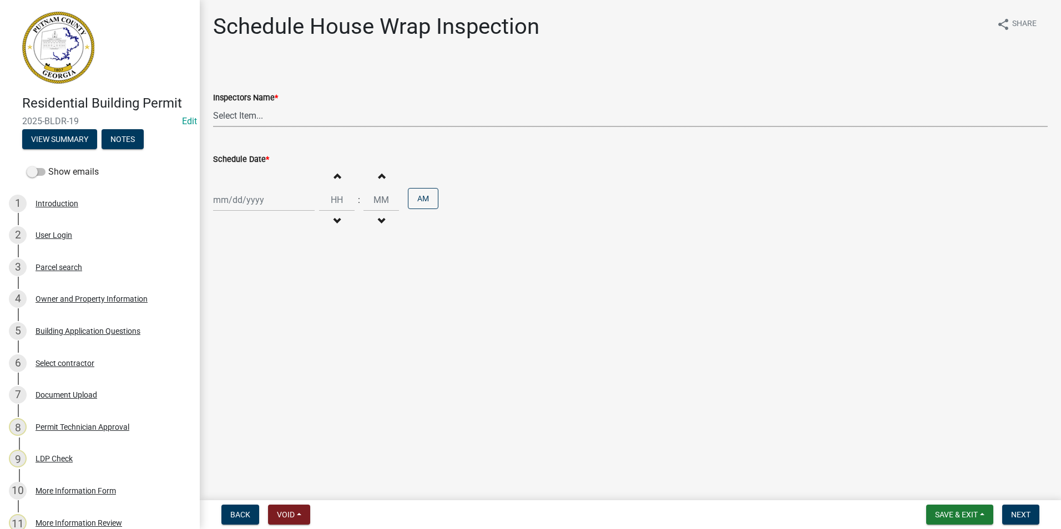
click at [376, 119] on select "Select Item... mrivera (Michele Rivera) jstokes (Jerry Stokes) asmith105 (Antho…" at bounding box center [630, 115] width 834 height 23
select select "a0ea4169-8540-4a2c-b9f4-cf4c1ffdeb95"
click at [213, 104] on select "Select Item... mrivera (Michele Rivera) jstokes (Jerry Stokes) asmith105 (Antho…" at bounding box center [630, 115] width 834 height 23
select select "8"
select select "2025"
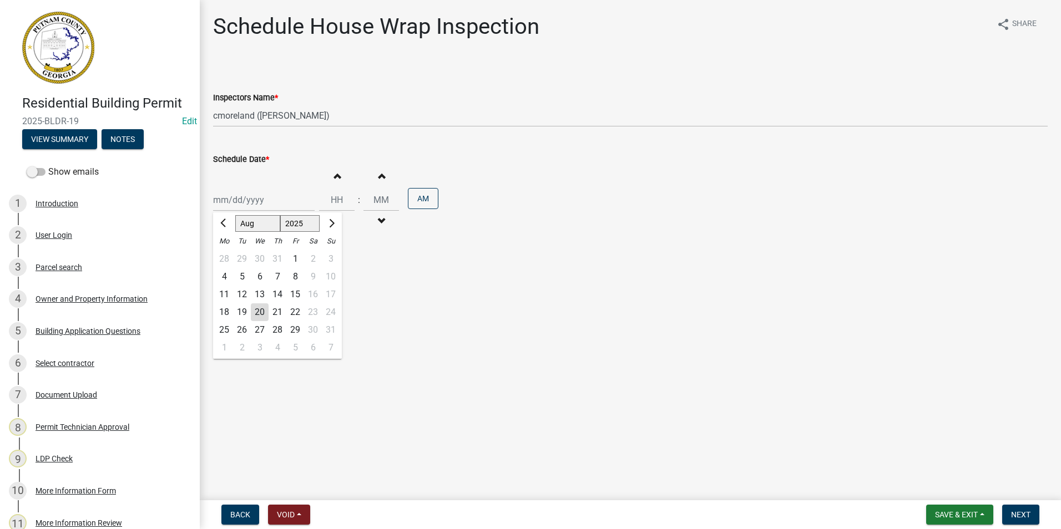
click at [273, 207] on div "Jan Feb Mar Apr May Jun Jul Aug Sep Oct Nov Dec 1525 1526 1527 1528 1529 1530 1…" at bounding box center [264, 200] width 102 height 23
click at [277, 308] on div "21" at bounding box center [277, 312] width 18 height 18
type input "[DATE]"
click at [1016, 517] on span "Next" at bounding box center [1020, 514] width 19 height 9
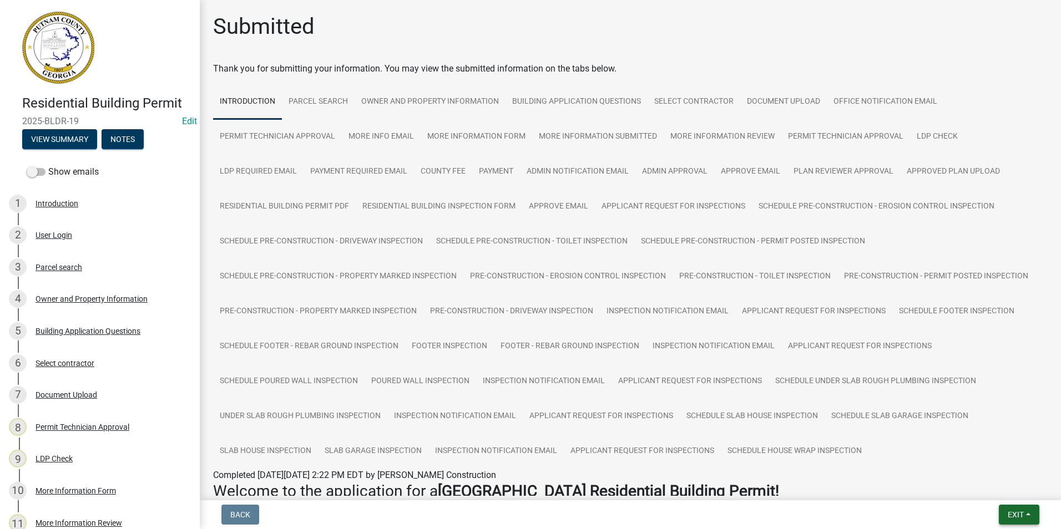
click at [1007, 516] on span "Exit" at bounding box center [1015, 514] width 16 height 9
click at [1007, 490] on button "Save & Exit" at bounding box center [994, 486] width 89 height 27
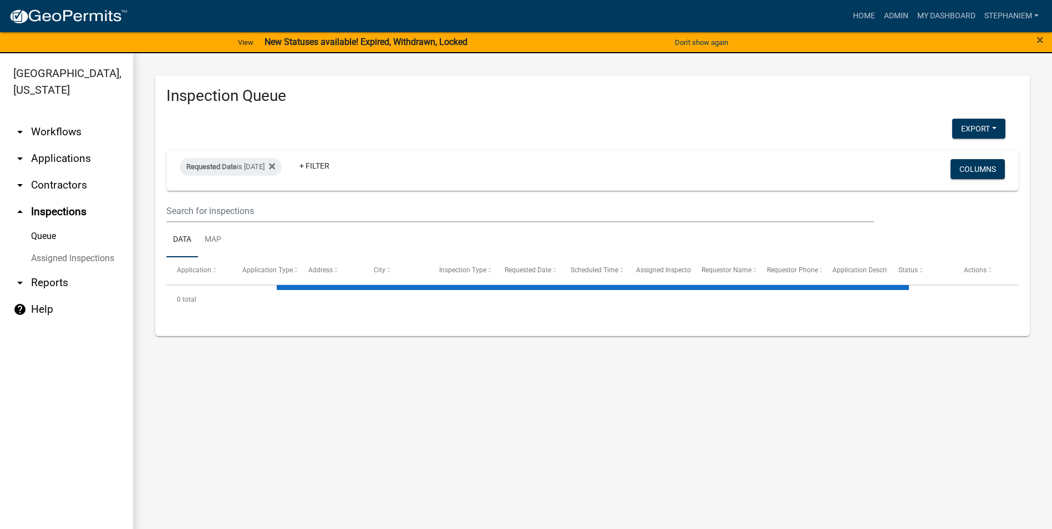
select select "3: 100"
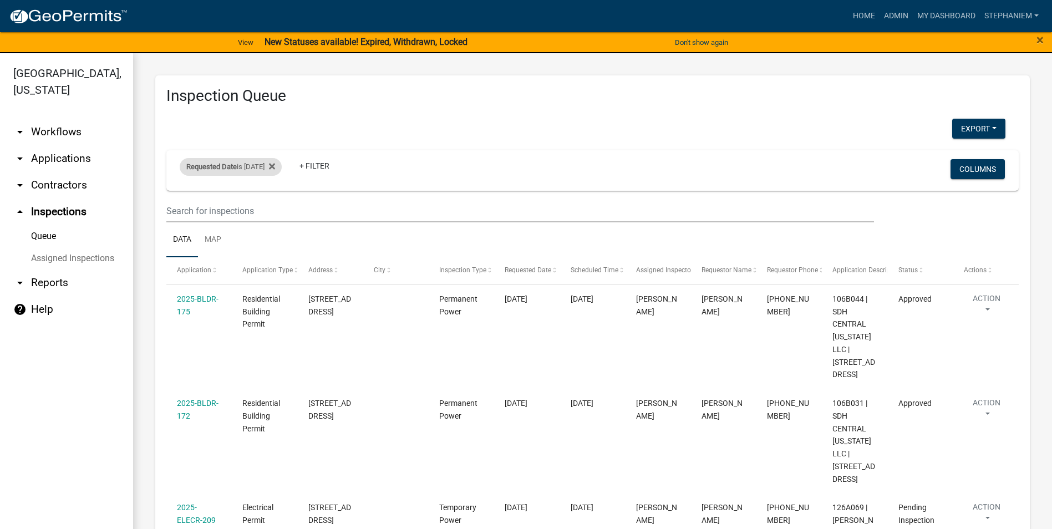
click at [232, 167] on span "Requested Date" at bounding box center [211, 167] width 50 height 8
click at [270, 209] on input "[DATE]" at bounding box center [241, 208] width 78 height 23
type input "2025-08-21"
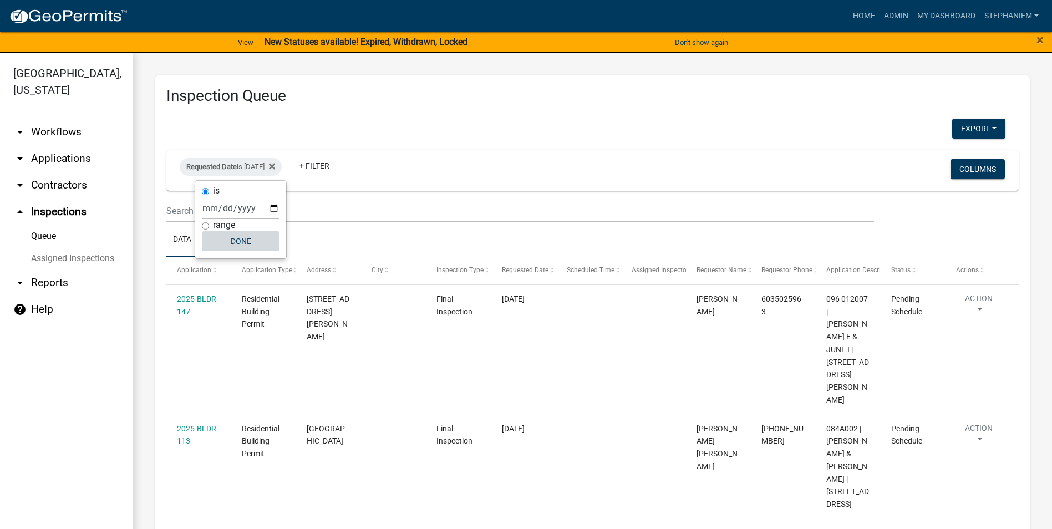
click at [249, 247] on button "Done" at bounding box center [241, 241] width 78 height 20
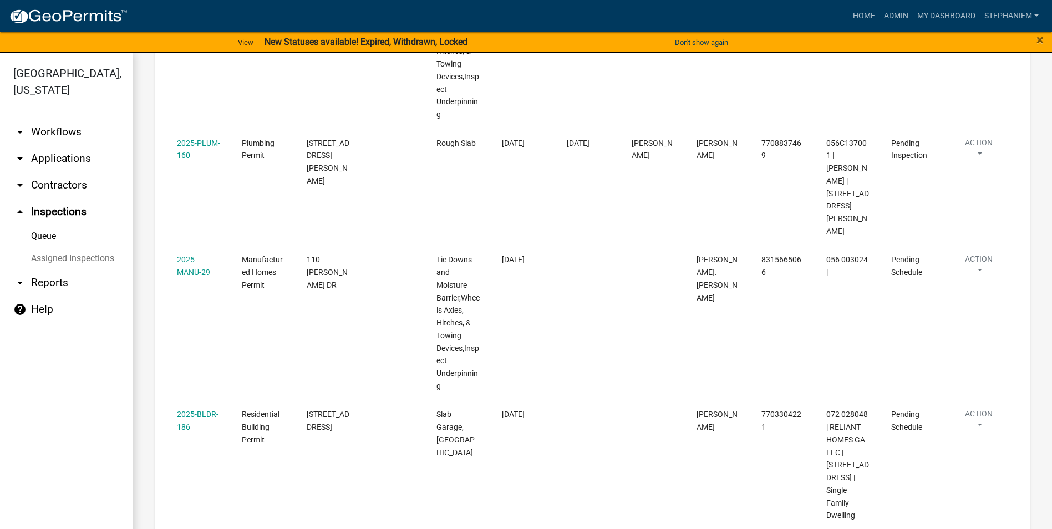
scroll to position [546, 0]
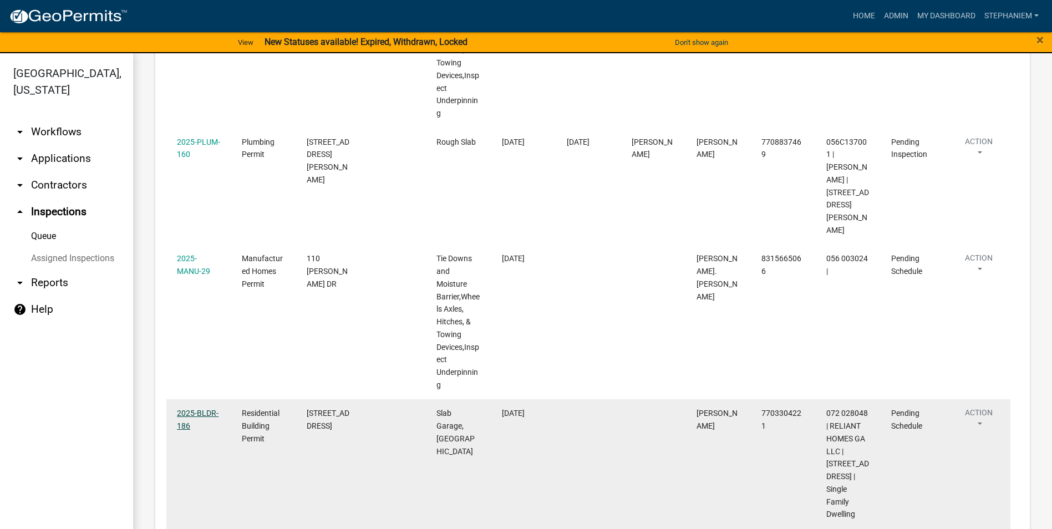
click at [205, 409] on link "2025-BLDR-186" at bounding box center [198, 420] width 42 height 22
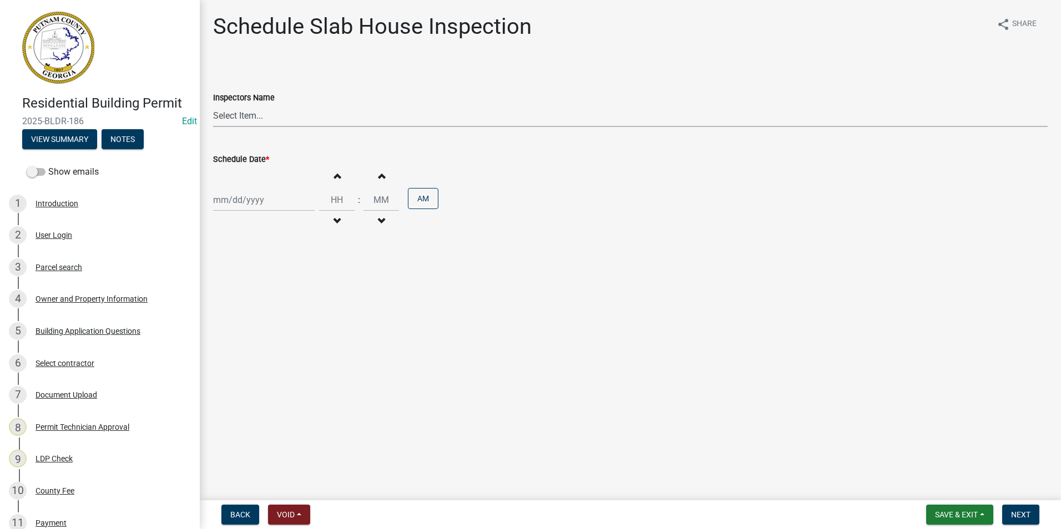
click at [281, 116] on select "Select Item... mrivera (Michele Rivera) jstokes (Jerry Stokes) asmith105 (Antho…" at bounding box center [630, 115] width 834 height 23
click at [213, 104] on select "Select Item... mrivera (Michele Rivera) jstokes (Jerry Stokes) asmith105 (Antho…" at bounding box center [630, 115] width 834 height 23
click at [261, 118] on select "Select Item... mrivera (Michele Rivera) jstokes (Jerry Stokes) asmith105 (Antho…" at bounding box center [630, 115] width 834 height 23
select select "07642ab0-564c-47bb-824b-0ccf2da83593"
click at [213, 104] on select "Select Item... mrivera (Michele Rivera) jstokes (Jerry Stokes) asmith105 (Antho…" at bounding box center [630, 115] width 834 height 23
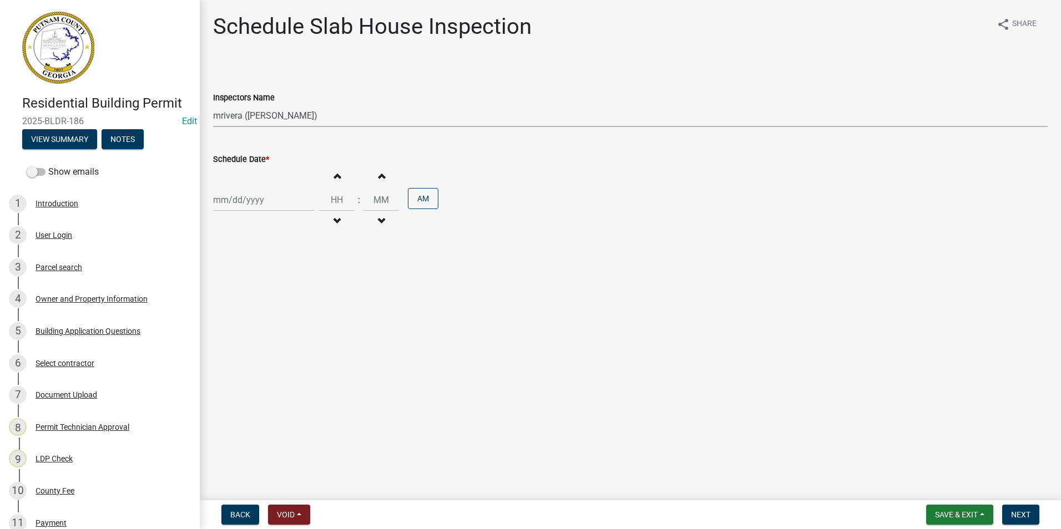
click at [243, 214] on div "Increment hours Decrement hours : Increment minutes Decrement minutes AM" at bounding box center [630, 200] width 834 height 68
select select "8"
select select "2025"
click at [246, 206] on div "Jan Feb Mar Apr May Jun Jul Aug Sep Oct Nov Dec 1525 1526 1527 1528 1529 1530 1…" at bounding box center [264, 200] width 102 height 23
click at [273, 308] on div "21" at bounding box center [277, 312] width 18 height 18
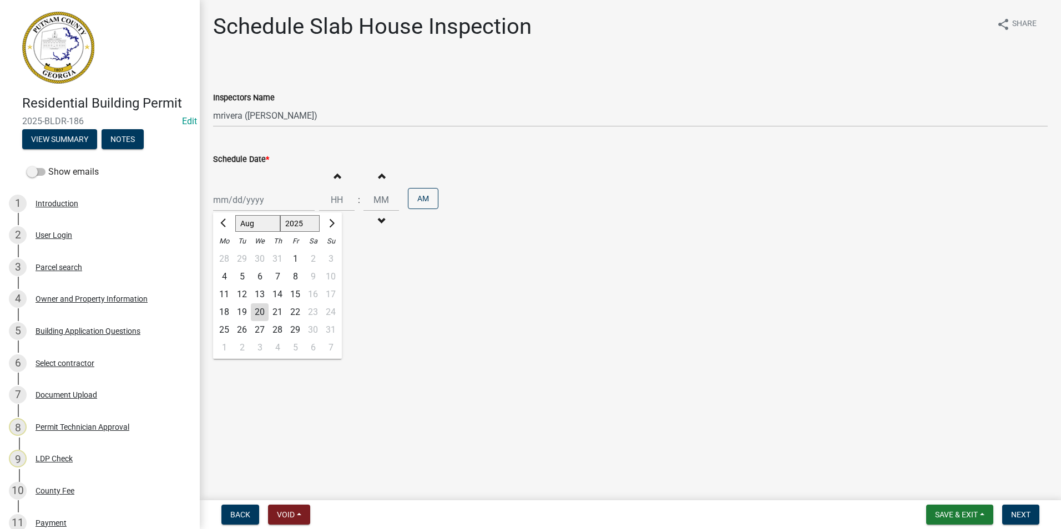
type input "[DATE]"
click at [1030, 509] on button "Next" at bounding box center [1020, 515] width 37 height 20
drag, startPoint x: 273, startPoint y: 112, endPoint x: 272, endPoint y: 118, distance: 5.7
click at [273, 112] on select "Select Item... mrivera (Michele Rivera) jstokes (Jerry Stokes) asmith105 (Antho…" at bounding box center [630, 115] width 834 height 23
select select "07642ab0-564c-47bb-824b-0ccf2da83593"
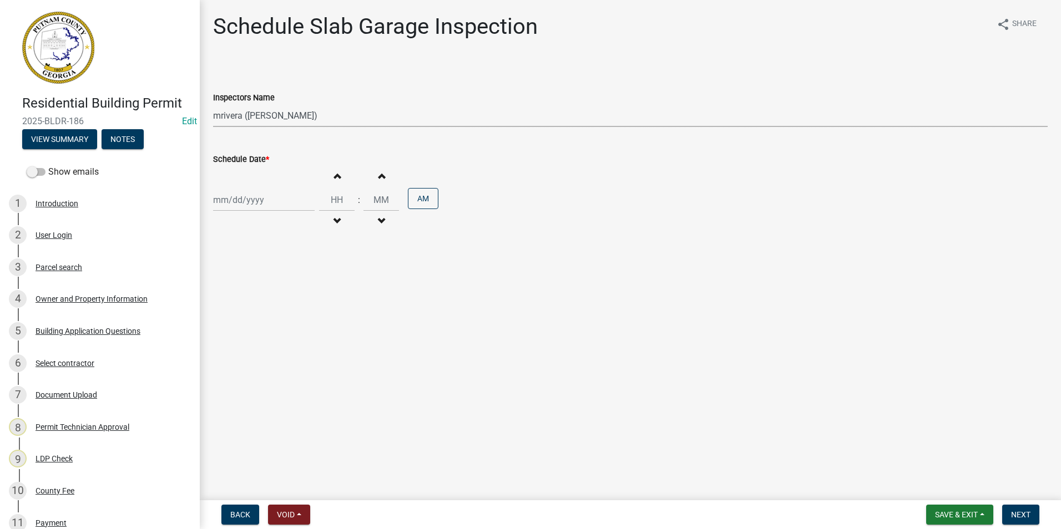
click at [213, 104] on select "Select Item... mrivera (Michele Rivera) jstokes (Jerry Stokes) asmith105 (Antho…" at bounding box center [630, 115] width 834 height 23
click at [238, 201] on div at bounding box center [264, 200] width 102 height 23
select select "8"
select select "2025"
click at [272, 317] on div "21" at bounding box center [277, 312] width 18 height 18
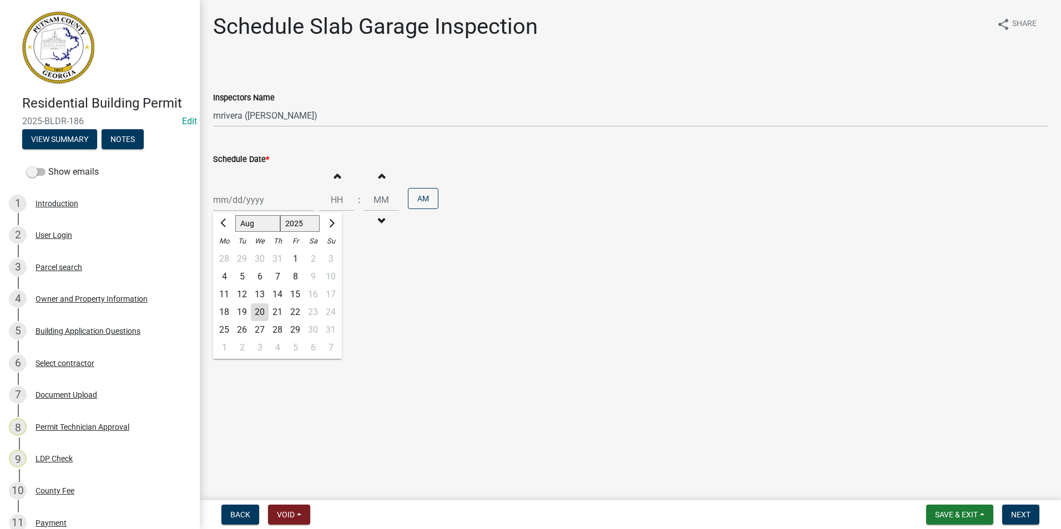
type input "[DATE]"
click at [1030, 514] on span "Next" at bounding box center [1020, 514] width 19 height 9
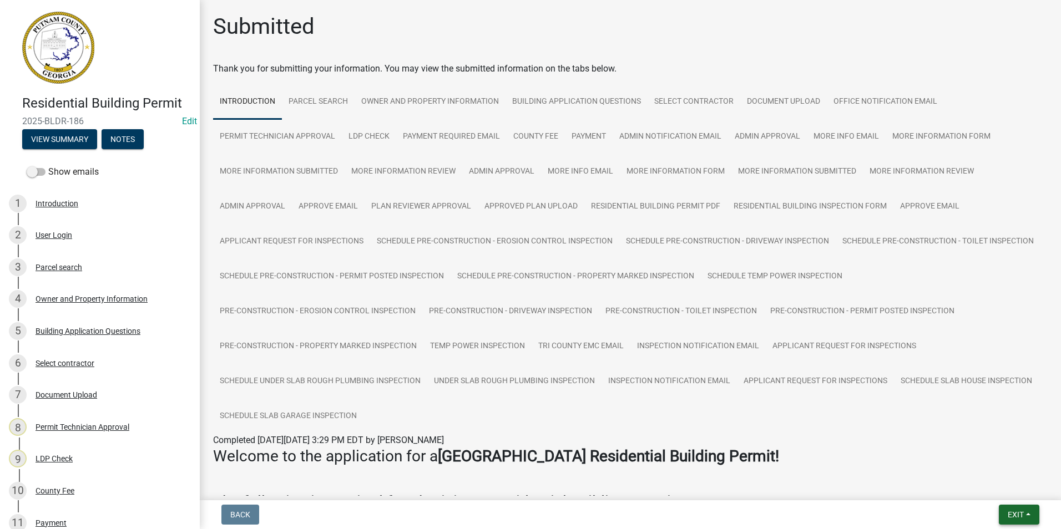
click at [1017, 511] on span "Exit" at bounding box center [1015, 514] width 16 height 9
click at [994, 491] on button "Save & Exit" at bounding box center [994, 486] width 89 height 27
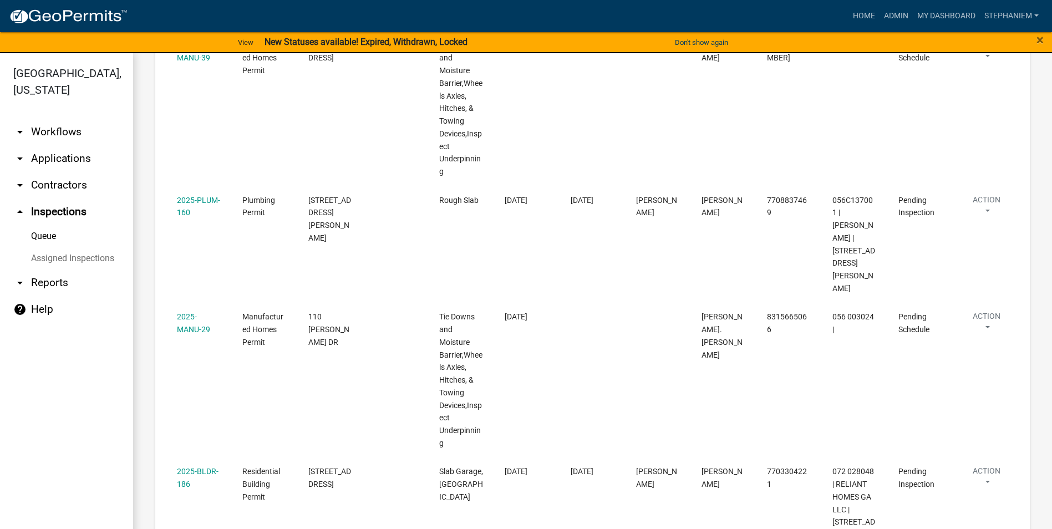
scroll to position [546, 0]
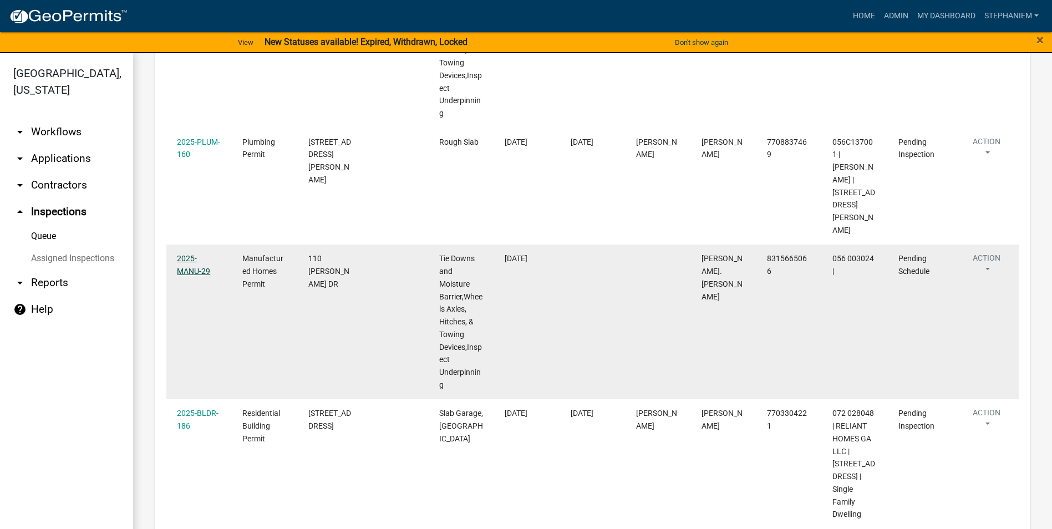
click at [197, 254] on link "2025-MANU-29" at bounding box center [193, 265] width 33 height 22
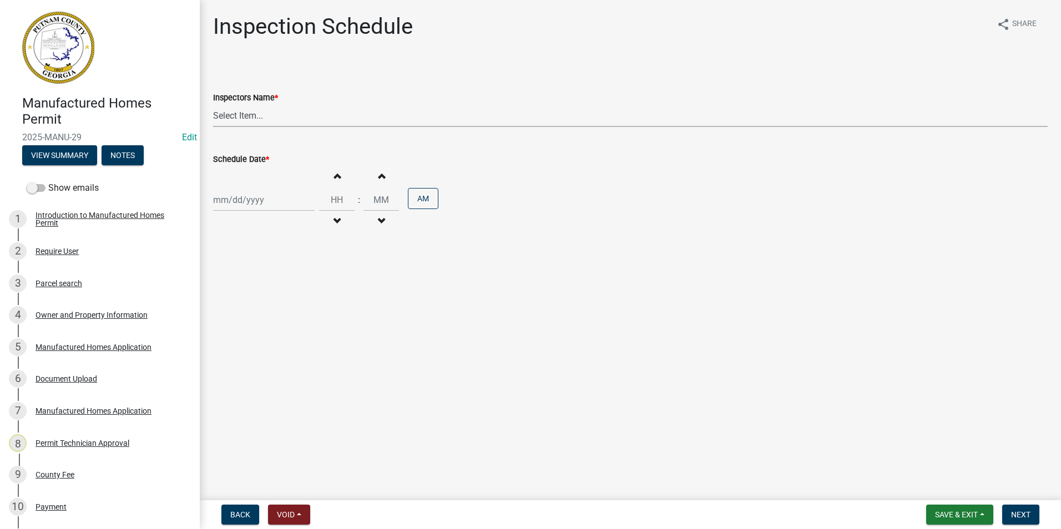
click at [316, 126] on select "Select Item... mrivera (Michele Rivera) jstokes (Jerry Stokes) asmith105 (Antho…" at bounding box center [630, 115] width 834 height 23
select select "a0ea4169-8540-4a2c-b9f4-cf4c1ffdeb95"
click at [213, 104] on select "Select Item... mrivera (Michele Rivera) jstokes (Jerry Stokes) asmith105 (Antho…" at bounding box center [630, 115] width 834 height 23
click at [252, 201] on div at bounding box center [264, 200] width 102 height 23
select select "8"
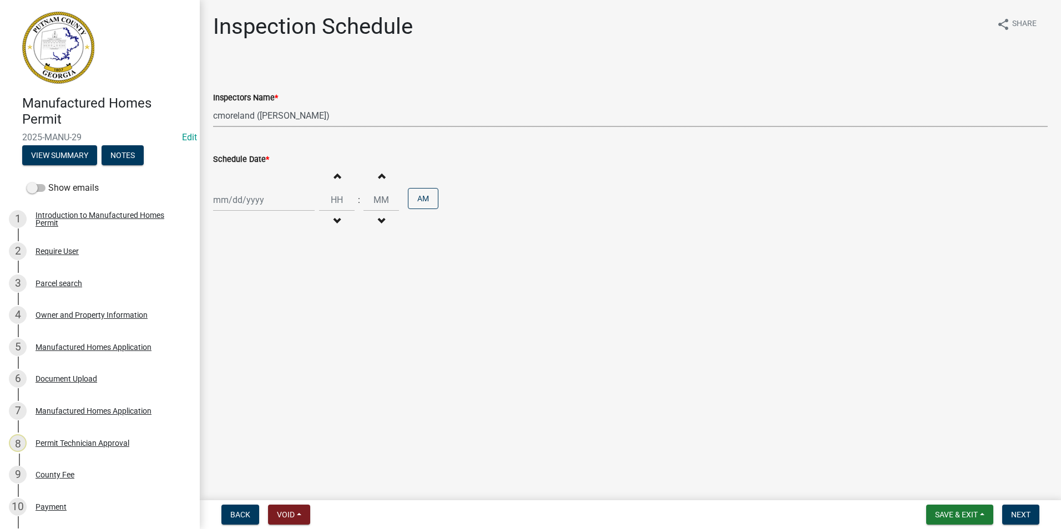
select select "2025"
click at [276, 308] on div "21" at bounding box center [277, 312] width 18 height 18
type input "[DATE]"
click at [1027, 517] on span "Next" at bounding box center [1020, 514] width 19 height 9
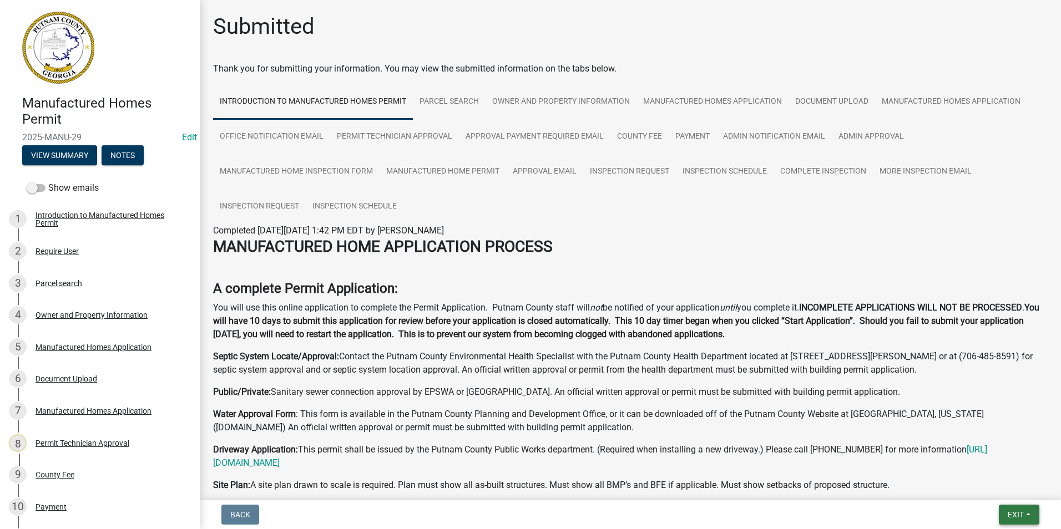
click at [1026, 517] on button "Exit" at bounding box center [1019, 515] width 40 height 20
click at [1021, 489] on button "Save & Exit" at bounding box center [994, 486] width 89 height 27
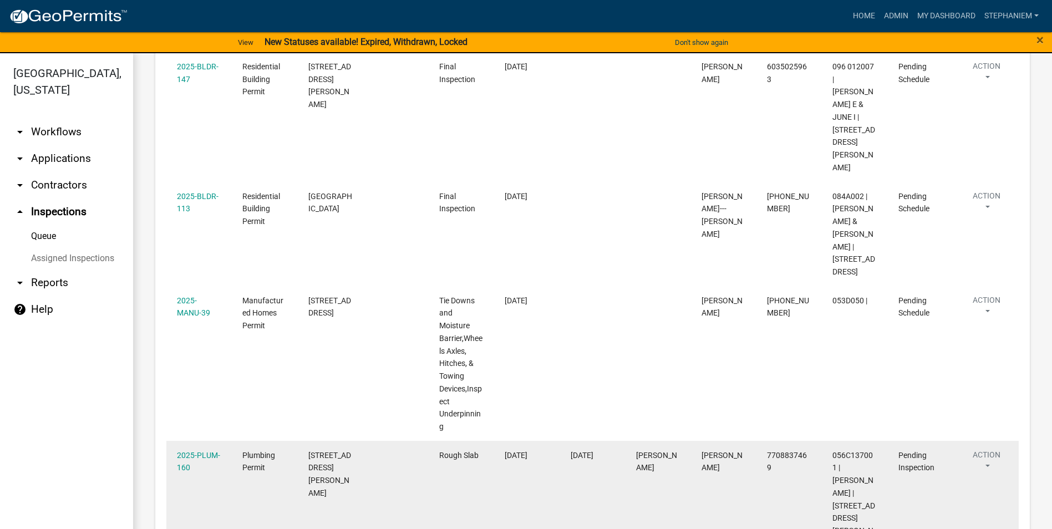
scroll to position [213, 0]
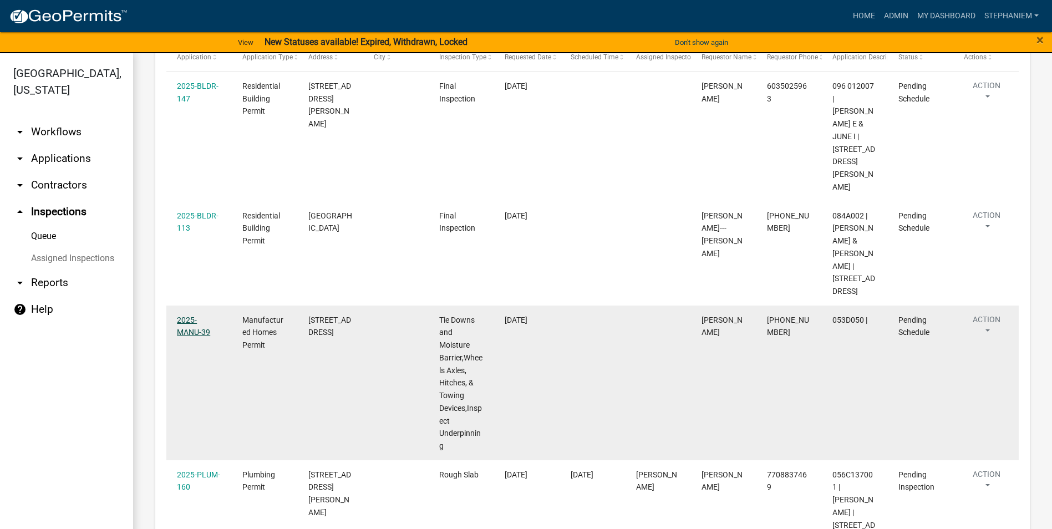
click at [194, 316] on link "2025-MANU-39" at bounding box center [193, 327] width 33 height 22
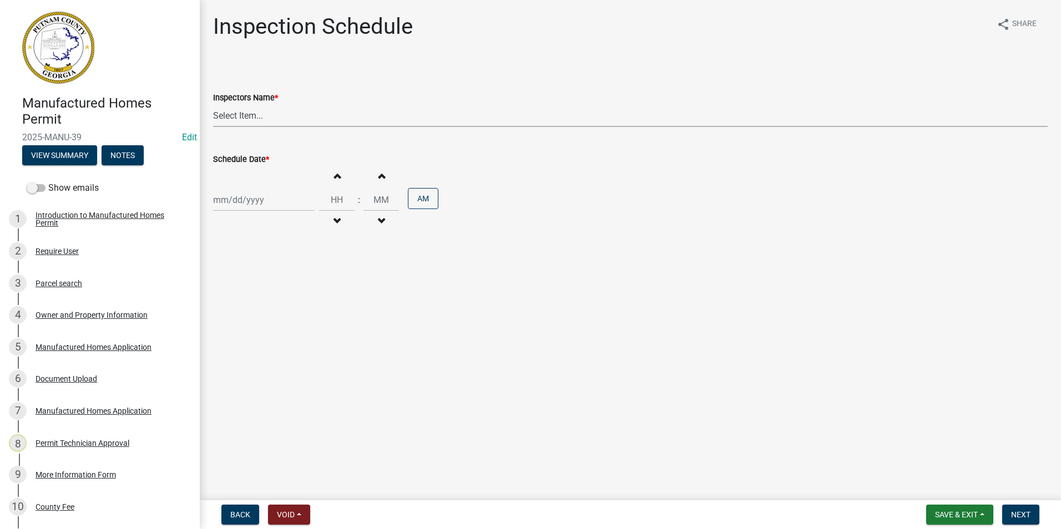
click at [248, 114] on select "Select Item... mrivera (Michele Rivera) jstokes (Jerry Stokes) asmith105 (Antho…" at bounding box center [630, 115] width 834 height 23
click at [213, 104] on select "Select Item... mrivera (Michele Rivera) jstokes (Jerry Stokes) asmith105 (Antho…" at bounding box center [630, 115] width 834 height 23
drag, startPoint x: 252, startPoint y: 118, endPoint x: 251, endPoint y: 128, distance: 10.6
click at [252, 118] on select "Select Item... mrivera (Michele Rivera) jstokes (Jerry Stokes) asmith105 (Antho…" at bounding box center [630, 115] width 834 height 23
select select "a0ea4169-8540-4a2c-b9f4-cf4c1ffdeb95"
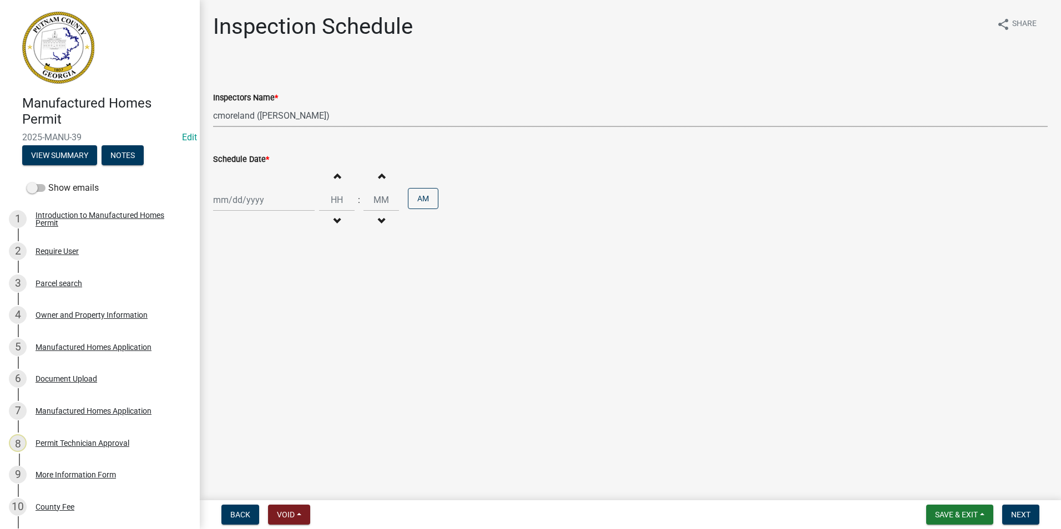
click at [213, 104] on select "Select Item... mrivera (Michele Rivera) jstokes (Jerry Stokes) asmith105 (Antho…" at bounding box center [630, 115] width 834 height 23
click at [245, 199] on div at bounding box center [264, 200] width 102 height 23
select select "8"
select select "2025"
click at [276, 307] on div "21" at bounding box center [277, 312] width 18 height 18
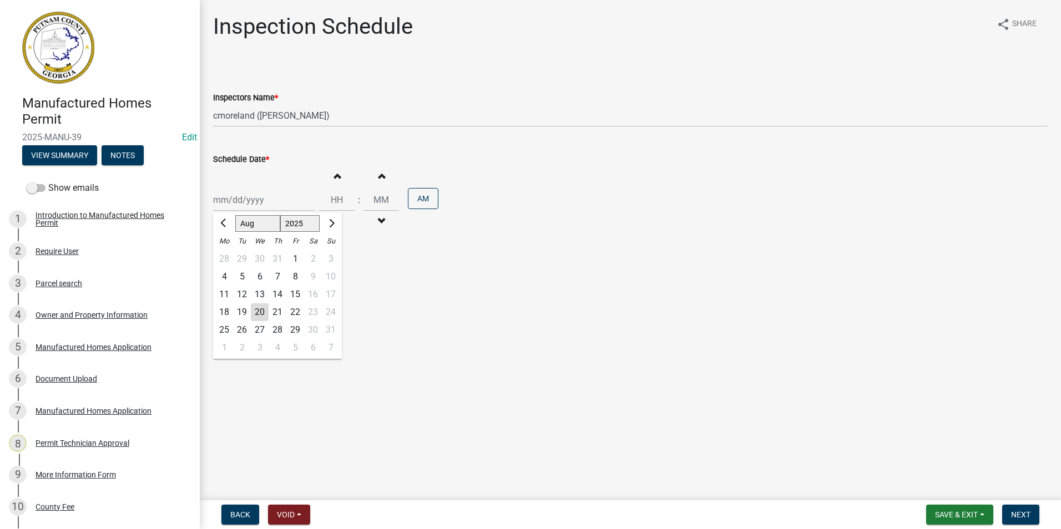
type input "[DATE]"
click at [1022, 518] on span "Next" at bounding box center [1020, 514] width 19 height 9
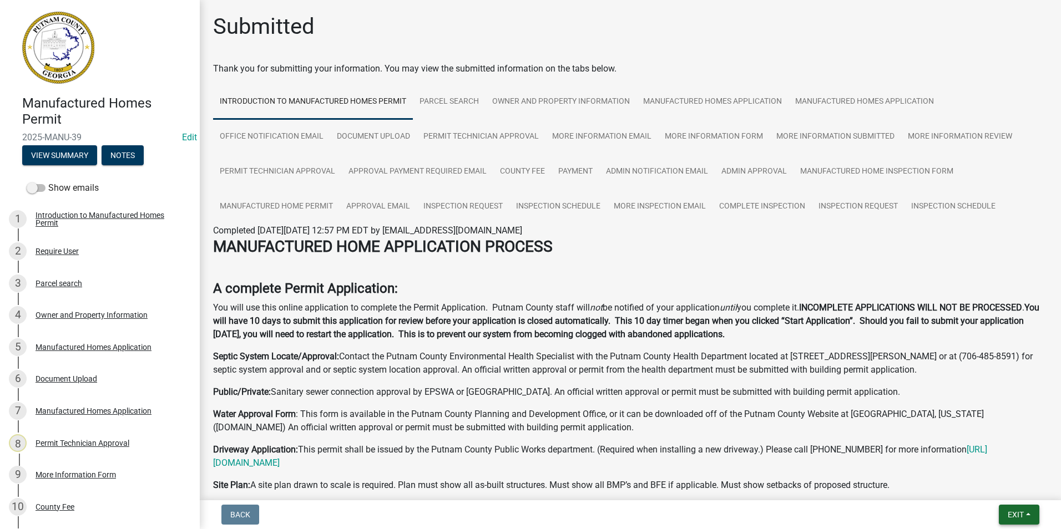
click at [1008, 515] on span "Exit" at bounding box center [1015, 514] width 16 height 9
click at [1007, 485] on button "Save & Exit" at bounding box center [994, 486] width 89 height 27
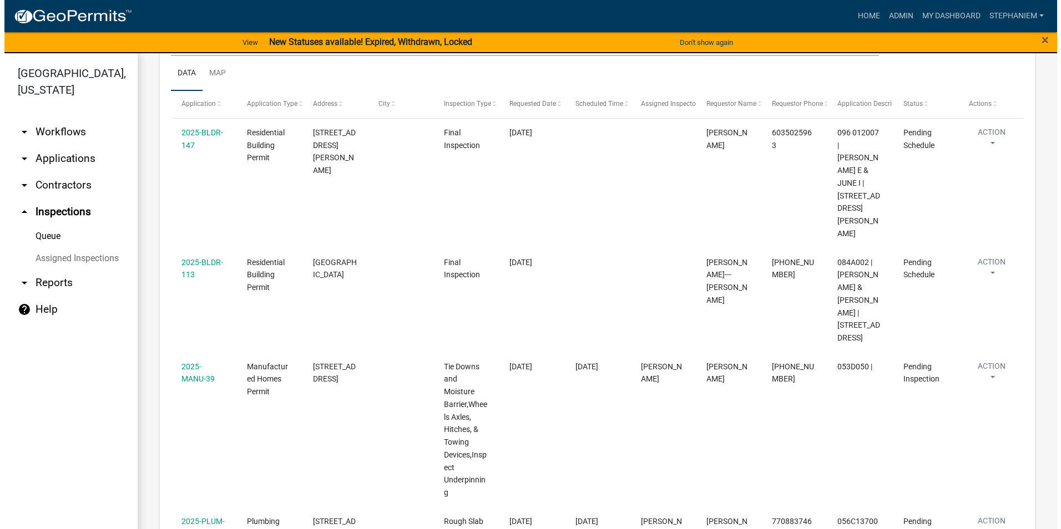
scroll to position [102, 0]
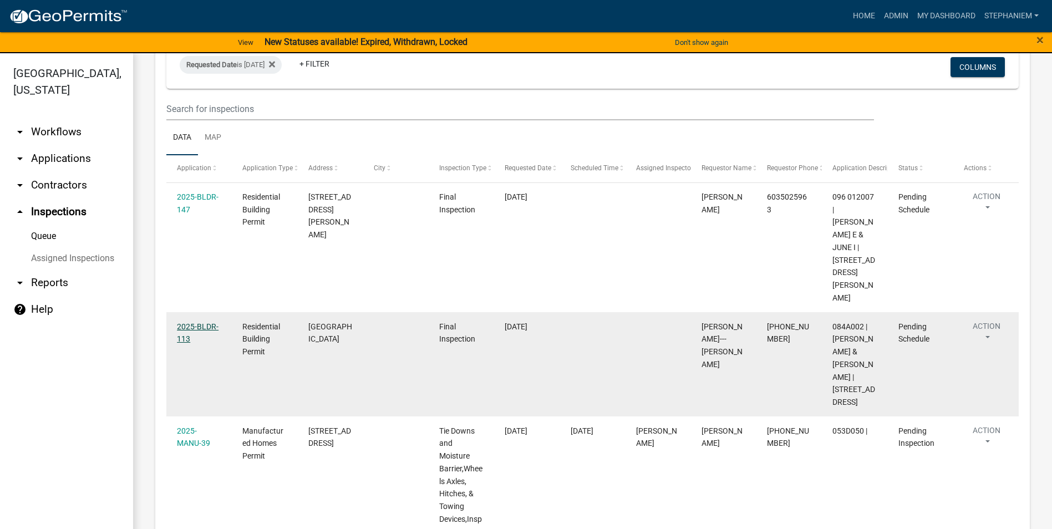
click at [189, 322] on link "2025-BLDR-113" at bounding box center [198, 333] width 42 height 22
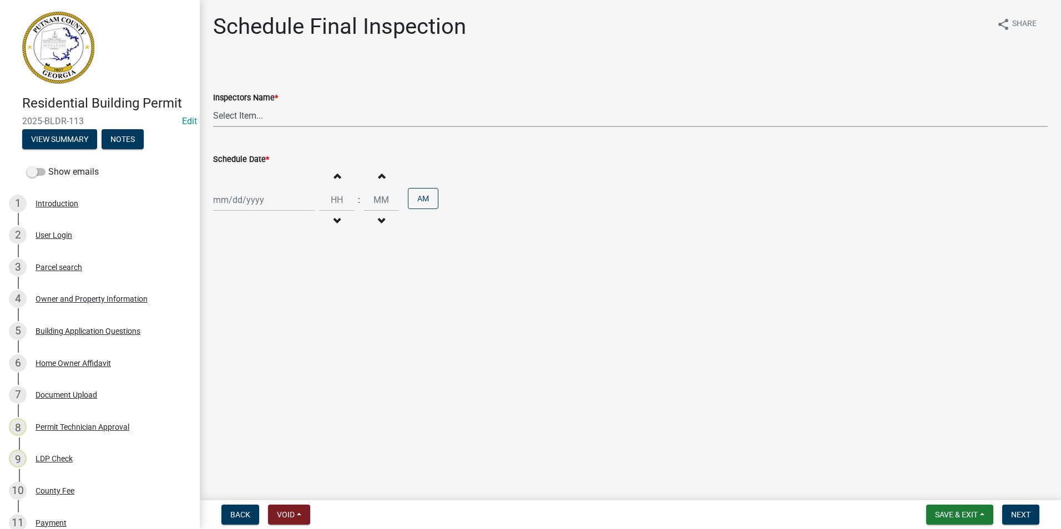
click at [246, 122] on select "Select Item... mrivera (Michele Rivera) jstokes (Jerry Stokes) asmith105 (Antho…" at bounding box center [630, 115] width 834 height 23
click at [230, 312] on main "Schedule Final Inspection share Share Inspectors Name * Select Item... mrivera …" at bounding box center [630, 248] width 861 height 496
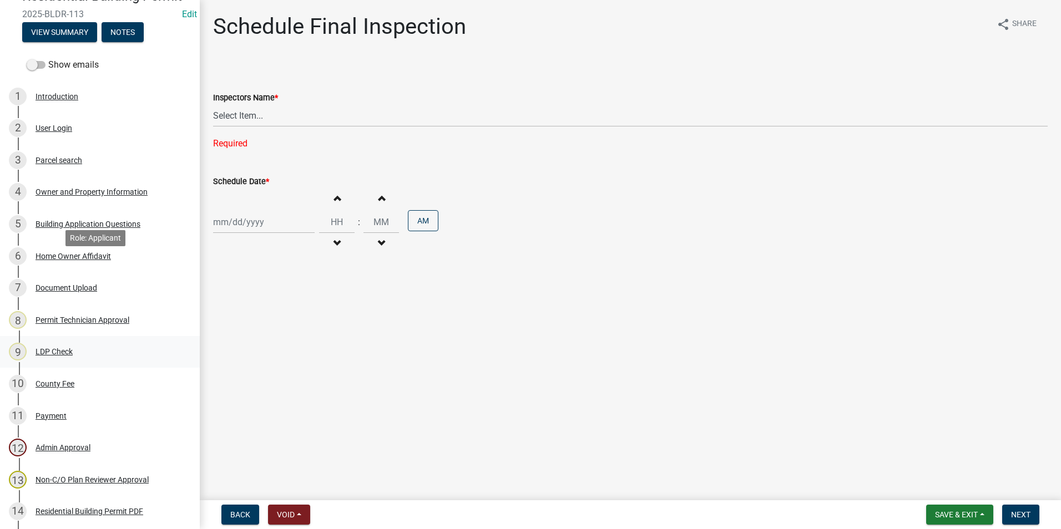
scroll to position [111, 0]
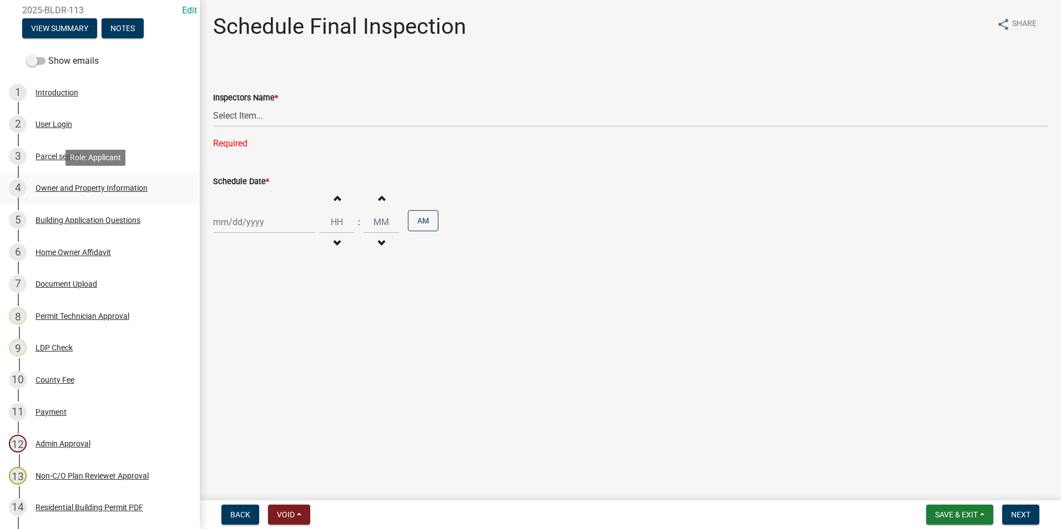
click at [79, 188] on div "Owner and Property Information" at bounding box center [92, 188] width 112 height 8
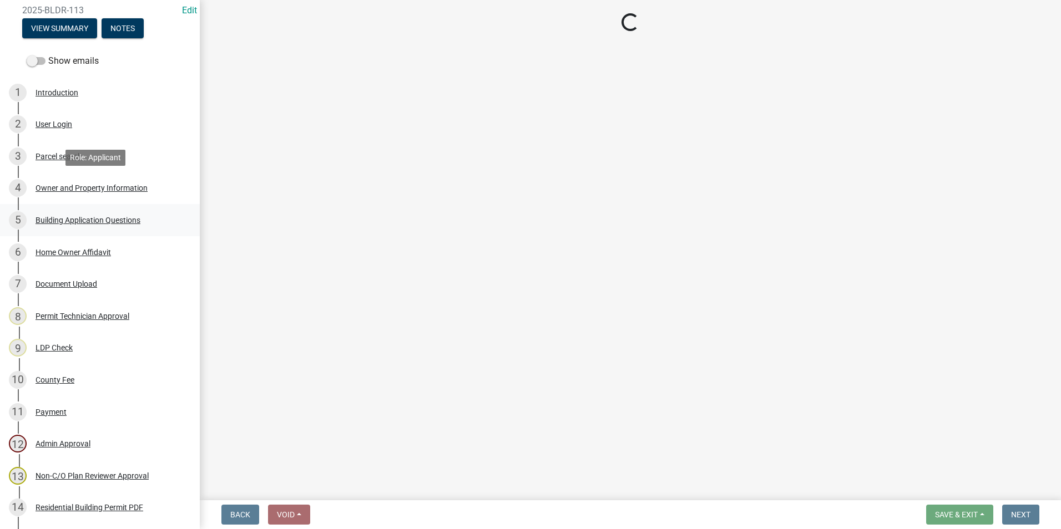
select select "78bfdc44-73ff-456e-a557-d4c99b9c08be"
select select "83394b22-4a11-496c-8e5c-75ade2e72faf"
select select "295c155f-de53-4b68-9fdd-08c8883e9b6f"
select select "6f1acead-4b1a-4680-ba5d-beeb03d30465"
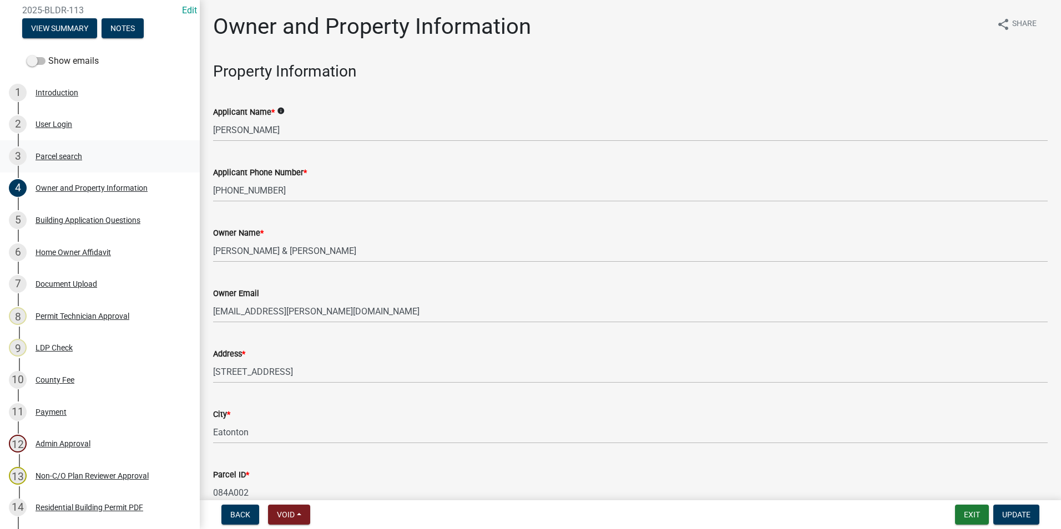
click at [139, 154] on div "3 Parcel search" at bounding box center [95, 157] width 173 height 18
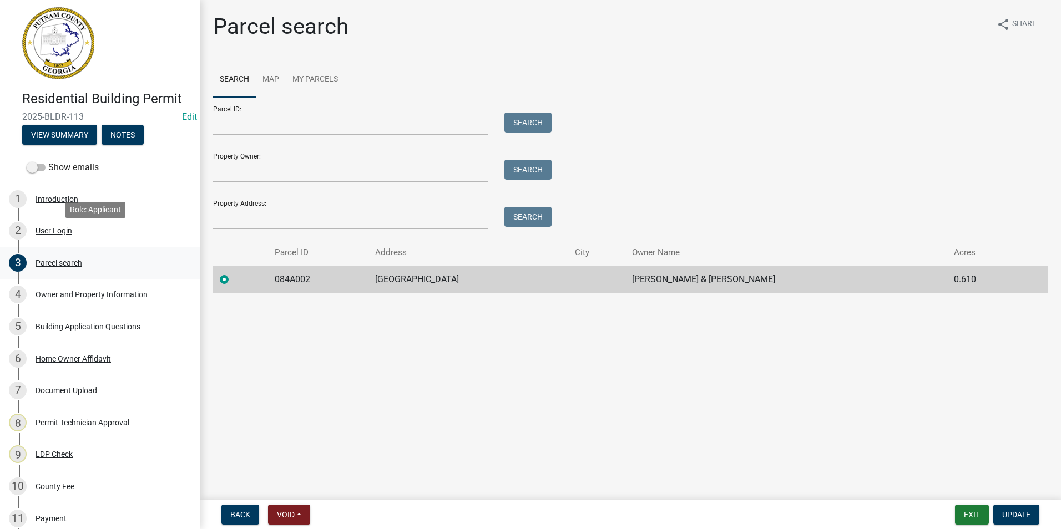
scroll to position [0, 0]
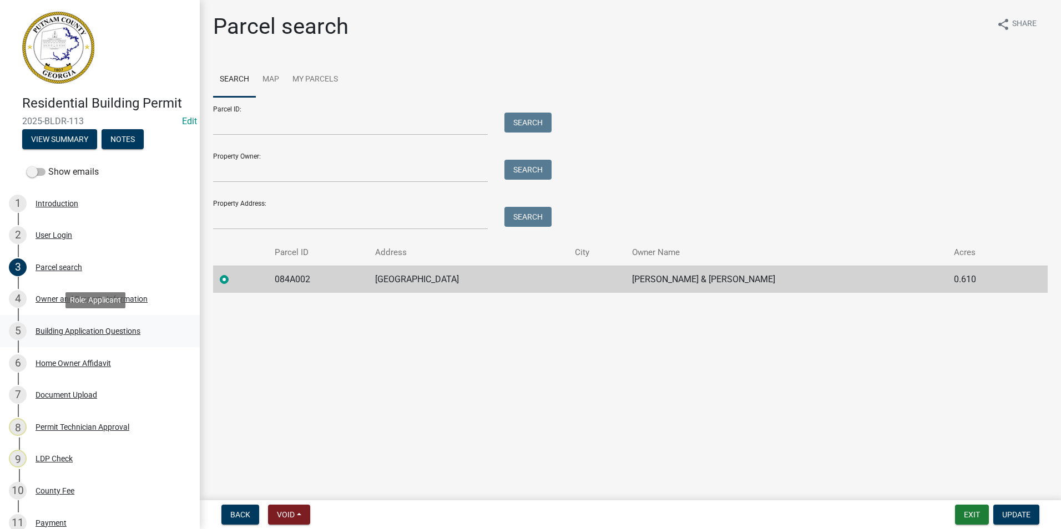
click at [72, 324] on div "5 Building Application Questions" at bounding box center [95, 331] width 173 height 18
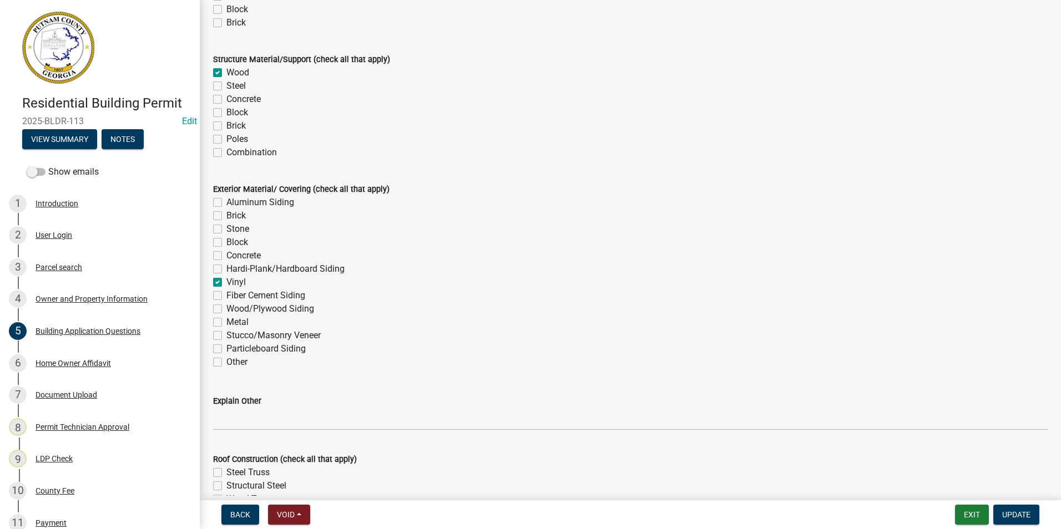
scroll to position [2052, 0]
click at [61, 267] on div "Parcel search" at bounding box center [59, 267] width 47 height 8
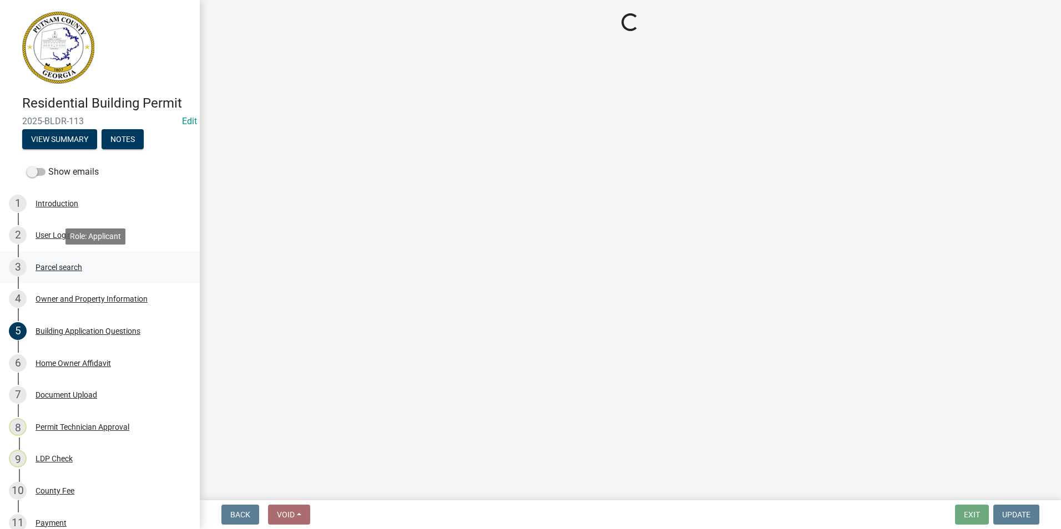
scroll to position [0, 0]
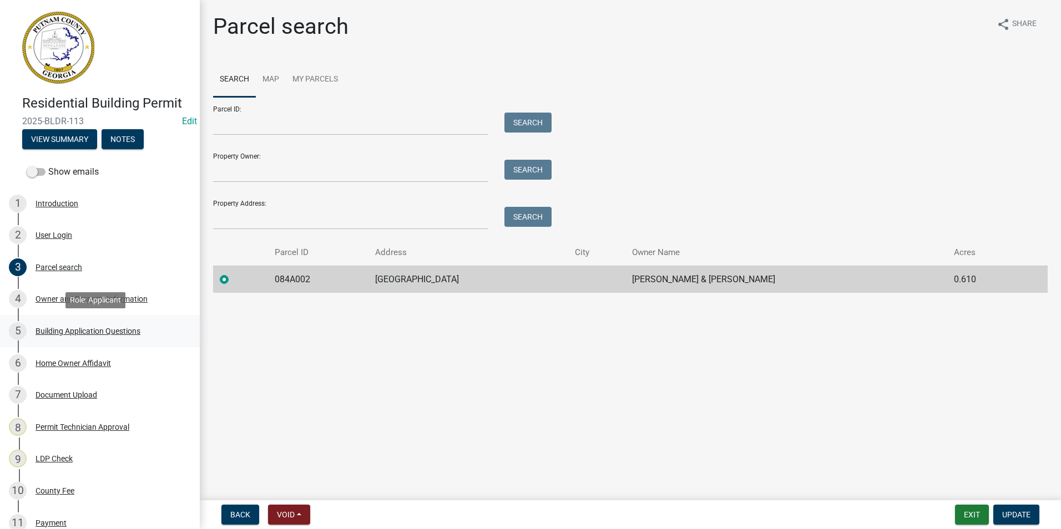
click at [90, 325] on div "5 Building Application Questions" at bounding box center [95, 331] width 173 height 18
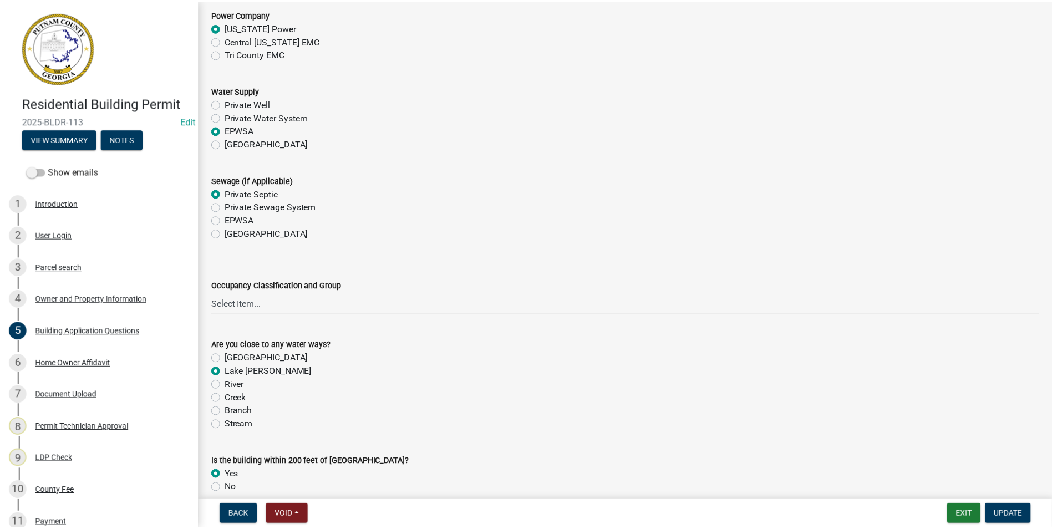
scroll to position [3328, 0]
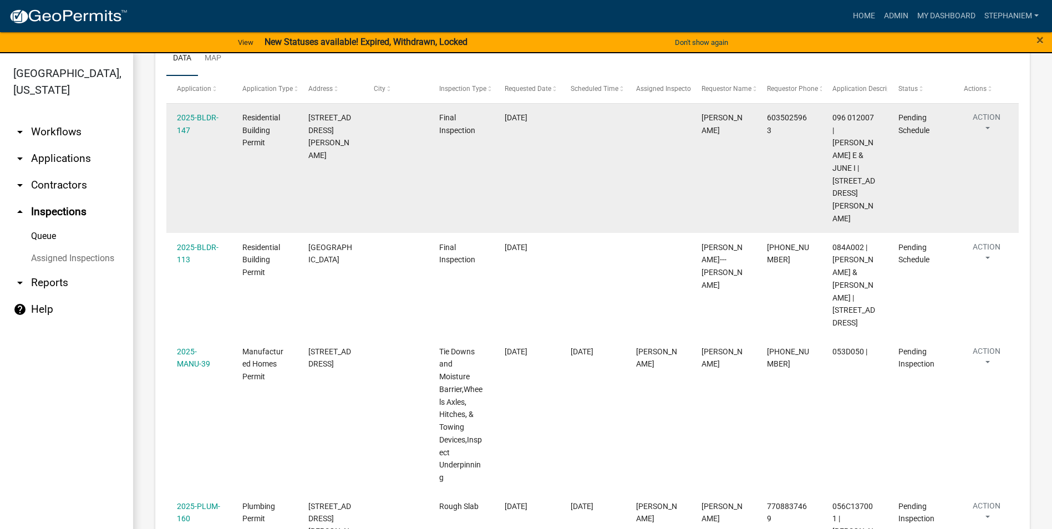
scroll to position [111, 0]
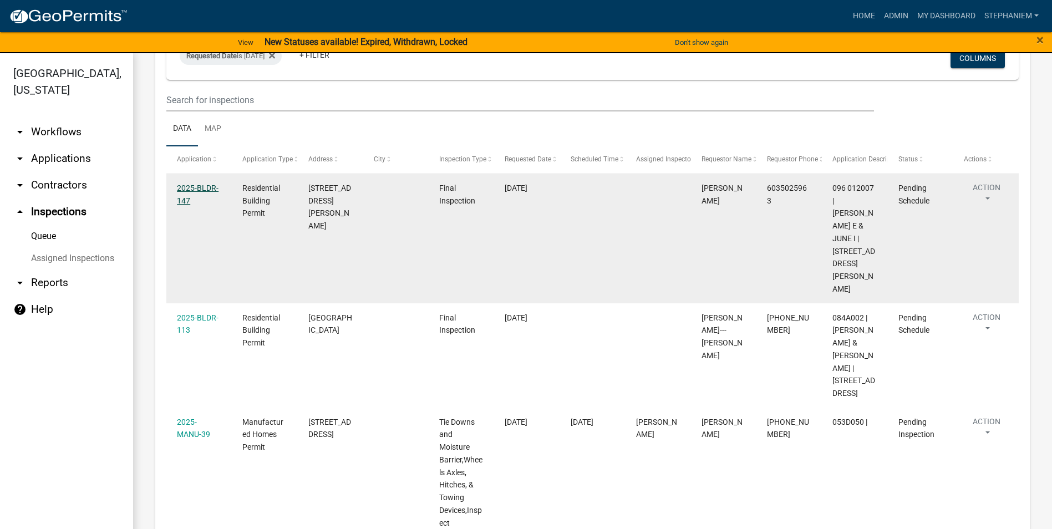
click at [204, 189] on link "2025-BLDR-147" at bounding box center [198, 195] width 42 height 22
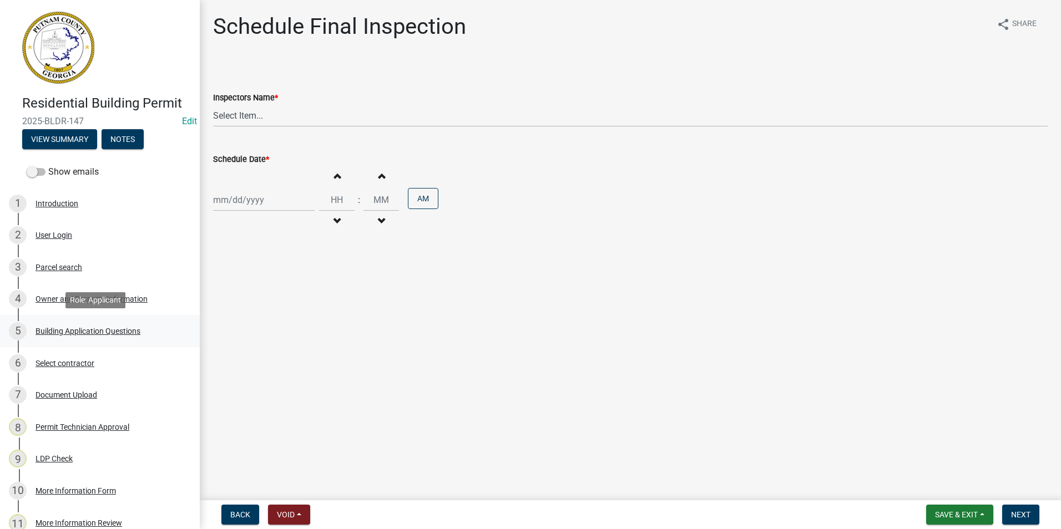
click at [72, 333] on div "Building Application Questions" at bounding box center [88, 331] width 105 height 8
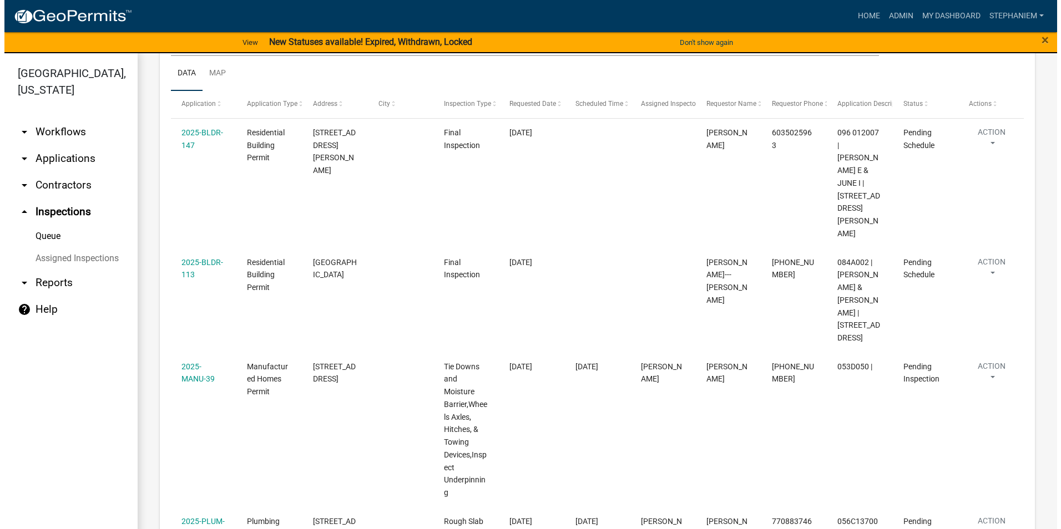
scroll to position [111, 0]
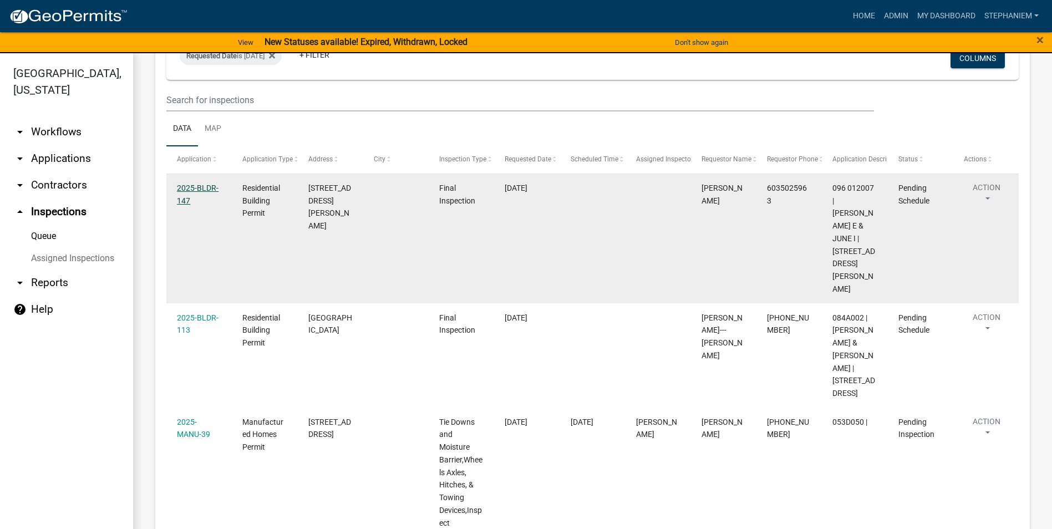
click at [197, 187] on link "2025-BLDR-147" at bounding box center [198, 195] width 42 height 22
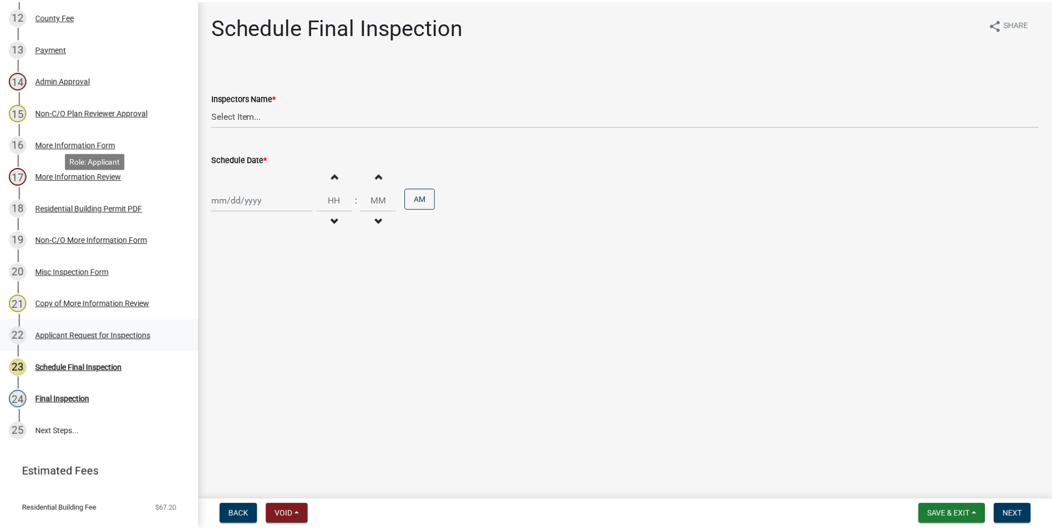
scroll to position [555, 0]
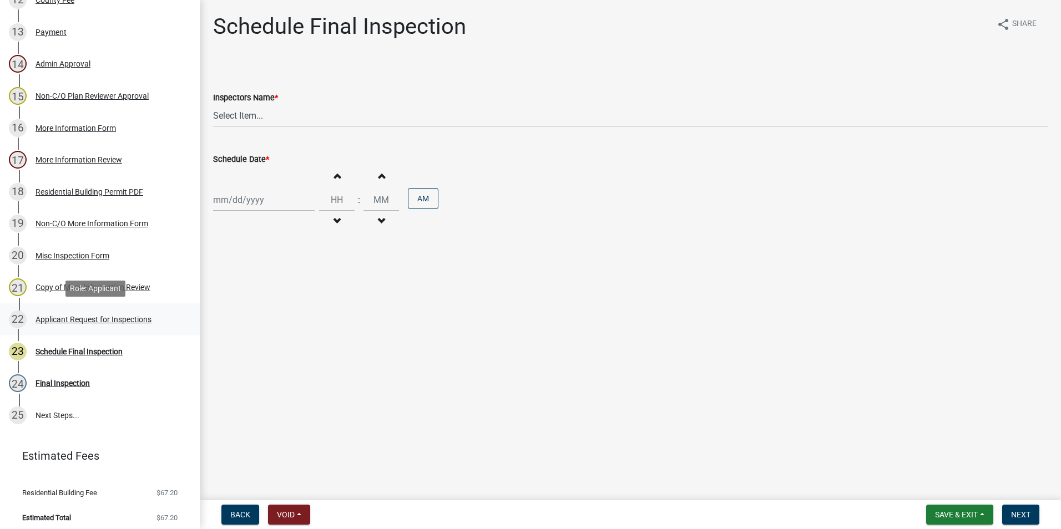
click at [131, 316] on div "Applicant Request for Inspections" at bounding box center [94, 320] width 116 height 8
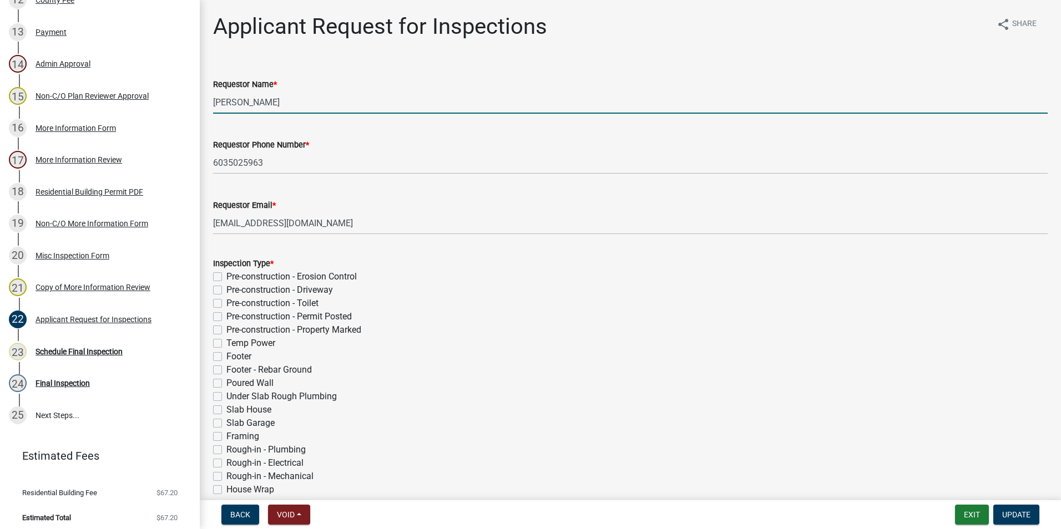
click at [313, 92] on input "Maureen McDonnell" at bounding box center [630, 102] width 834 height 23
type input "Bruce Latour"
click at [1002, 511] on span "Update" at bounding box center [1016, 514] width 28 height 9
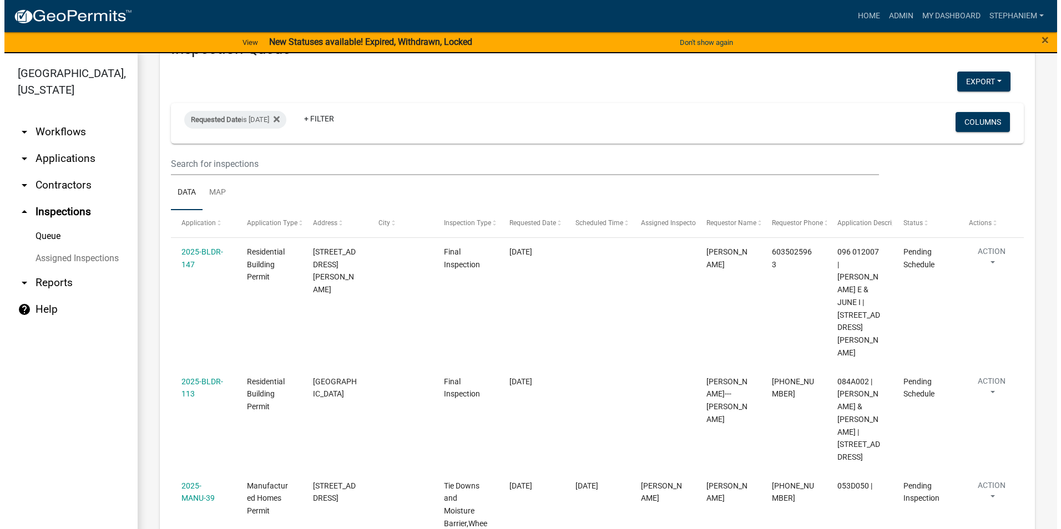
scroll to position [47, 0]
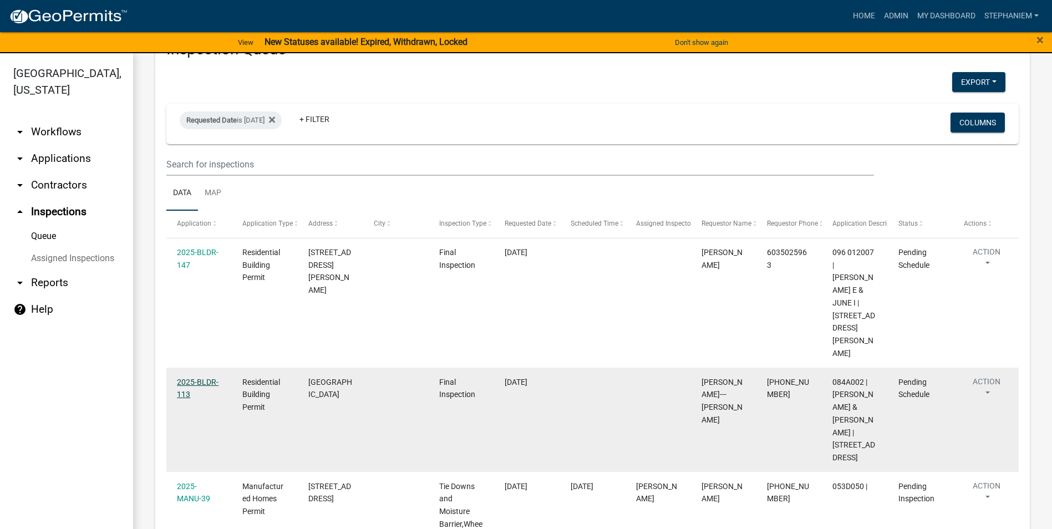
click at [199, 378] on link "2025-BLDR-113" at bounding box center [198, 389] width 42 height 22
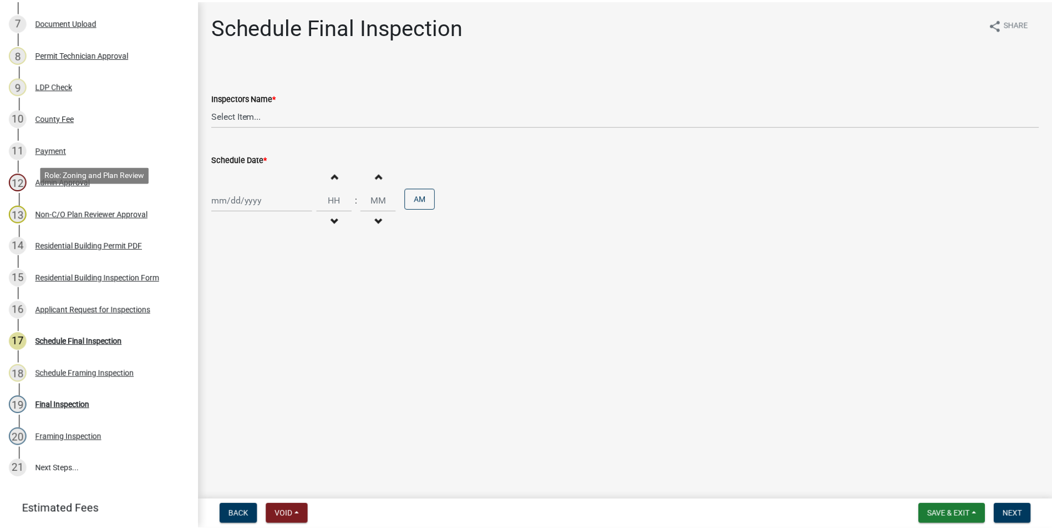
scroll to position [388, 0]
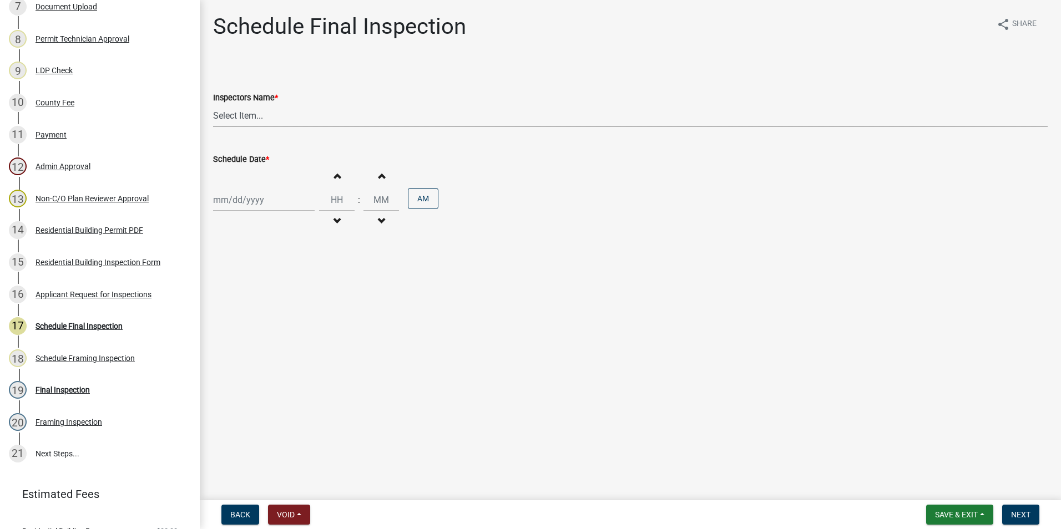
click at [264, 118] on select "Select Item... mrivera (Michele Rivera) jstokes (Jerry Stokes) asmith105 (Antho…" at bounding box center [630, 115] width 834 height 23
click at [213, 104] on select "Select Item... mrivera (Michele Rivera) jstokes (Jerry Stokes) asmith105 (Antho…" at bounding box center [630, 115] width 834 height 23
click at [247, 112] on select "Select Item... mrivera (Michele Rivera) jstokes (Jerry Stokes) asmith105 (Antho…" at bounding box center [630, 115] width 834 height 23
select select "a0ea4169-8540-4a2c-b9f4-cf4c1ffdeb95"
click at [213, 104] on select "Select Item... mrivera (Michele Rivera) jstokes (Jerry Stokes) asmith105 (Antho…" at bounding box center [630, 115] width 834 height 23
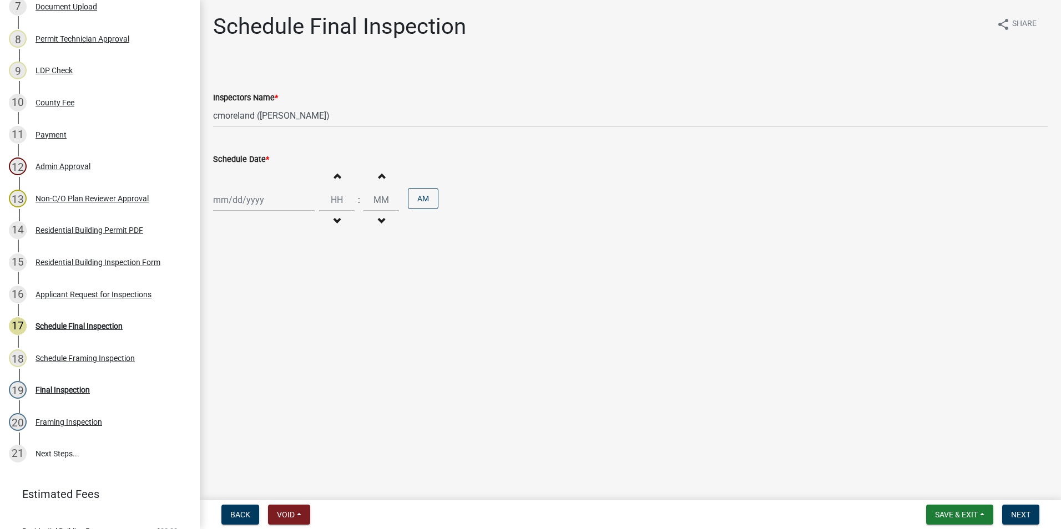
click at [236, 211] on div "Increment hours Decrement hours : Increment minutes Decrement minutes AM" at bounding box center [630, 200] width 834 height 68
select select "8"
select select "2025"
click at [244, 196] on div "Jan Feb Mar Apr May Jun Jul Aug Sep Oct Nov Dec 1525 1526 1527 1528 1529 1530 1…" at bounding box center [264, 200] width 102 height 23
click at [275, 307] on div "21" at bounding box center [277, 312] width 18 height 18
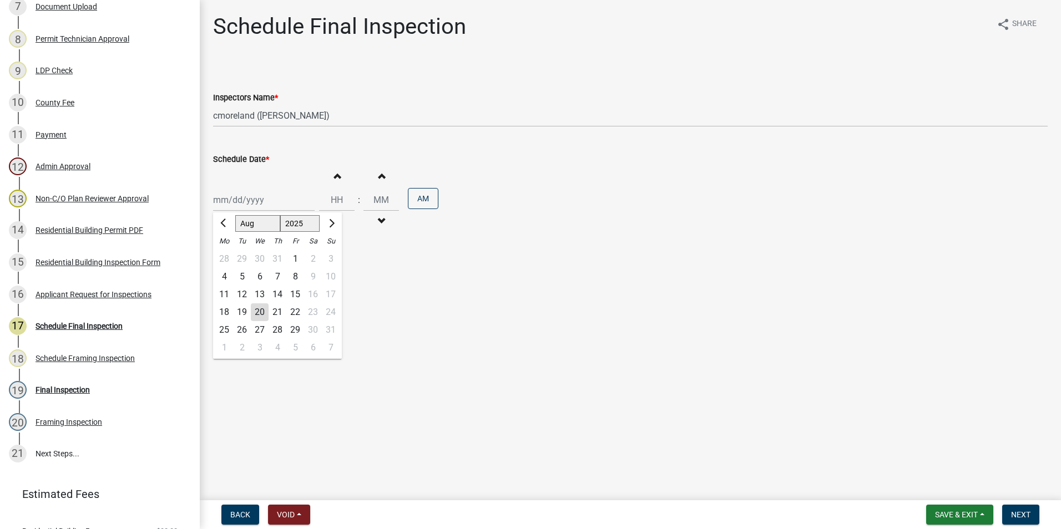
type input "[DATE]"
click at [1014, 520] on button "Next" at bounding box center [1020, 515] width 37 height 20
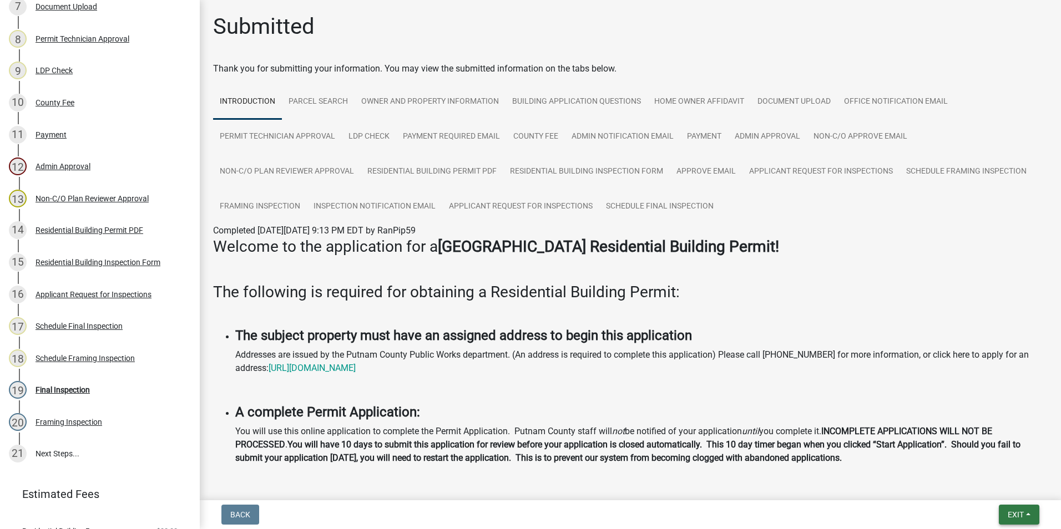
click at [1035, 514] on button "Exit" at bounding box center [1019, 515] width 40 height 20
click at [1025, 489] on button "Save & Exit" at bounding box center [994, 486] width 89 height 27
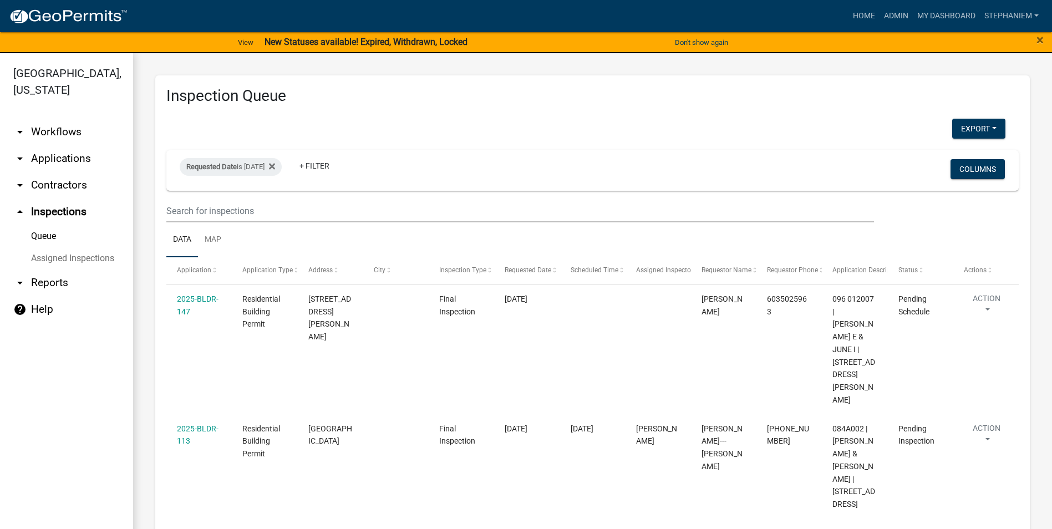
click at [1036, 39] on div "×" at bounding box center [1009, 42] width 88 height 23
click at [1039, 37] on span "×" at bounding box center [1040, 40] width 7 height 16
click at [254, 166] on div "Requested Date is 08/21/2025" at bounding box center [231, 167] width 102 height 18
click at [276, 211] on input "[DATE]" at bounding box center [241, 208] width 78 height 23
type input "[DATE]"
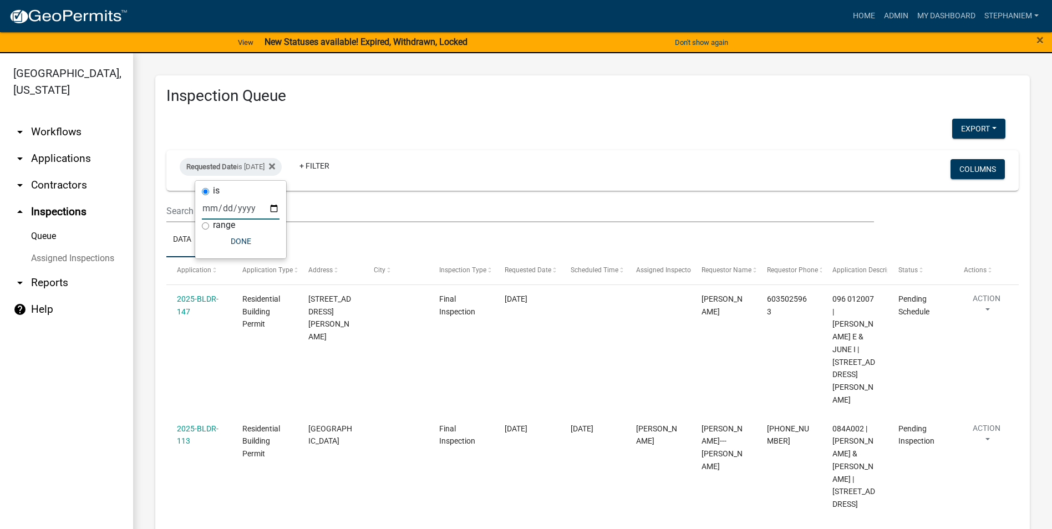
select select "3: 100"
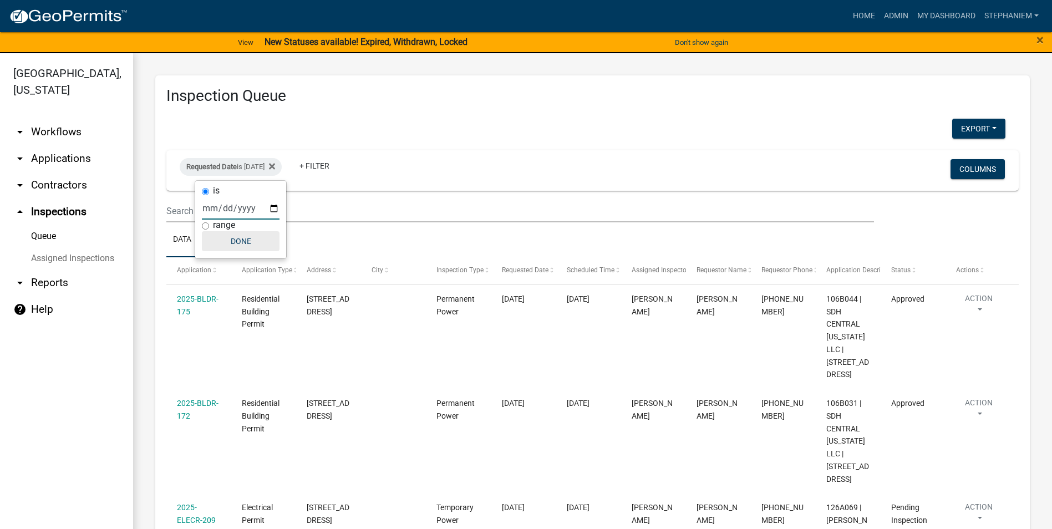
click at [247, 237] on button "Done" at bounding box center [241, 241] width 78 height 20
click at [260, 172] on div "Requested Date is 08/20/2025" at bounding box center [231, 167] width 102 height 18
click at [271, 212] on input "[DATE]" at bounding box center [241, 208] width 78 height 23
click at [260, 240] on button "Done" at bounding box center [241, 241] width 78 height 20
click at [265, 170] on div "Requested Date is 08/20/2025" at bounding box center [231, 167] width 102 height 18
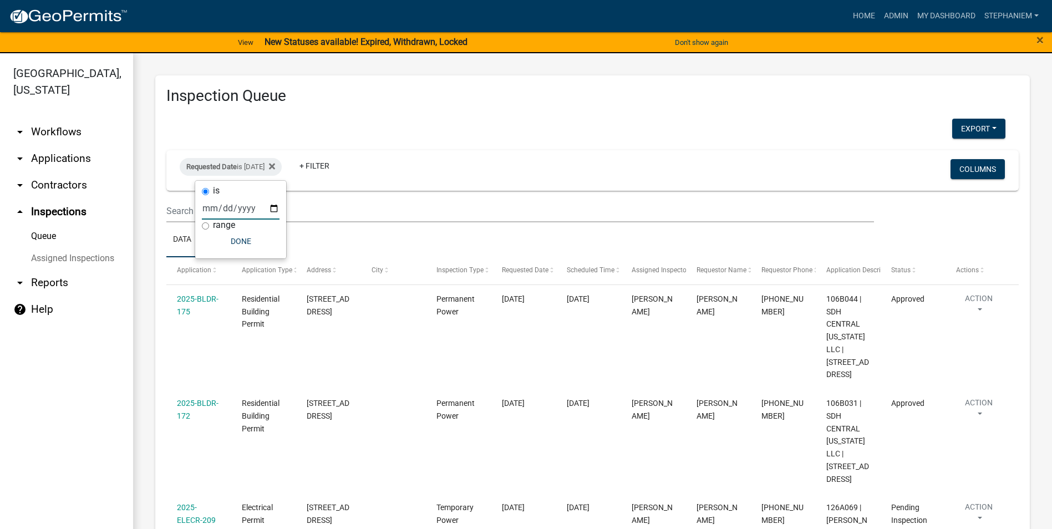
click at [275, 209] on input "[DATE]" at bounding box center [241, 208] width 78 height 23
type input "2025-08-21"
click at [260, 243] on button "Done" at bounding box center [241, 241] width 78 height 20
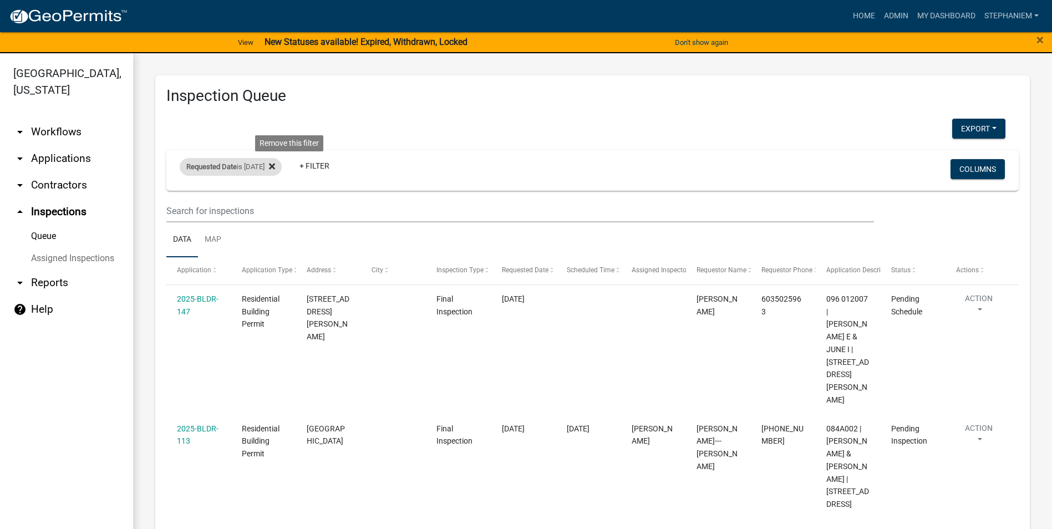
click at [275, 165] on icon at bounding box center [272, 166] width 6 height 9
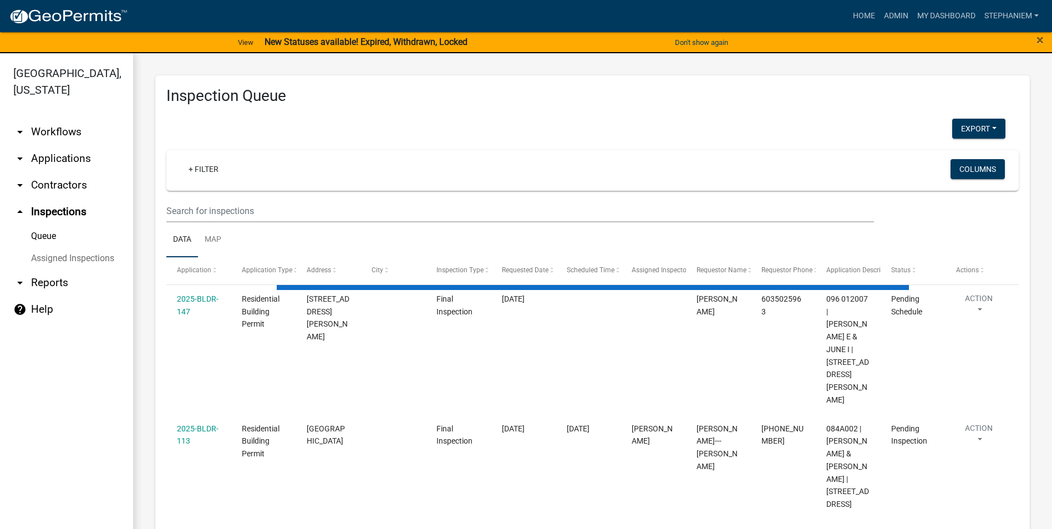
drag, startPoint x: 215, startPoint y: 171, endPoint x: 211, endPoint y: 181, distance: 10.5
click at [214, 171] on link "+ Filter" at bounding box center [204, 169] width 48 height 20
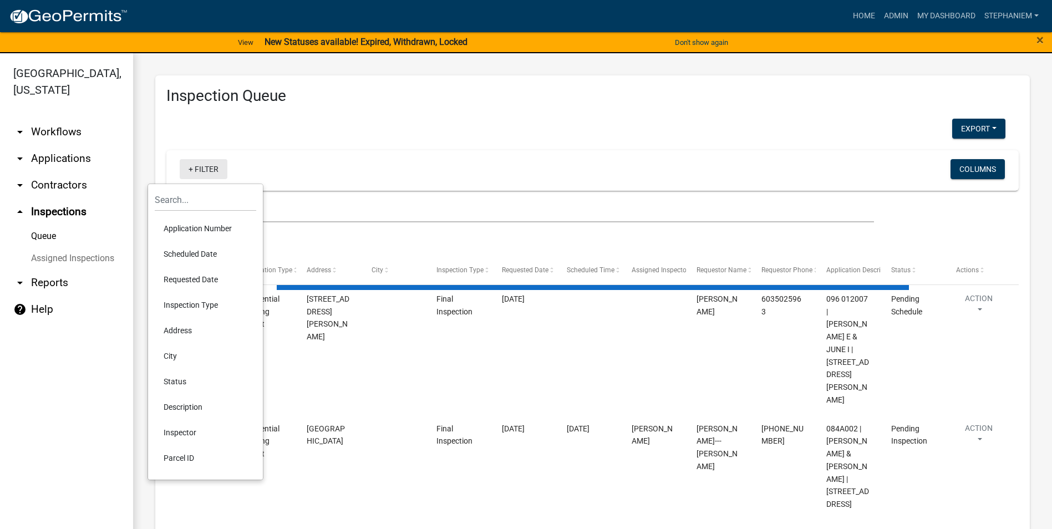
click at [209, 257] on li "Scheduled Date" at bounding box center [206, 254] width 102 height 26
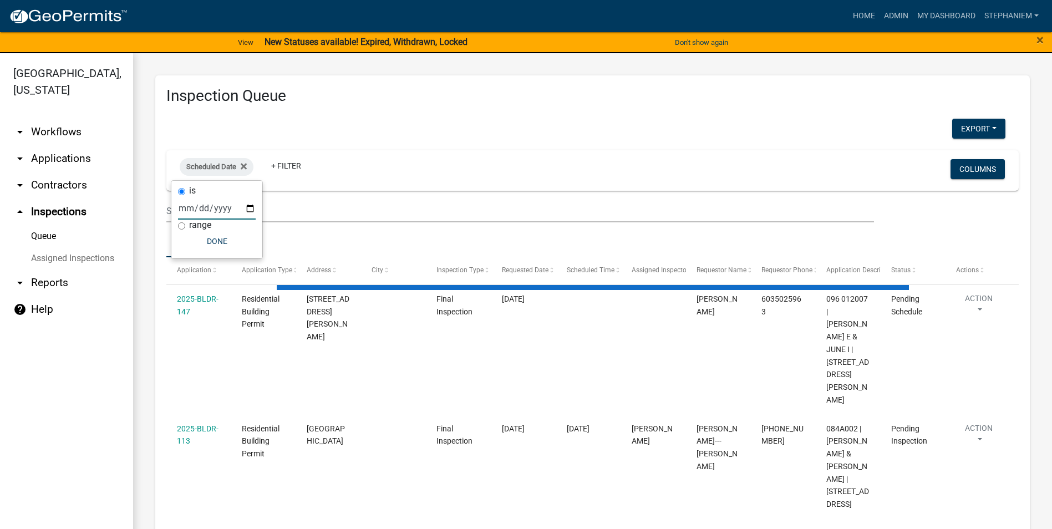
select select "3: 100"
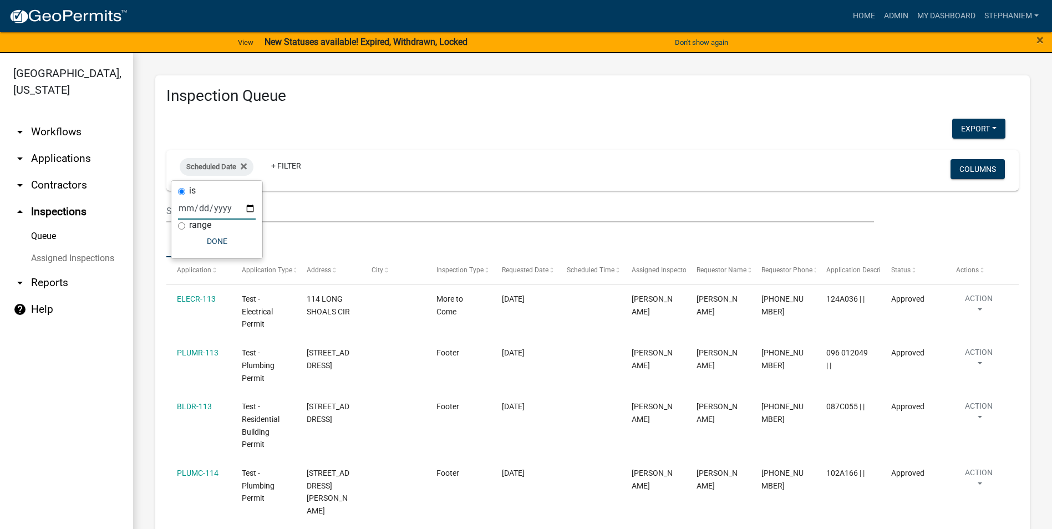
click at [251, 205] on input "date" at bounding box center [217, 208] width 78 height 23
type input "2025-08-21"
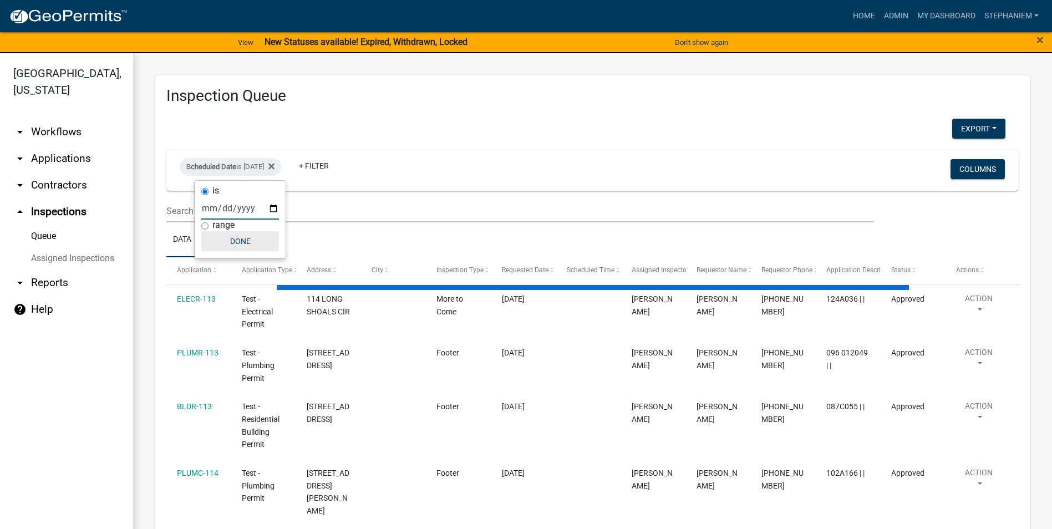
click at [227, 239] on button "Done" at bounding box center [240, 241] width 78 height 20
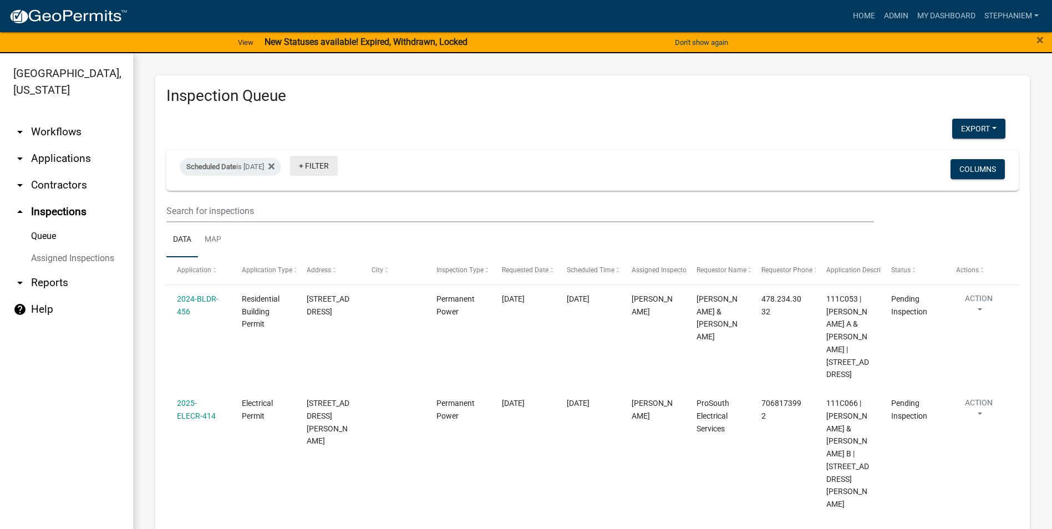
click at [333, 164] on link "+ Filter" at bounding box center [314, 166] width 48 height 20
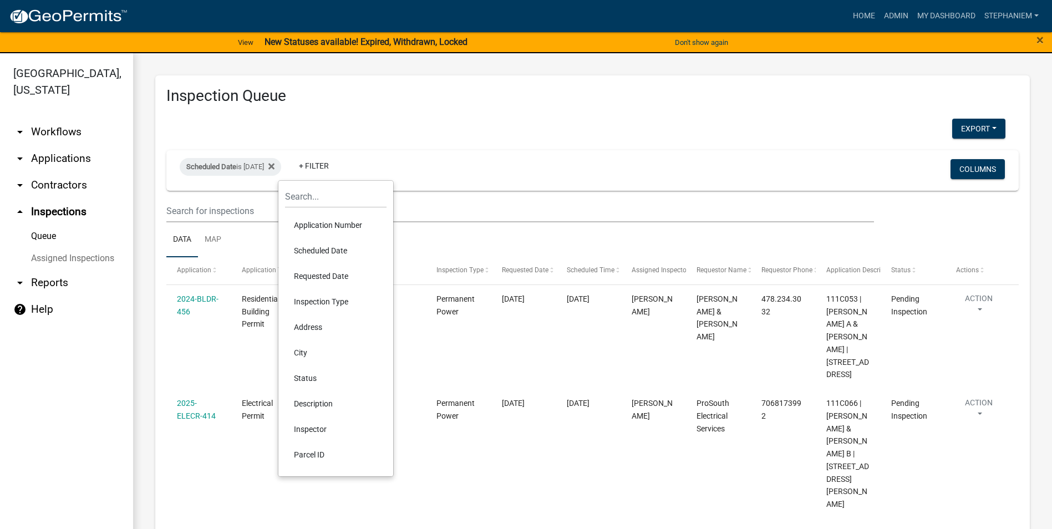
click at [330, 425] on li "Inspector" at bounding box center [336, 430] width 102 height 26
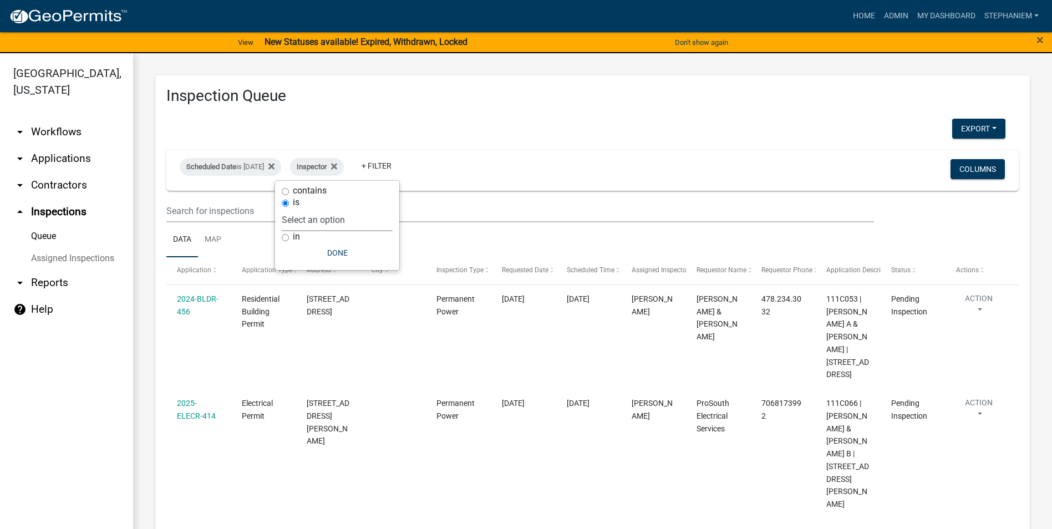
click at [335, 216] on select "Select an option None Michele Rivera Dorothy Evans Kenteria Williams Jerry Stok…" at bounding box center [337, 220] width 111 height 23
select select "07642ab0-564c-47bb-824b-0ccf2da83593"
click at [310, 209] on select "Select an option None Michele Rivera Dorothy Evans Kenteria Williams Jerry Stok…" at bounding box center [337, 220] width 111 height 23
click at [333, 255] on button "Done" at bounding box center [365, 253] width 111 height 20
click at [952, 133] on button "Export" at bounding box center [978, 129] width 53 height 20
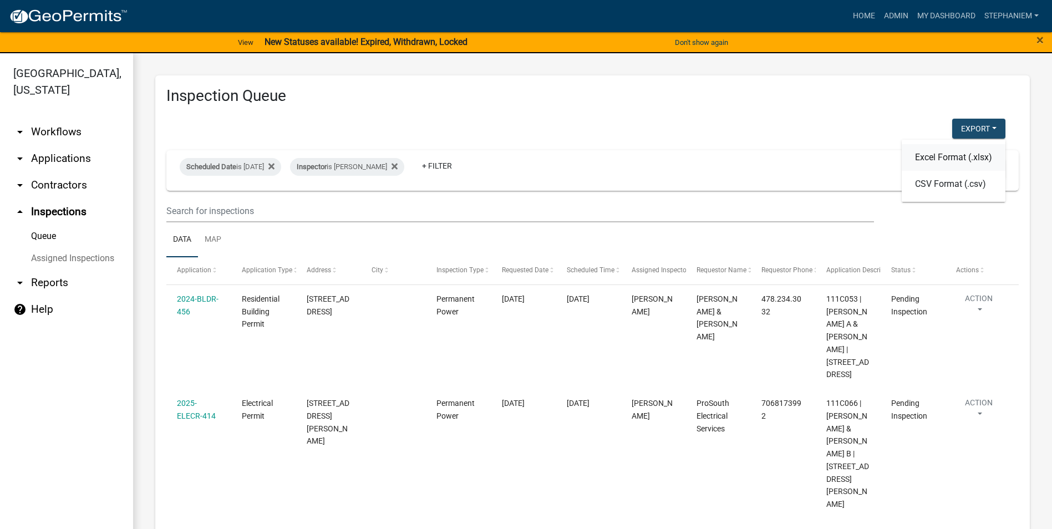
click at [953, 155] on button "Excel Format (.xlsx)" at bounding box center [954, 157] width 104 height 27
